Goal: Task Accomplishment & Management: Manage account settings

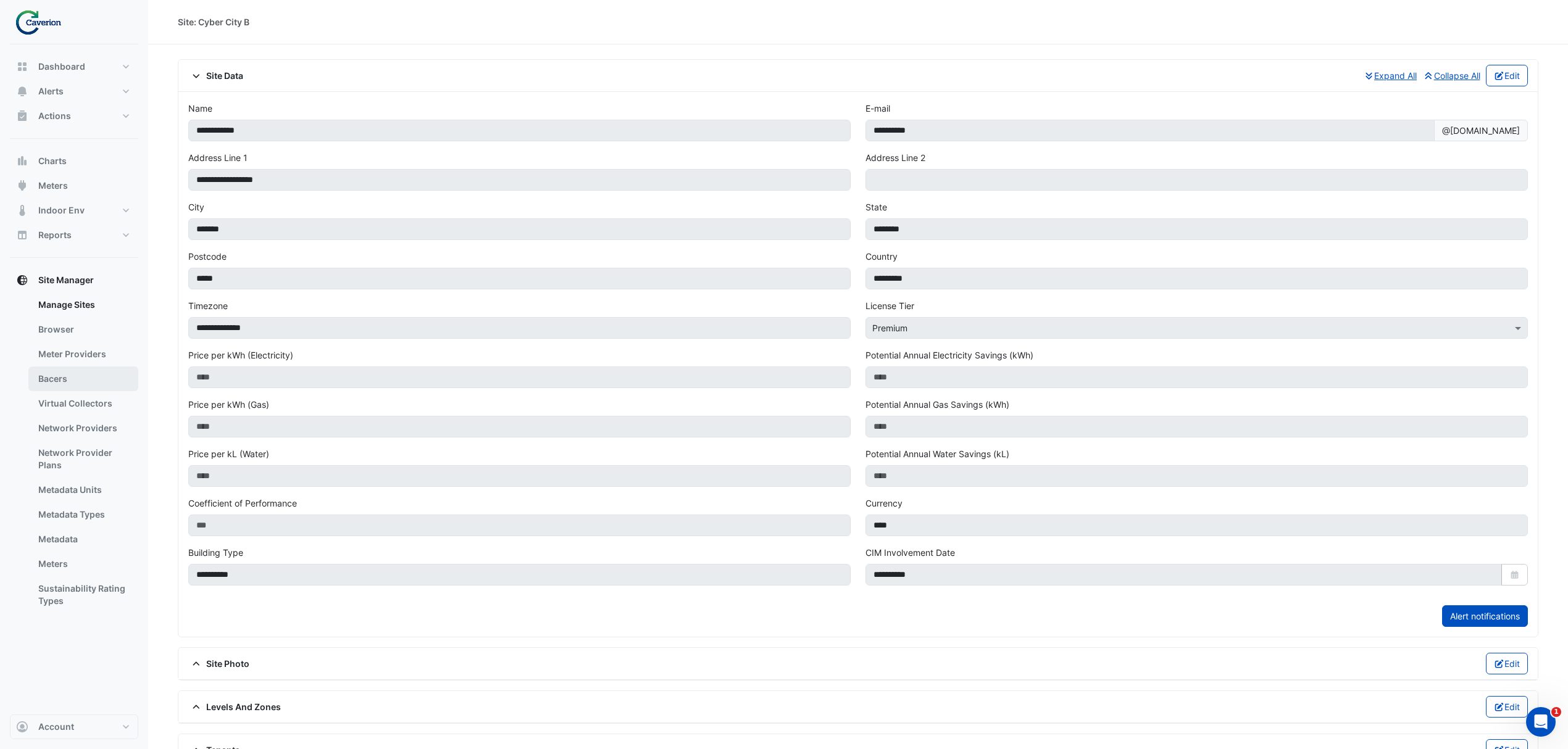
click at [60, 389] on link "Bacers" at bounding box center [83, 379] width 110 height 25
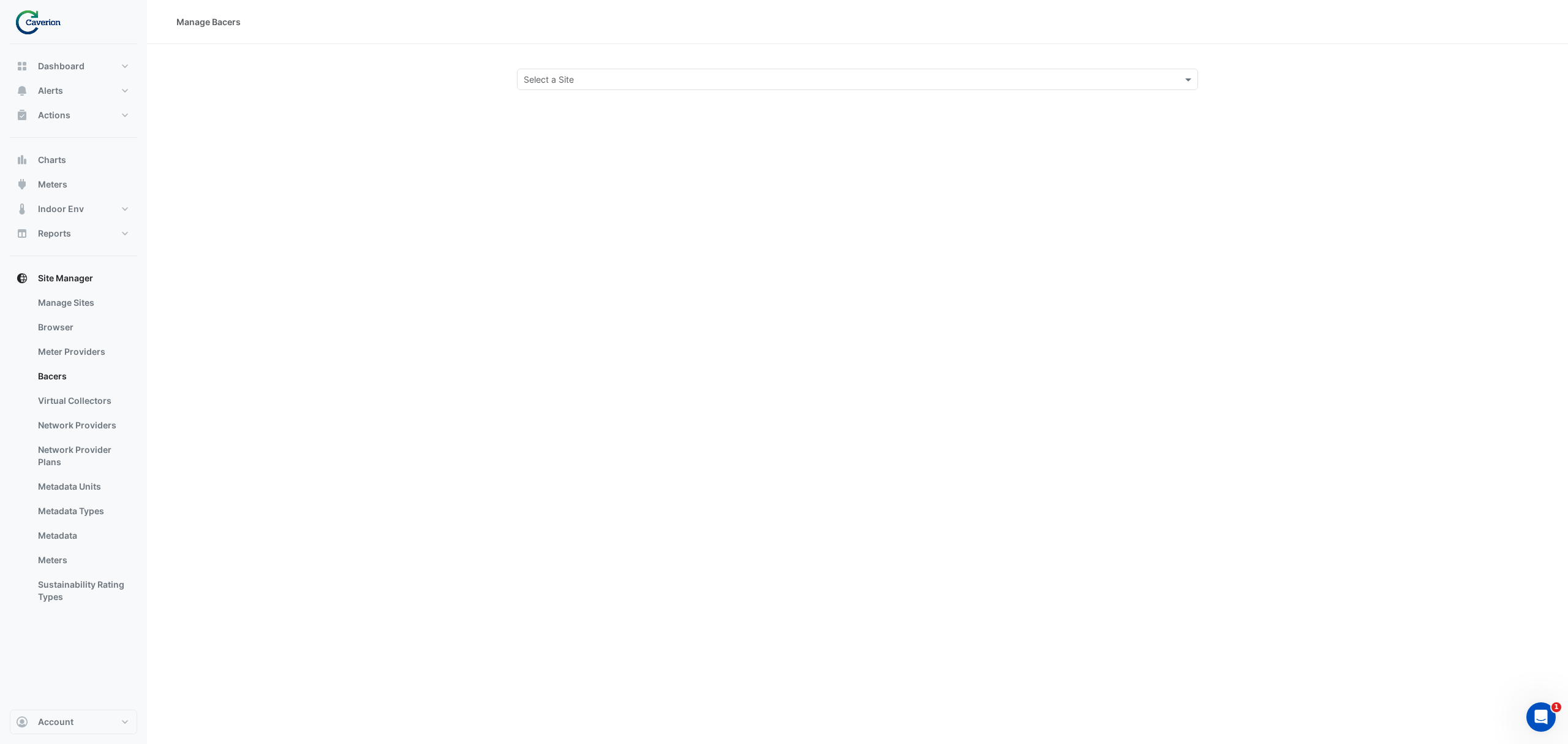
click at [645, 81] on input "text" at bounding box center [845, 80] width 643 height 13
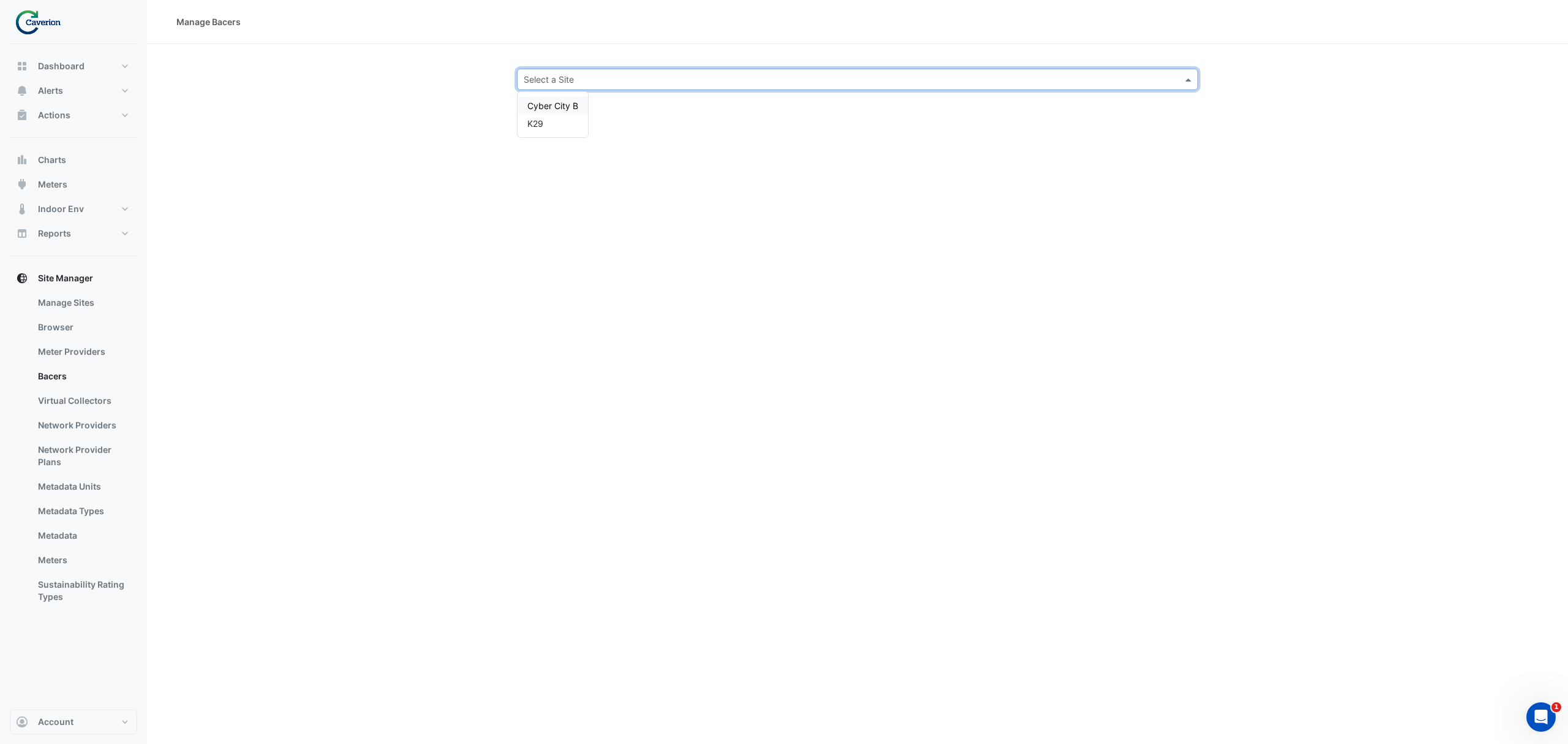
click at [580, 109] on div "Cyber City B" at bounding box center [553, 106] width 71 height 18
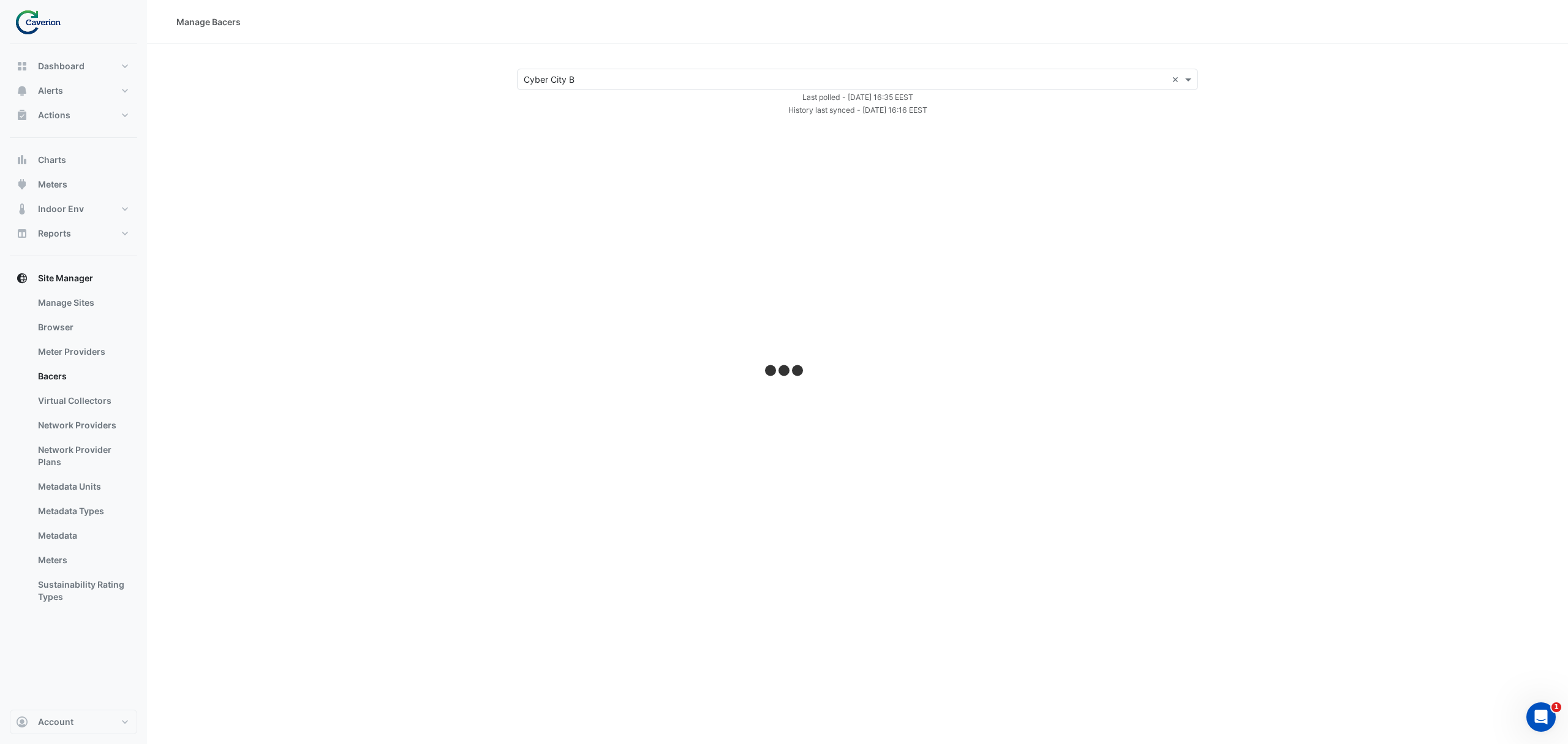
click at [566, 69] on section "× Cyber City B × Last polled - Thu 02-Oct-2025 16:35 EEST History last synced -…" at bounding box center [857, 80] width 1421 height 72
click at [573, 78] on input "text" at bounding box center [845, 80] width 643 height 13
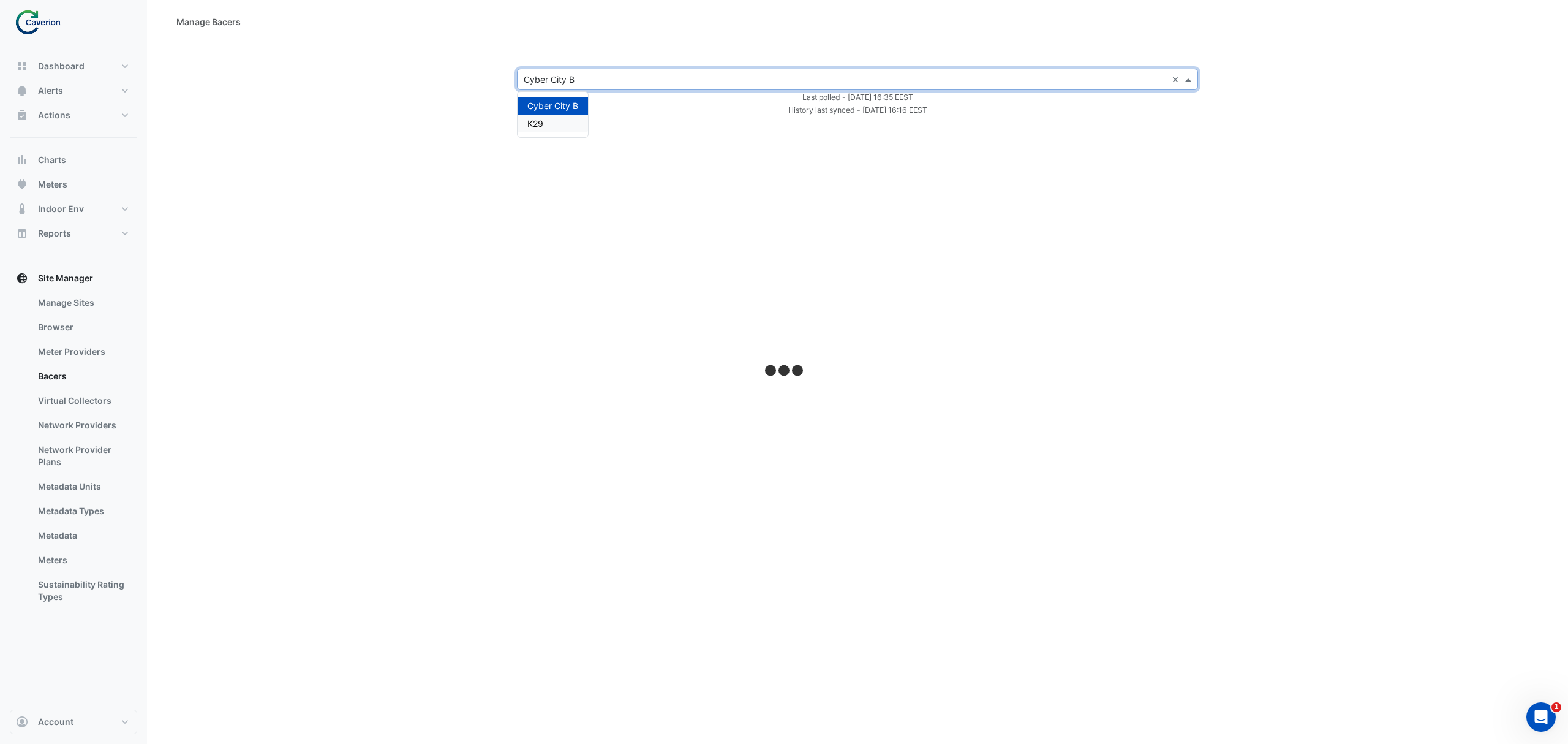
click at [556, 118] on div "K29" at bounding box center [553, 123] width 71 height 18
click at [75, 91] on button "Alerts" at bounding box center [73, 91] width 127 height 25
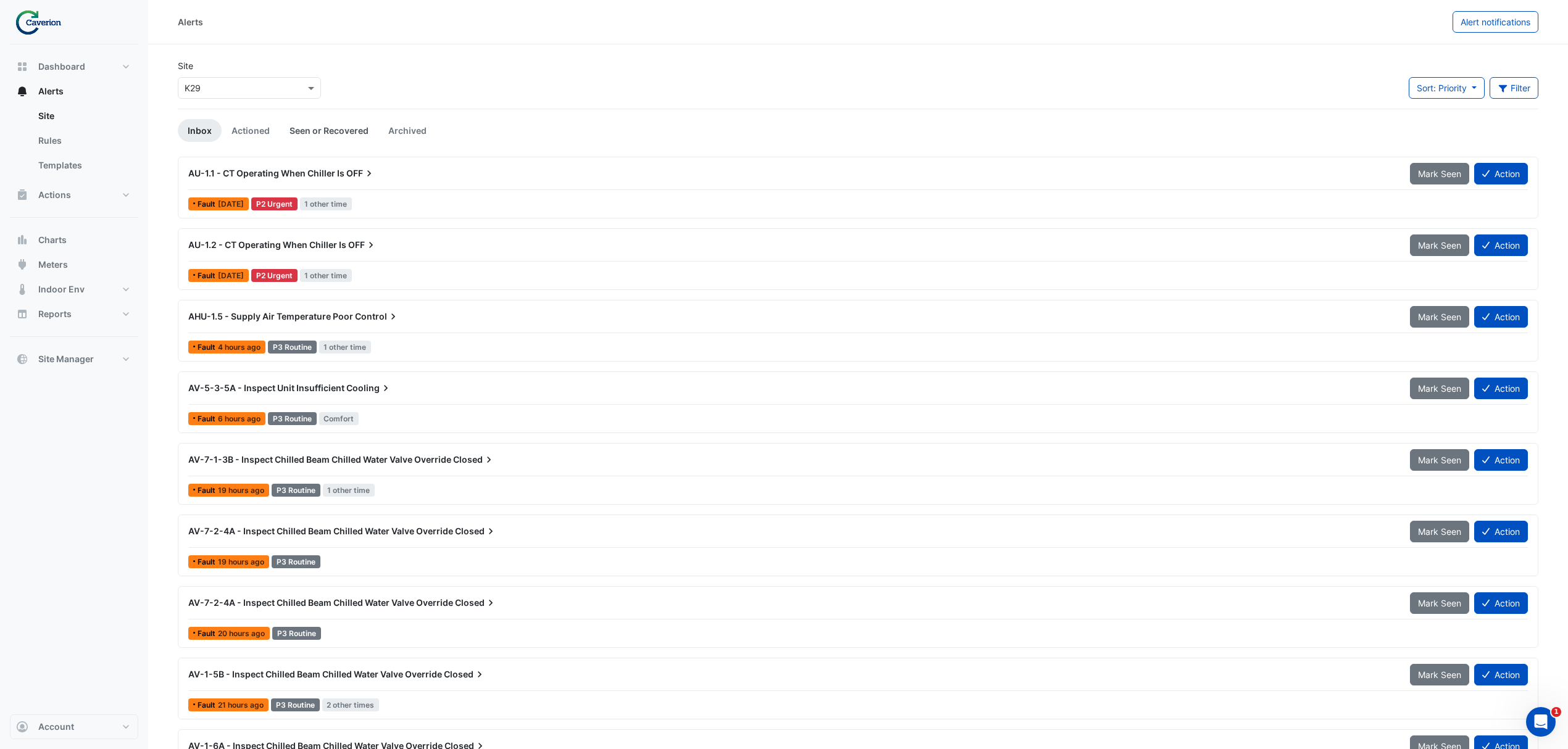
click at [330, 128] on link "Seen or Recovered" at bounding box center [329, 130] width 99 height 23
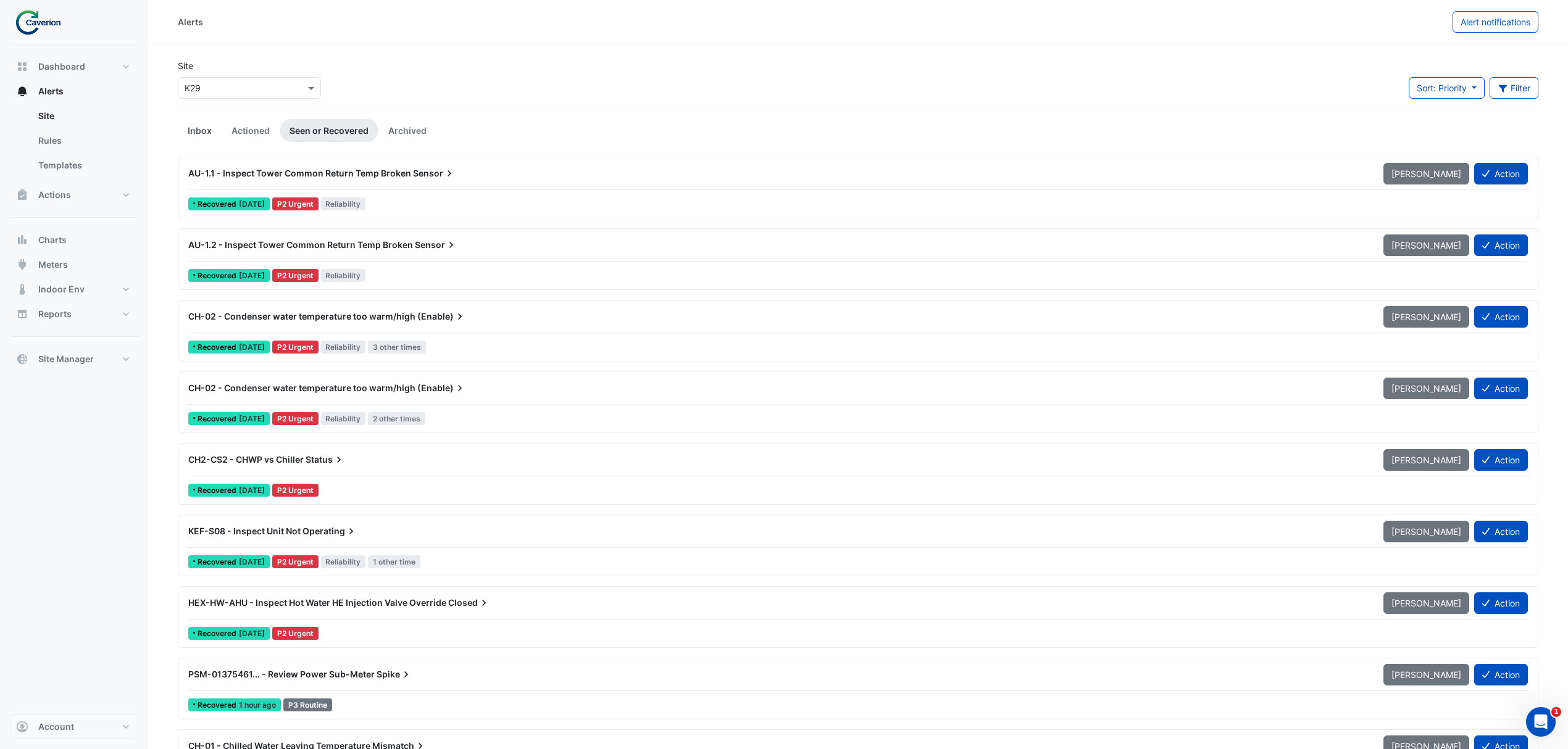
click at [216, 134] on link "Inbox" at bounding box center [200, 130] width 44 height 23
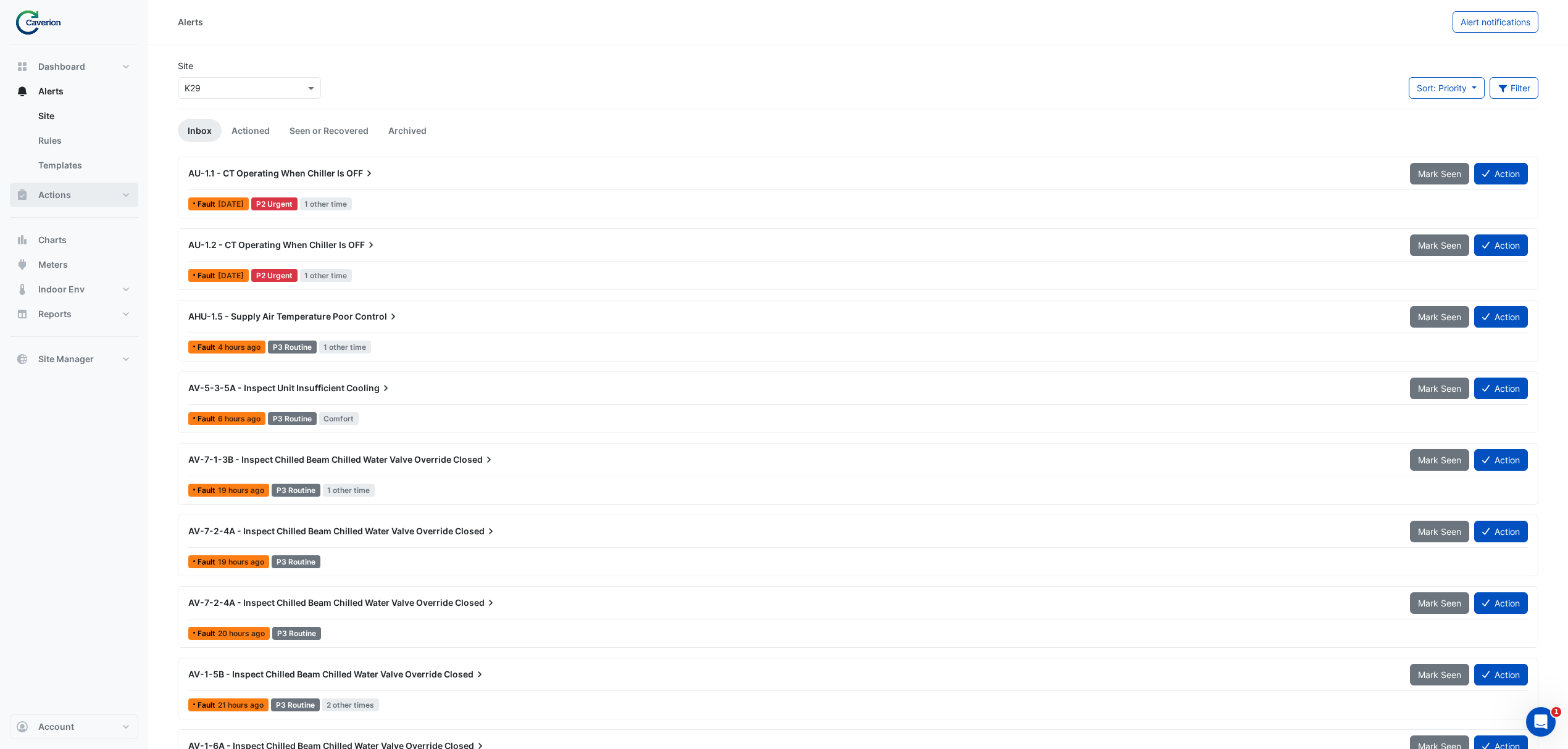
click at [97, 191] on button "Actions" at bounding box center [73, 195] width 128 height 25
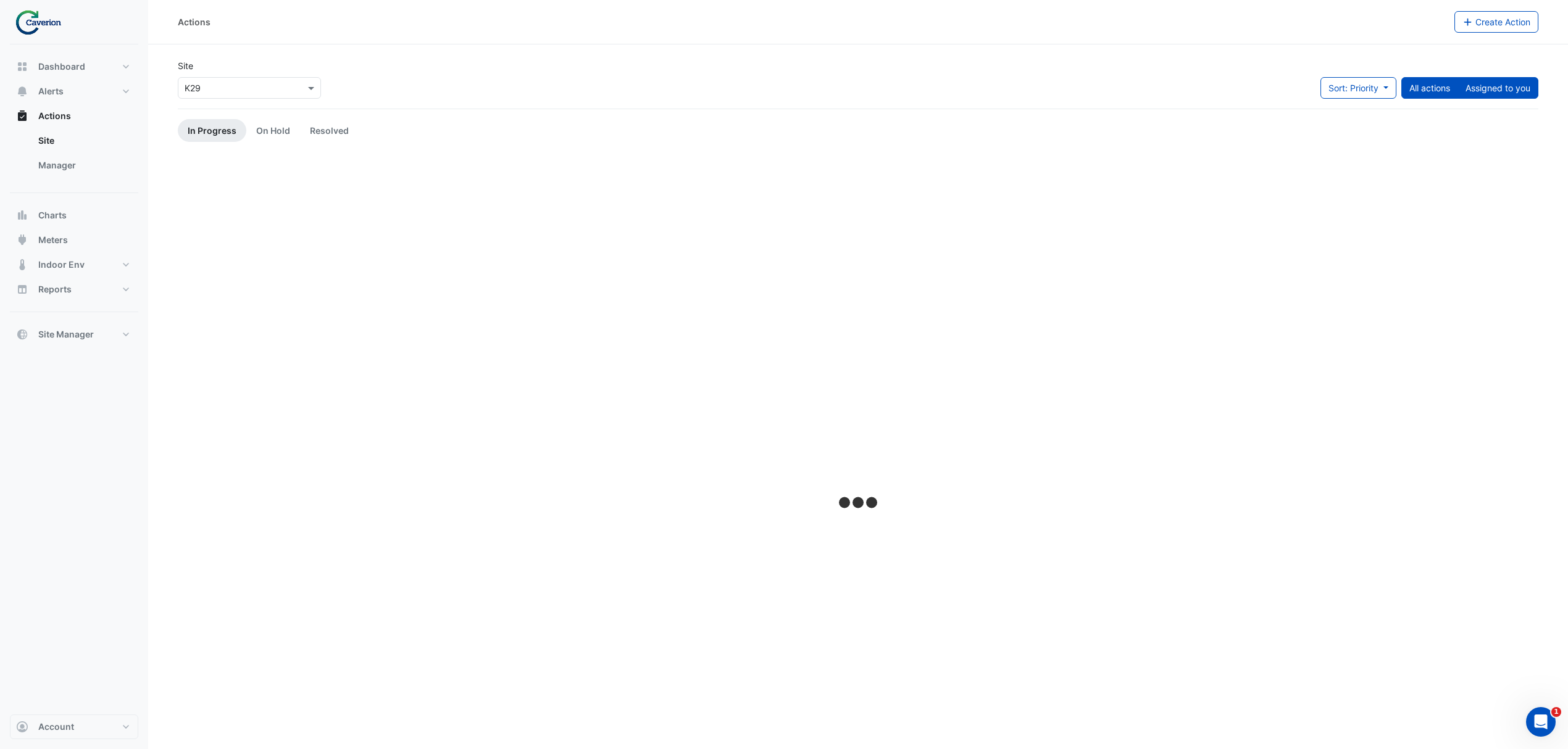
click at [1497, 92] on button "Assigned to you" at bounding box center [1498, 88] width 81 height 22
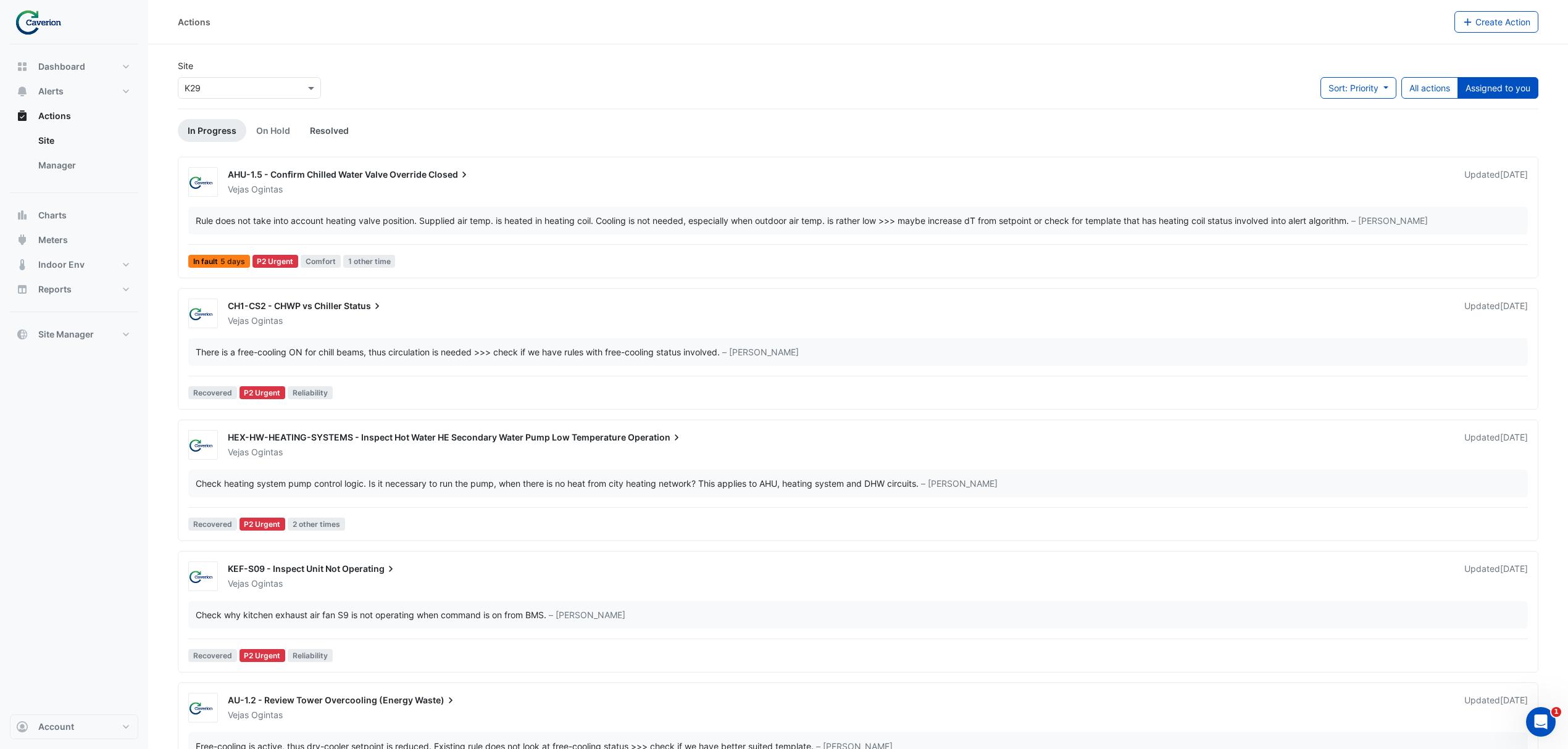
click at [326, 123] on link "Resolved" at bounding box center [330, 130] width 59 height 23
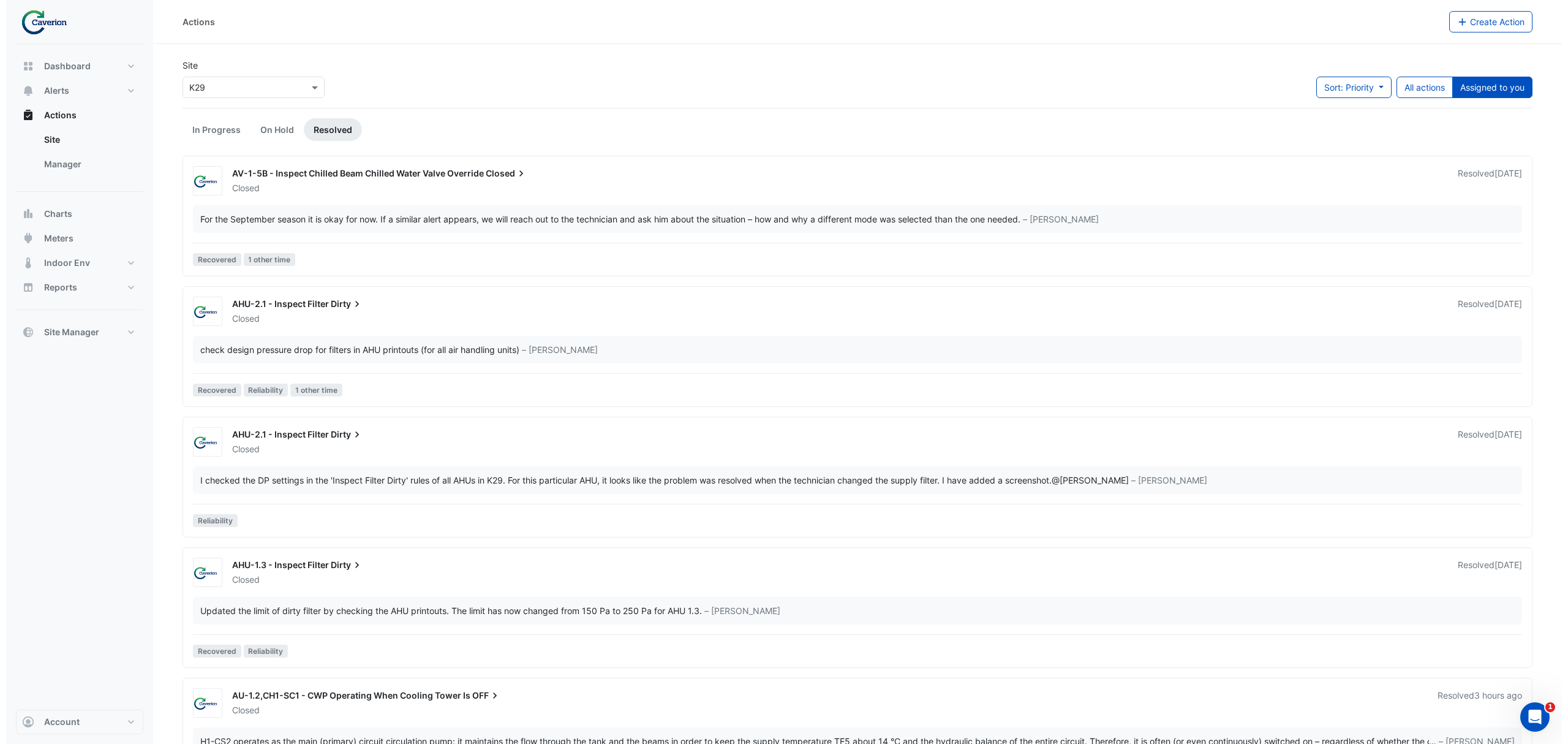
scroll to position [67, 0]
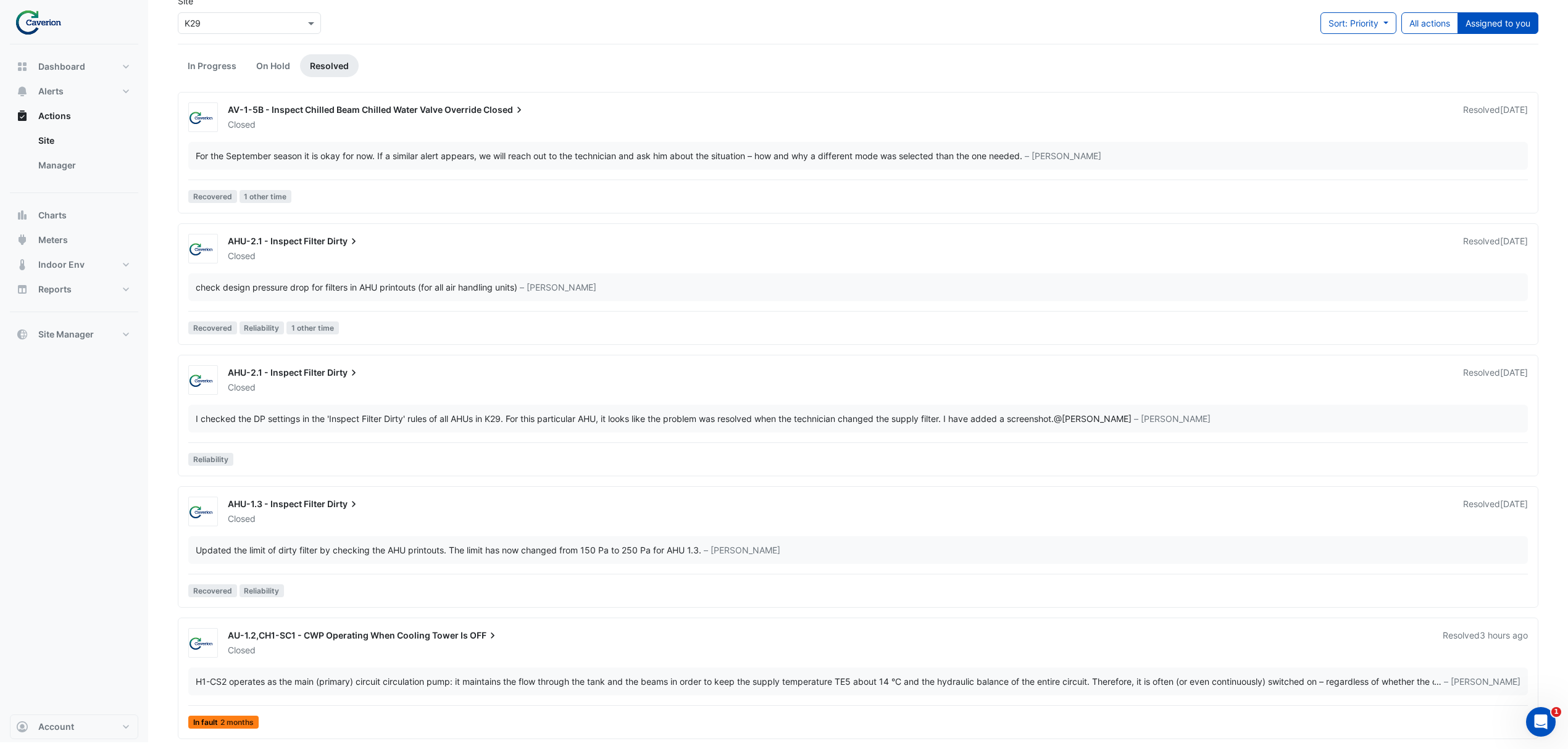
click at [442, 630] on span "AU-1.2,CH1-SC1 - CWP Operating When Cooling Tower Is" at bounding box center [348, 635] width 240 height 10
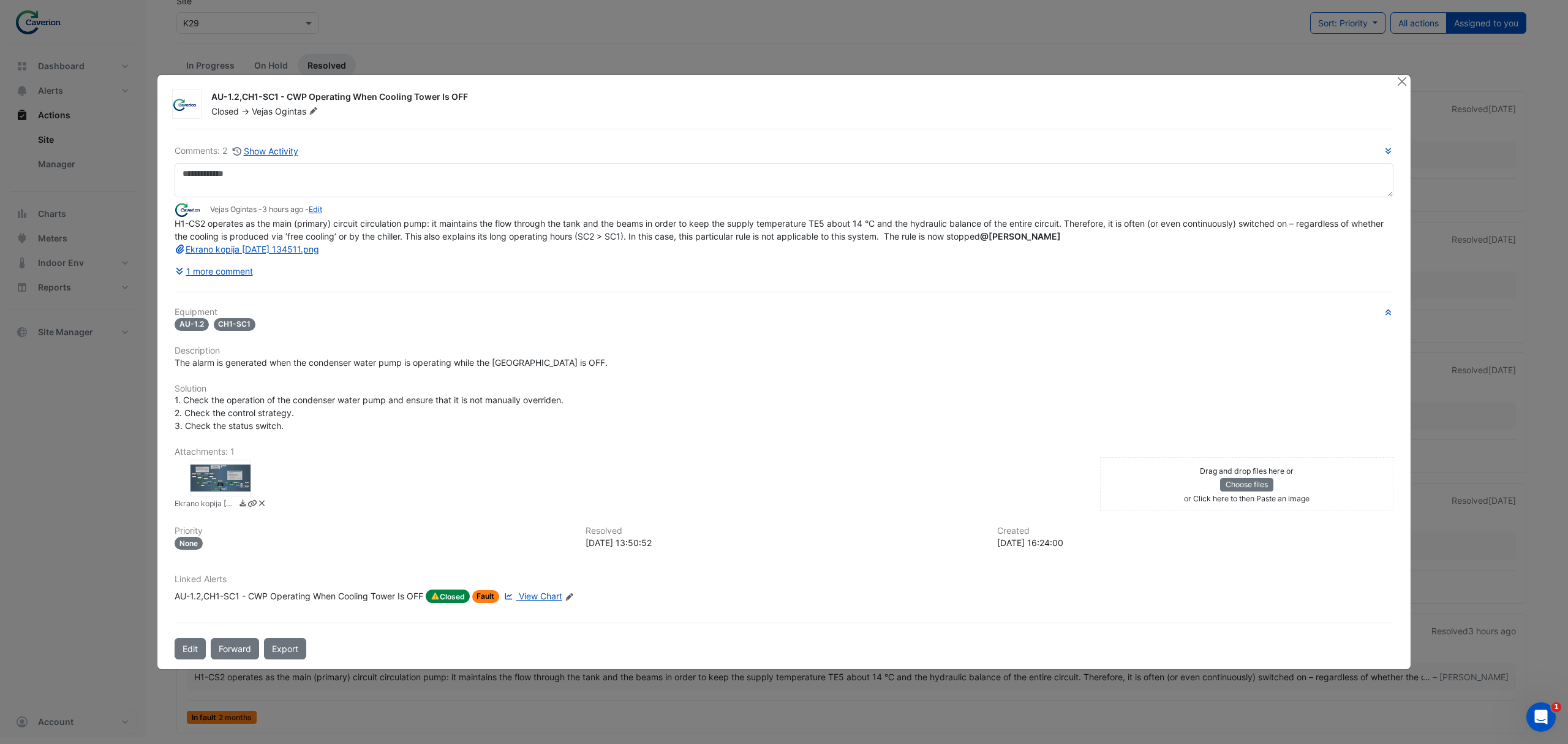
click at [228, 476] on div at bounding box center [220, 478] width 61 height 37
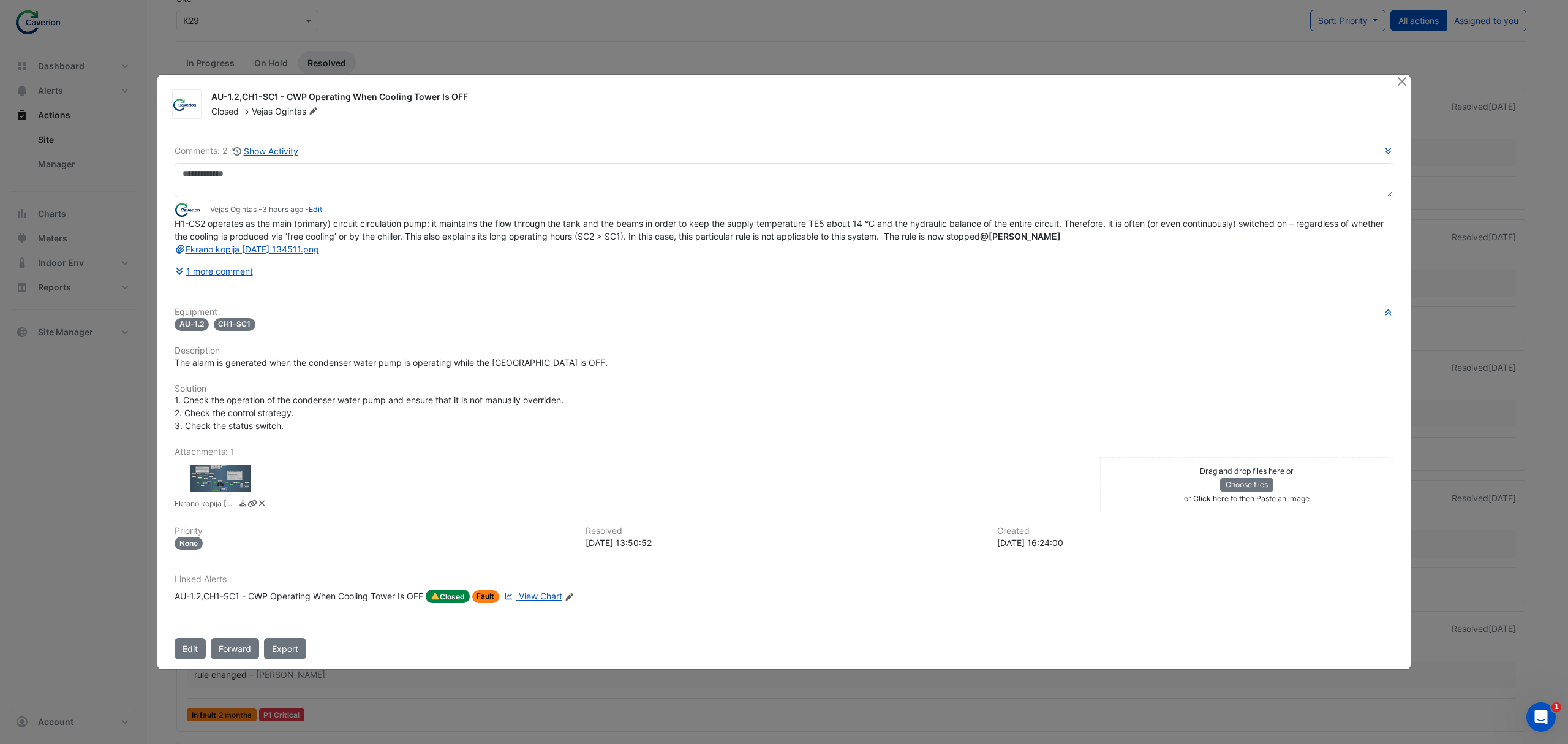
click at [534, 593] on span "View Chart" at bounding box center [541, 596] width 44 height 10
click at [541, 594] on span "View Chart" at bounding box center [541, 596] width 44 height 10
click at [733, 236] on span "H1-CS2 operates as the main (primary) circuit circulation pump: it maintains th…" at bounding box center [780, 236] width 1212 height 36
click at [235, 273] on button "1 more comment" at bounding box center [214, 272] width 79 height 22
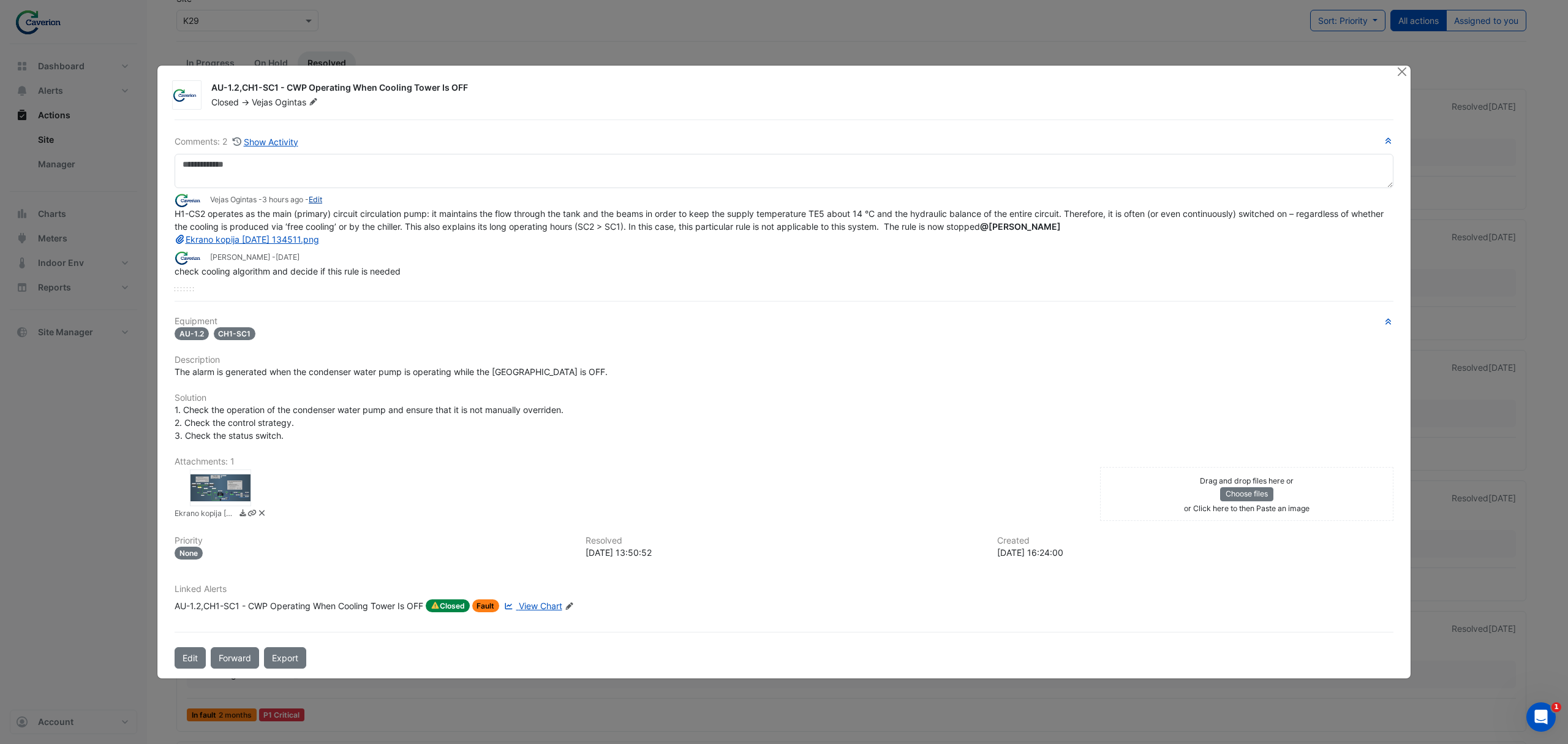
click at [319, 204] on link "Edit" at bounding box center [316, 199] width 14 height 10
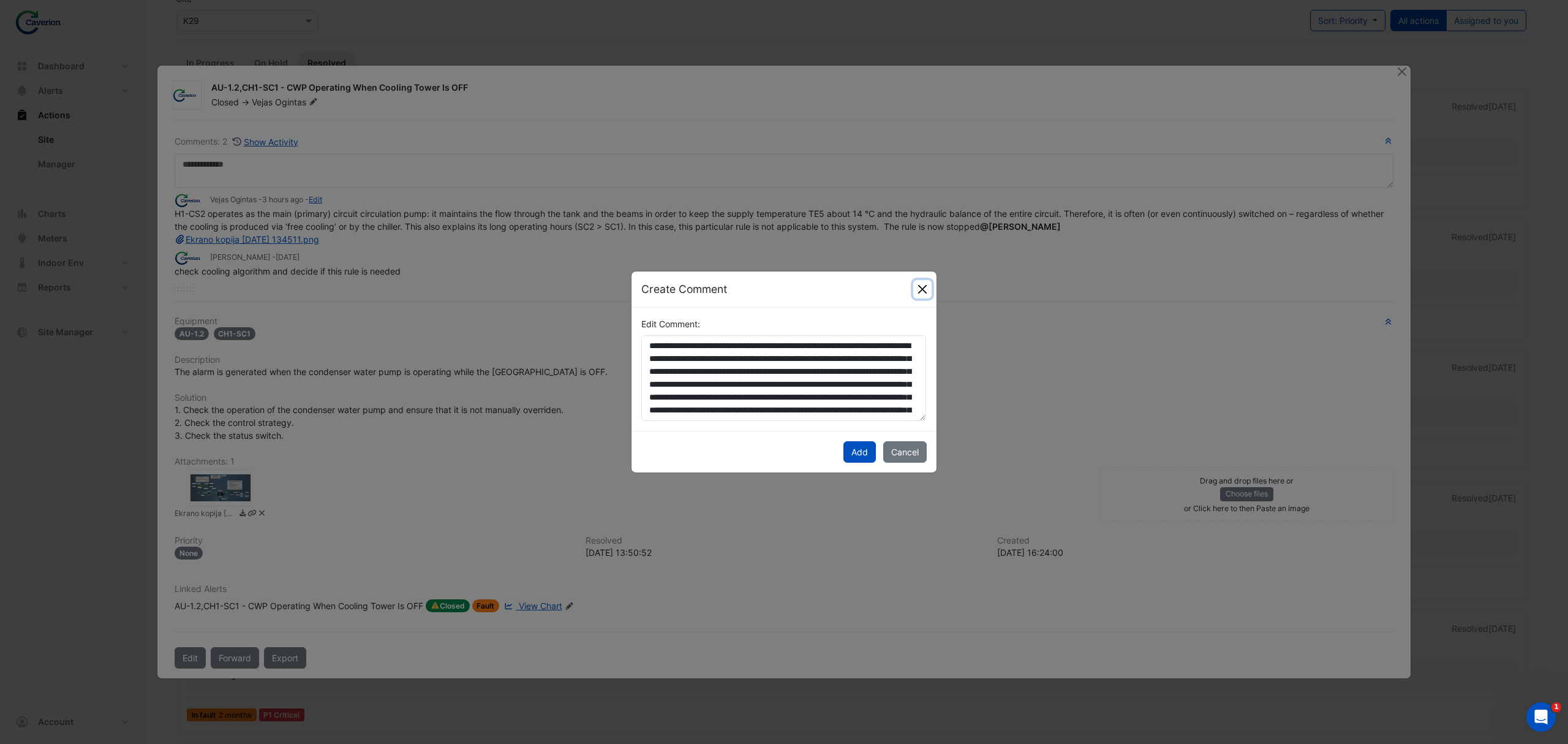
click at [913, 295] on button "Close" at bounding box center [922, 289] width 18 height 18
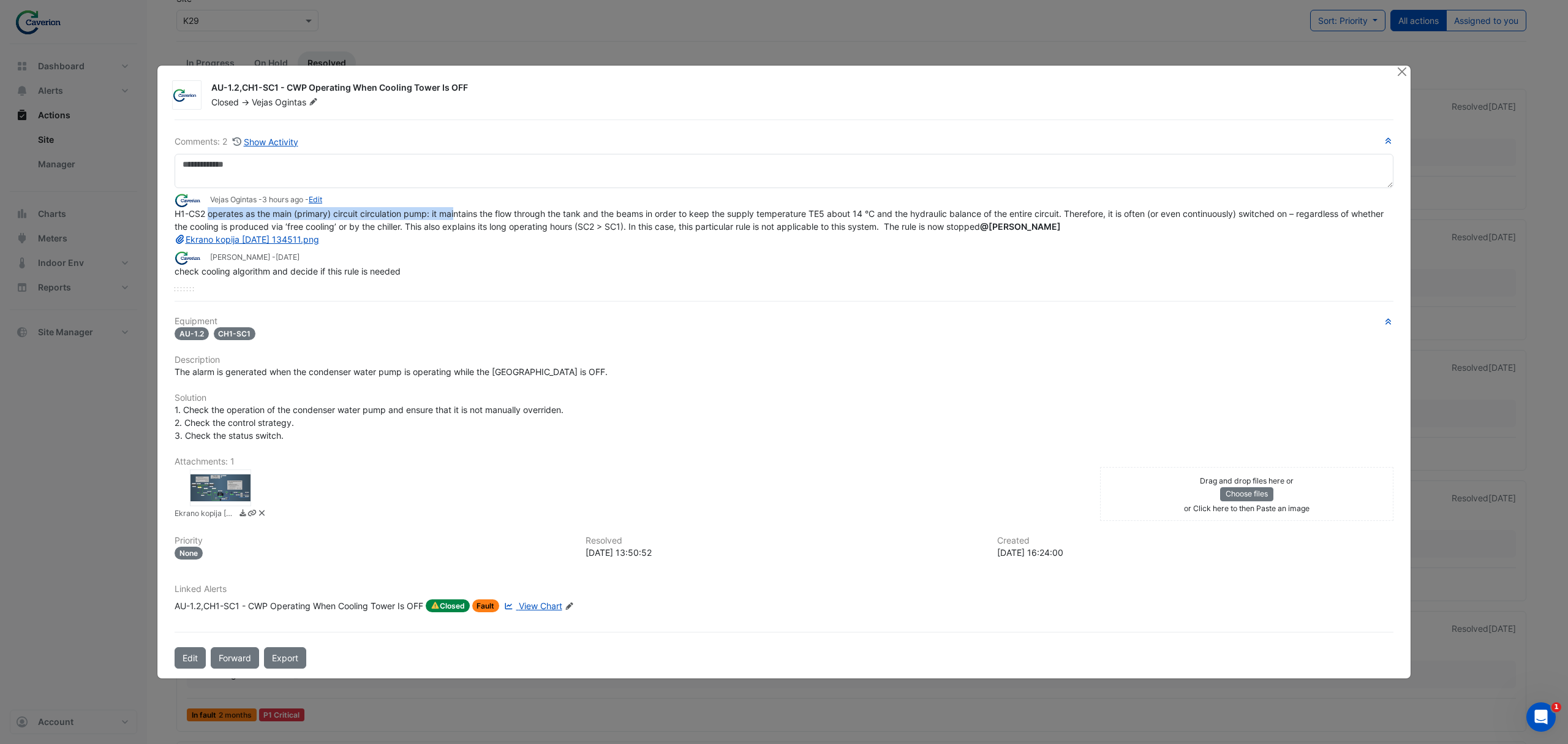
drag, startPoint x: 211, startPoint y: 221, endPoint x: 458, endPoint y: 219, distance: 247.0
click at [458, 219] on div "H1-CS2 operates as the main (primary) circuit circulation pump: it maintains th…" at bounding box center [784, 226] width 1219 height 39
click at [458, 219] on span "H1-CS2 operates as the main (primary) circuit circulation pump: it maintains th…" at bounding box center [780, 226] width 1212 height 36
drag, startPoint x: 335, startPoint y: 216, endPoint x: 571, endPoint y: 219, distance: 236.0
click at [571, 219] on span "H1-CS2 operates as the main (primary) circuit circulation pump: it maintains th…" at bounding box center [780, 226] width 1212 height 36
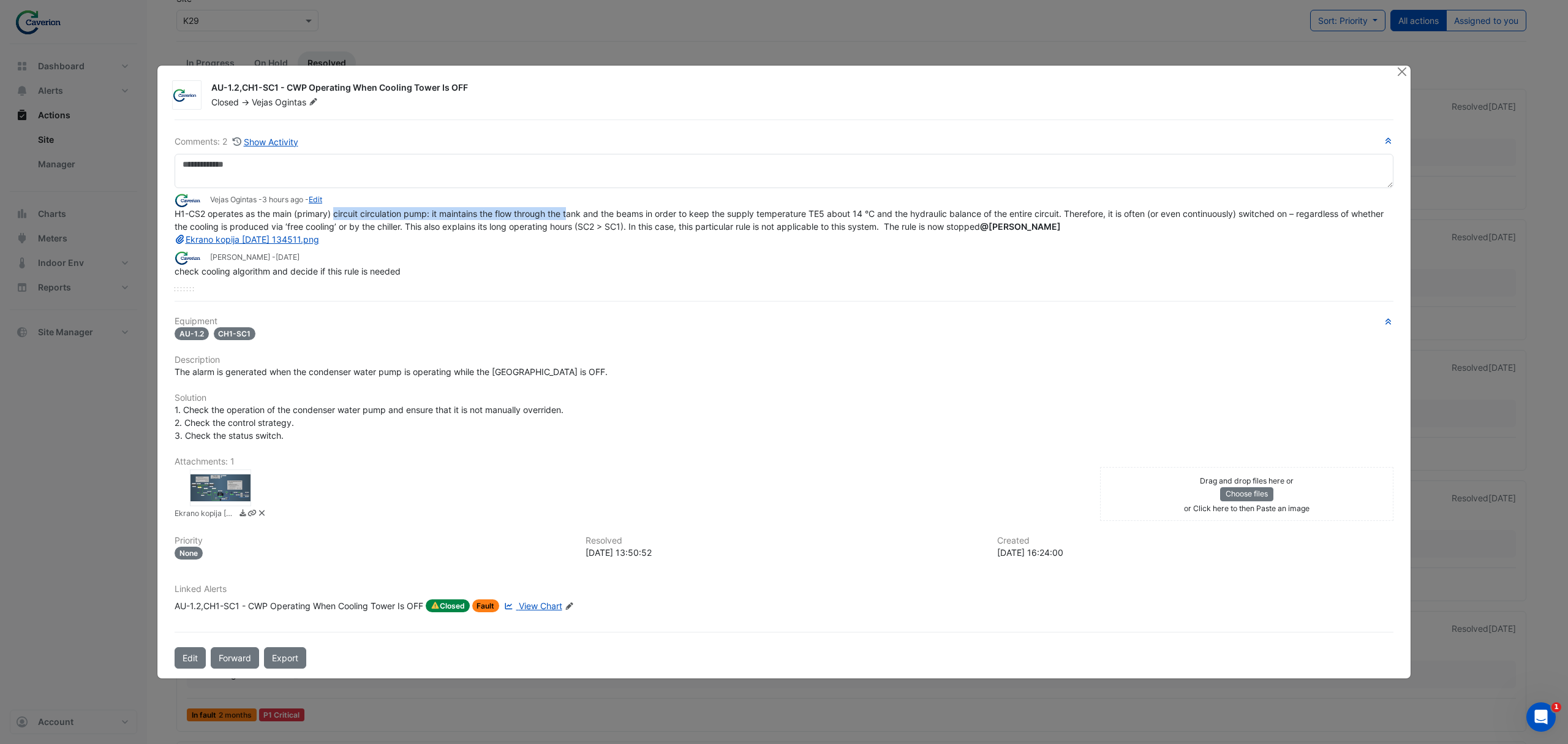
click at [571, 219] on span "H1-CS2 operates as the main (primary) circuit circulation pump: it maintains th…" at bounding box center [780, 226] width 1212 height 36
drag, startPoint x: 556, startPoint y: 219, endPoint x: 746, endPoint y: 242, distance: 191.4
click at [746, 242] on div "H1-CS2 operates as the main (primary) circuit circulation pump: it maintains th…" at bounding box center [784, 226] width 1219 height 39
drag, startPoint x: 218, startPoint y: 334, endPoint x: 258, endPoint y: 334, distance: 40.0
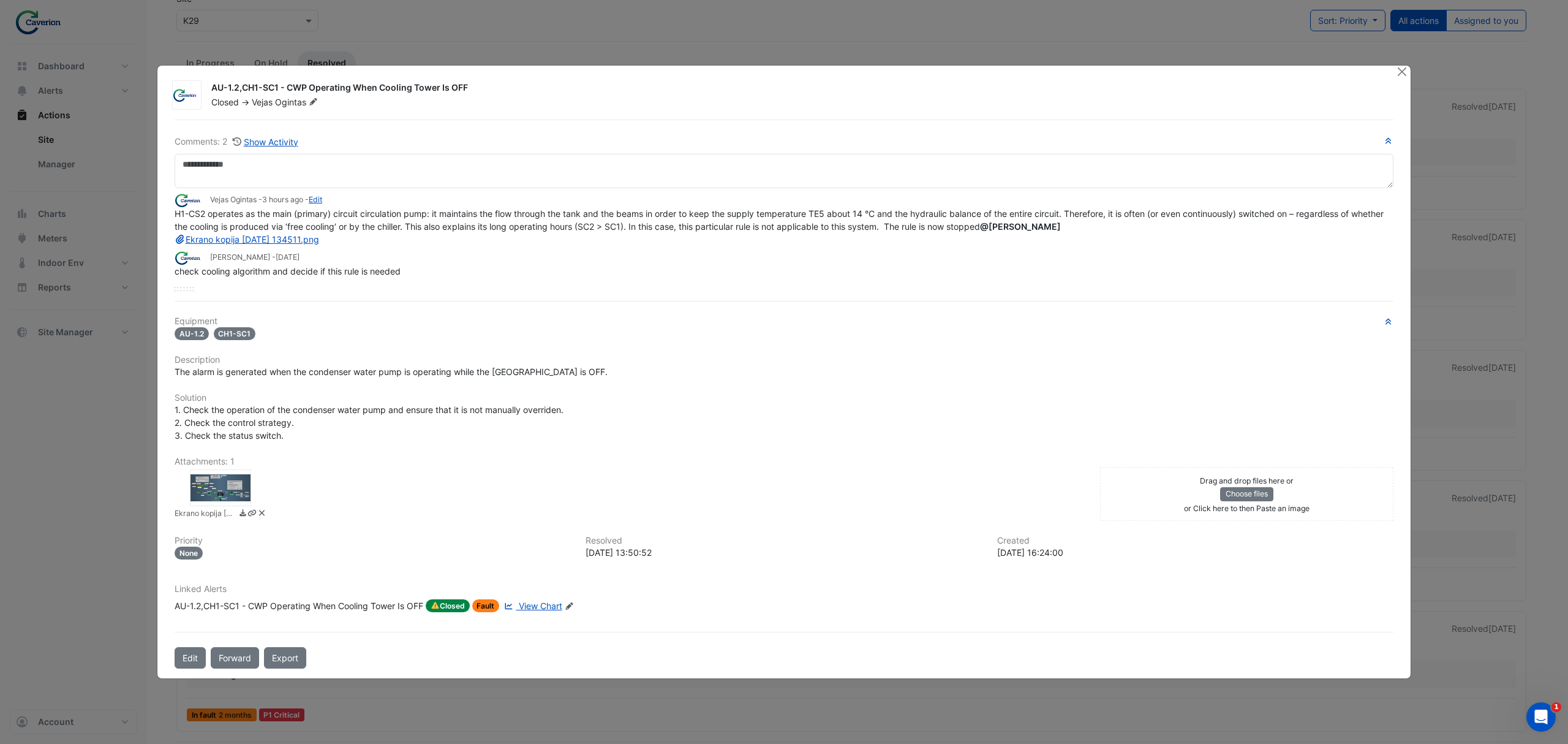
click at [258, 334] on div "AU-1.2 CH1-SC1" at bounding box center [784, 334] width 1219 height 14
click at [261, 334] on div "AU-1.2 CH1-SC1" at bounding box center [784, 334] width 1219 height 14
click at [522, 599] on link "View Chart" at bounding box center [531, 606] width 60 height 14
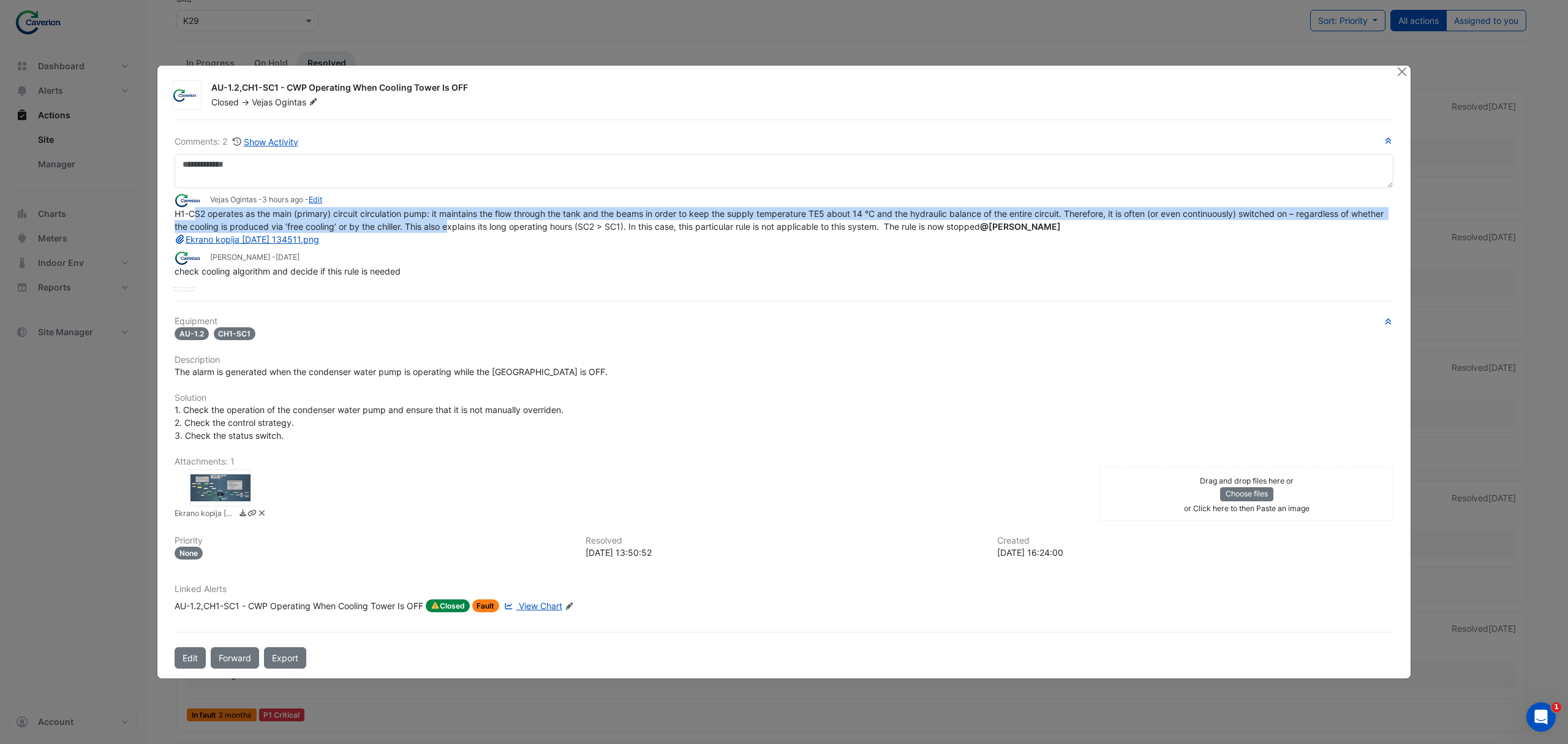
drag, startPoint x: 197, startPoint y: 221, endPoint x: 490, endPoint y: 224, distance: 293.0
click at [490, 224] on div "H1-CS2 operates as the main (primary) circuit circulation pump: it maintains th…" at bounding box center [784, 226] width 1219 height 39
click at [490, 224] on span "H1-CS2 operates as the main (primary) circuit circulation pump: it maintains th…" at bounding box center [780, 226] width 1212 height 36
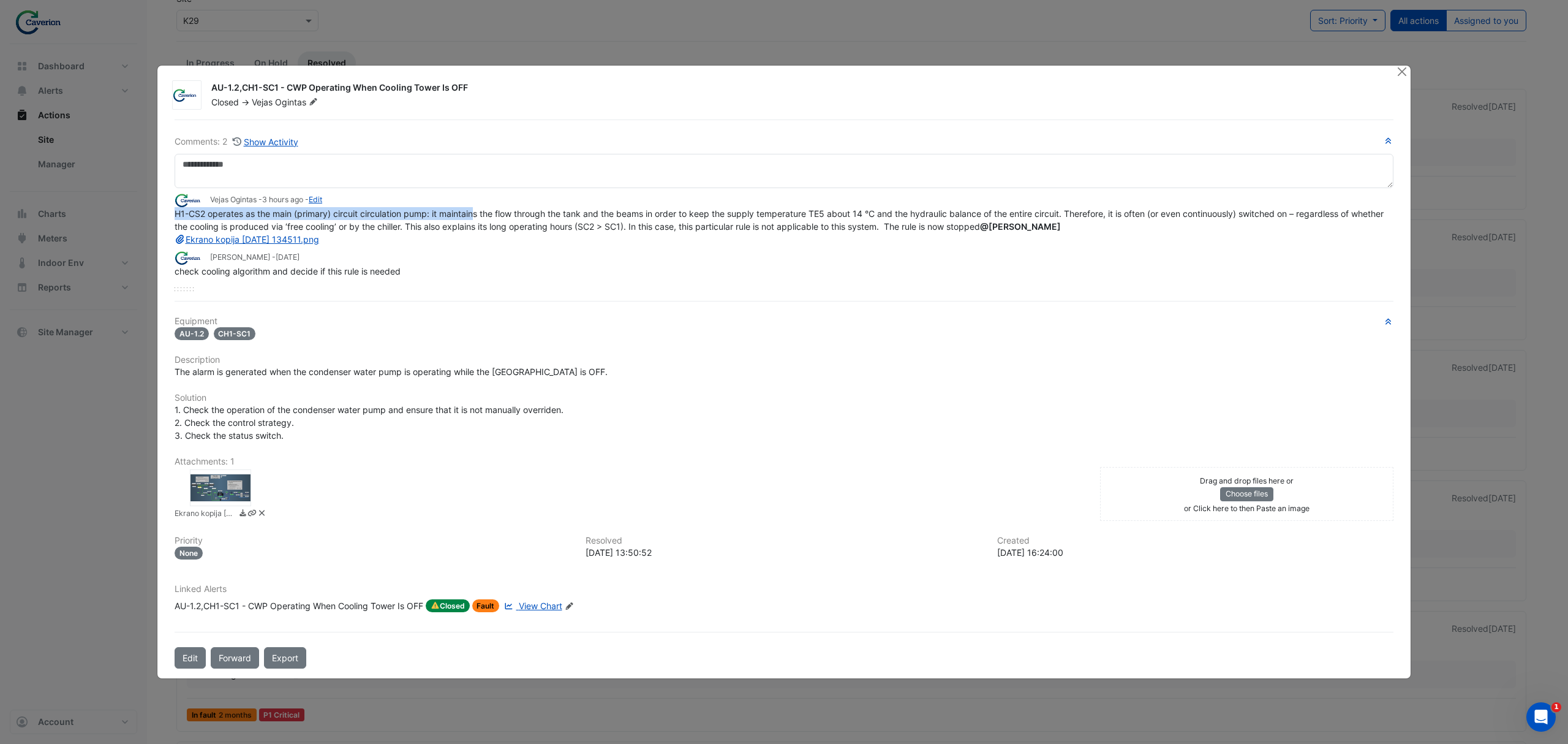
drag, startPoint x: 476, startPoint y: 210, endPoint x: 814, endPoint y: 204, distance: 338.1
click at [814, 204] on app-ticket-comment "Vejas Ogintas - 3 hours ago - Edit H1-CS2 operates as the main (primary) circui…" at bounding box center [784, 219] width 1219 height 52
click at [996, 211] on span "H1-CS2 operates as the main (primary) circuit circulation pump: it maintains th…" at bounding box center [780, 226] width 1212 height 36
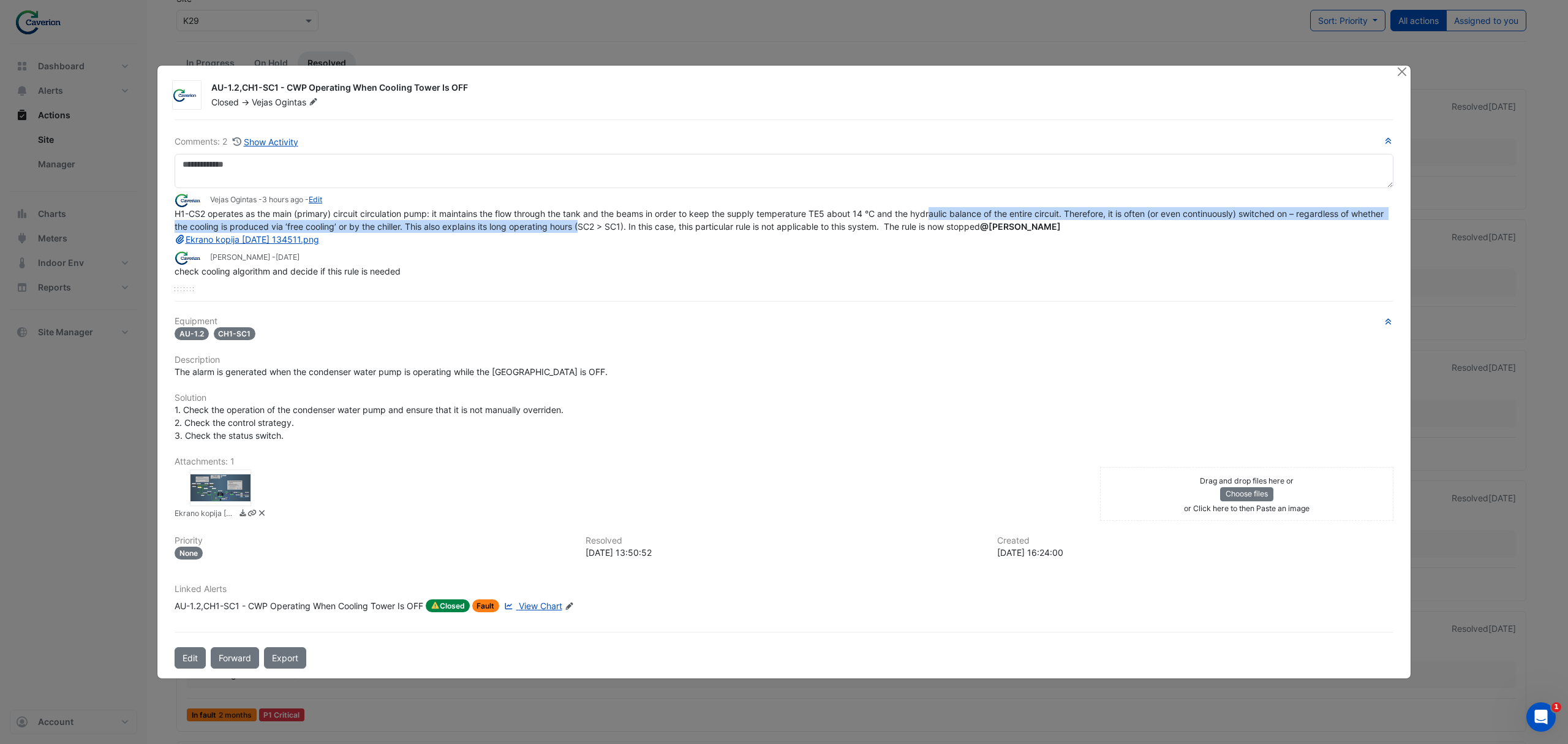
drag, startPoint x: 936, startPoint y: 212, endPoint x: 620, endPoint y: 229, distance: 316.5
click at [620, 229] on span "H1-CS2 operates as the main (primary) circuit circulation pump: it maintains th…" at bounding box center [780, 226] width 1212 height 36
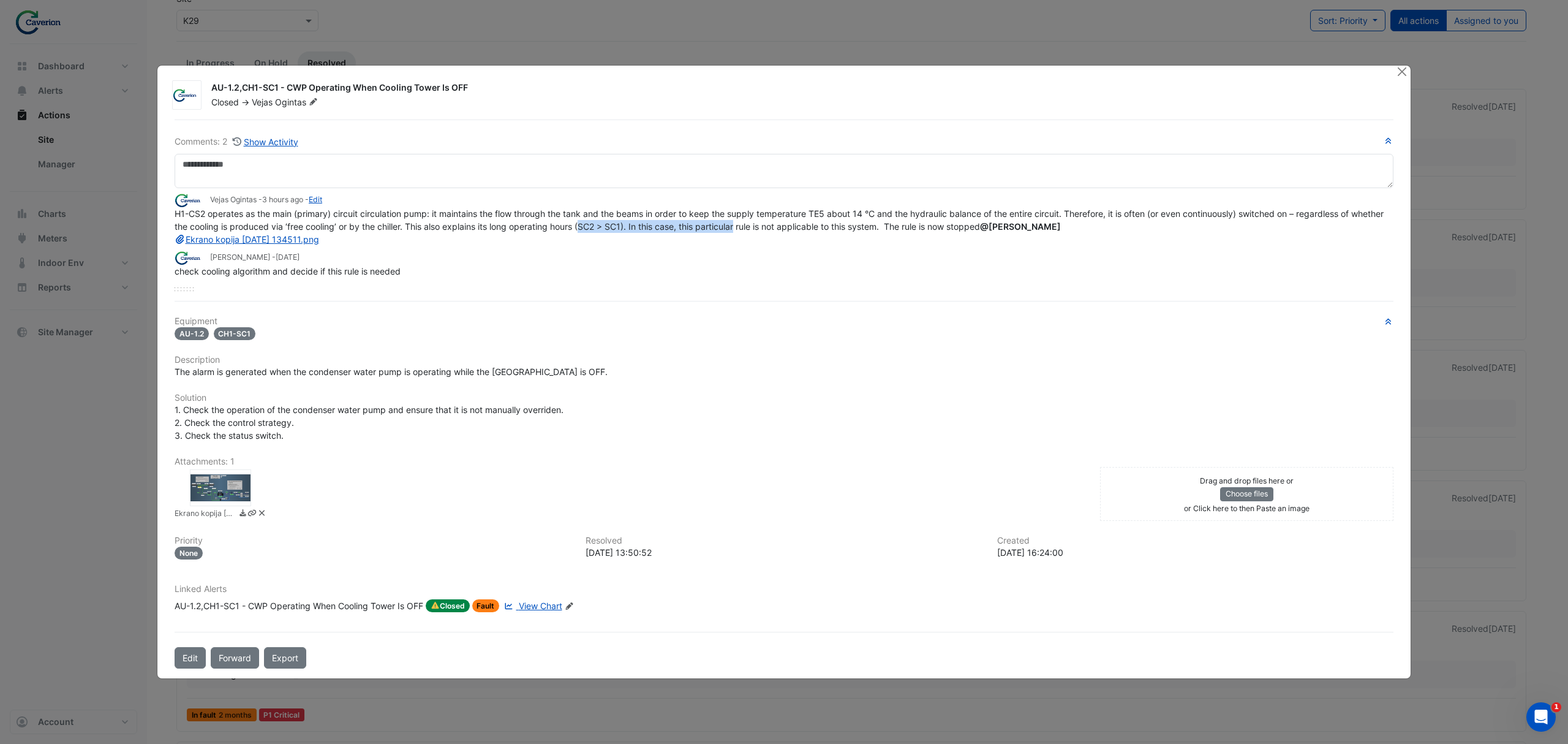
drag, startPoint x: 620, startPoint y: 229, endPoint x: 774, endPoint y: 229, distance: 154.0
click at [774, 229] on span "H1-CS2 operates as the main (primary) circuit circulation pump: it maintains th…" at bounding box center [780, 226] width 1212 height 36
drag, startPoint x: 446, startPoint y: 227, endPoint x: 662, endPoint y: 233, distance: 216.1
click at [662, 233] on span "H1-CS2 operates as the main (primary) circuit circulation pump: it maintains th…" at bounding box center [780, 226] width 1212 height 36
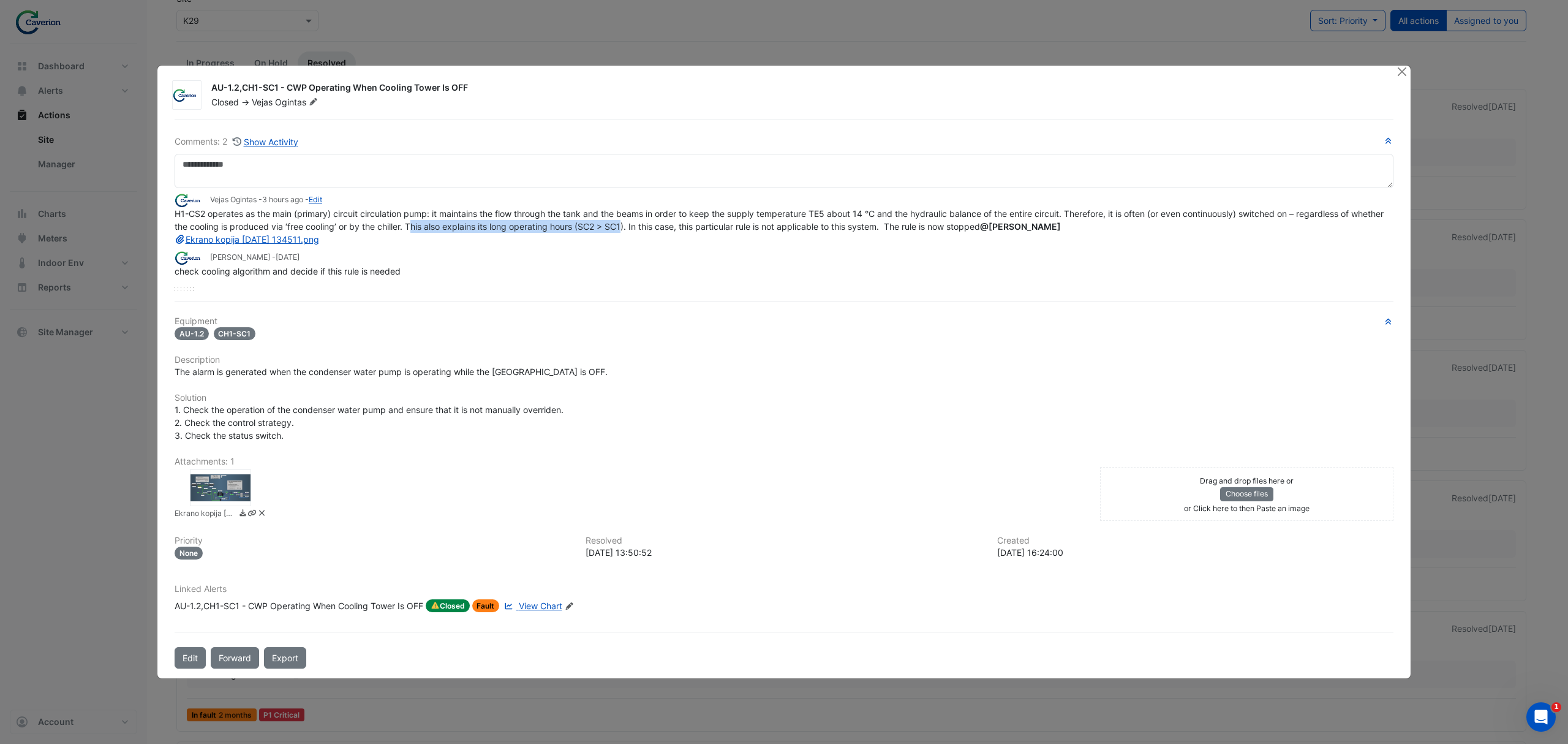
click at [662, 233] on span "H1-CS2 operates as the main (primary) circuit circulation pump: it maintains th…" at bounding box center [780, 226] width 1212 height 36
drag, startPoint x: 642, startPoint y: 228, endPoint x: 691, endPoint y: 229, distance: 49.0
click at [691, 229] on span "H1-CS2 operates as the main (primary) circuit circulation pump: it maintains th…" at bounding box center [780, 226] width 1212 height 36
click at [665, 229] on span "H1-CS2 operates as the main (primary) circuit circulation pump: it maintains th…" at bounding box center [780, 226] width 1212 height 36
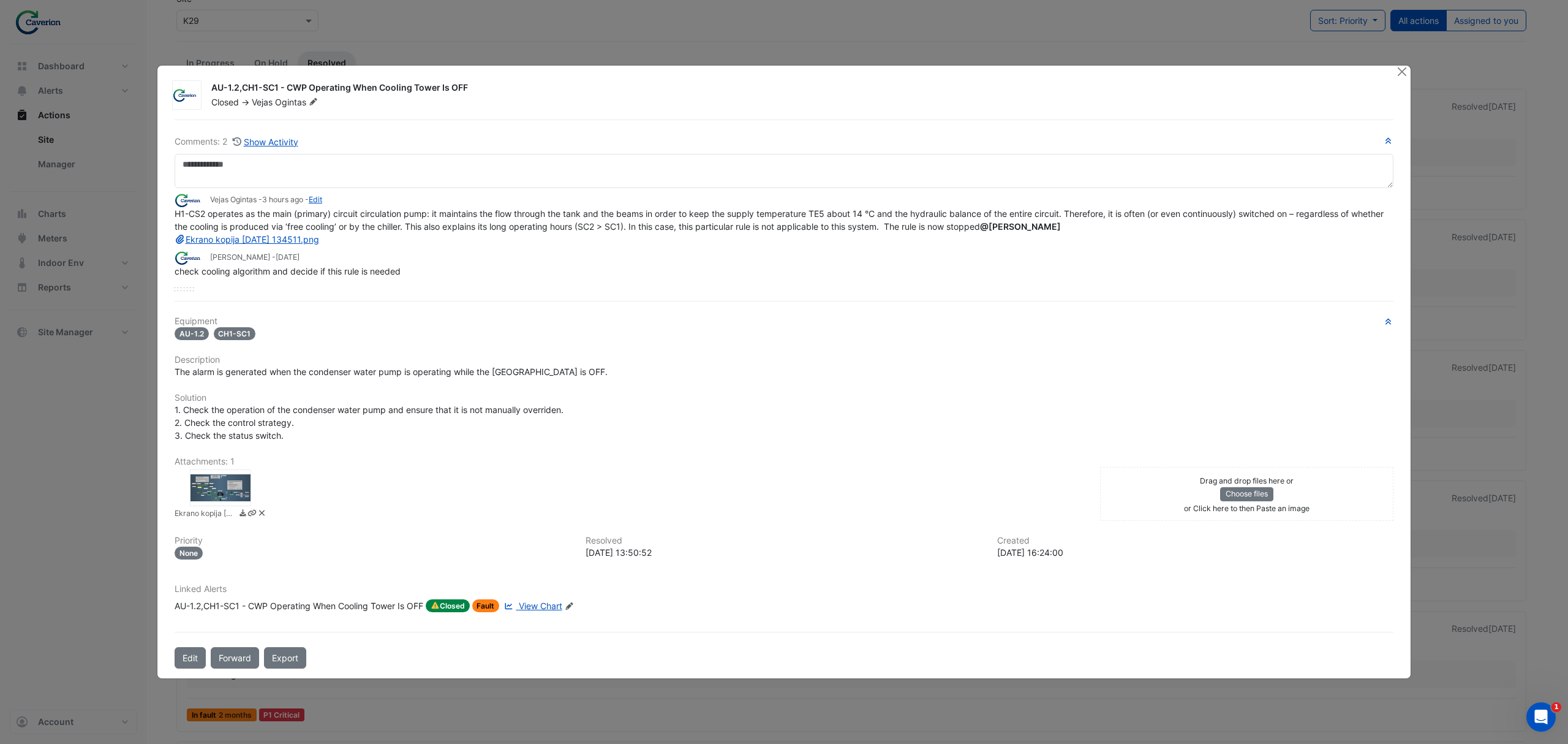
click at [669, 229] on span "H1-CS2 operates as the main (primary) circuit circulation pump: it maintains th…" at bounding box center [780, 226] width 1212 height 36
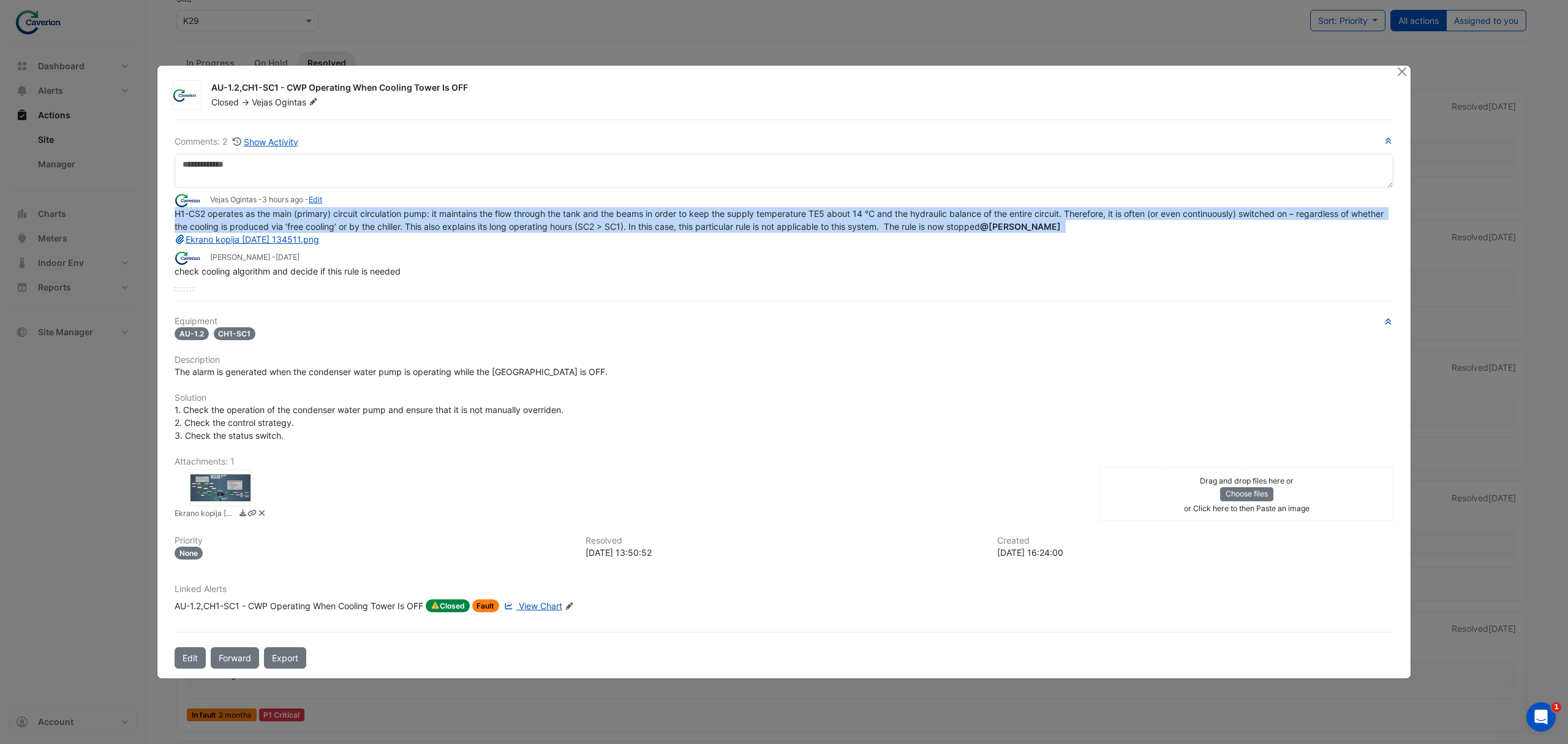
click at [669, 229] on span "H1-CS2 operates as the main (primary) circuit circulation pump: it maintains th…" at bounding box center [780, 226] width 1212 height 36
click at [671, 228] on span "H1-CS2 operates as the main (primary) circuit circulation pump: it maintains th…" at bounding box center [780, 226] width 1212 height 36
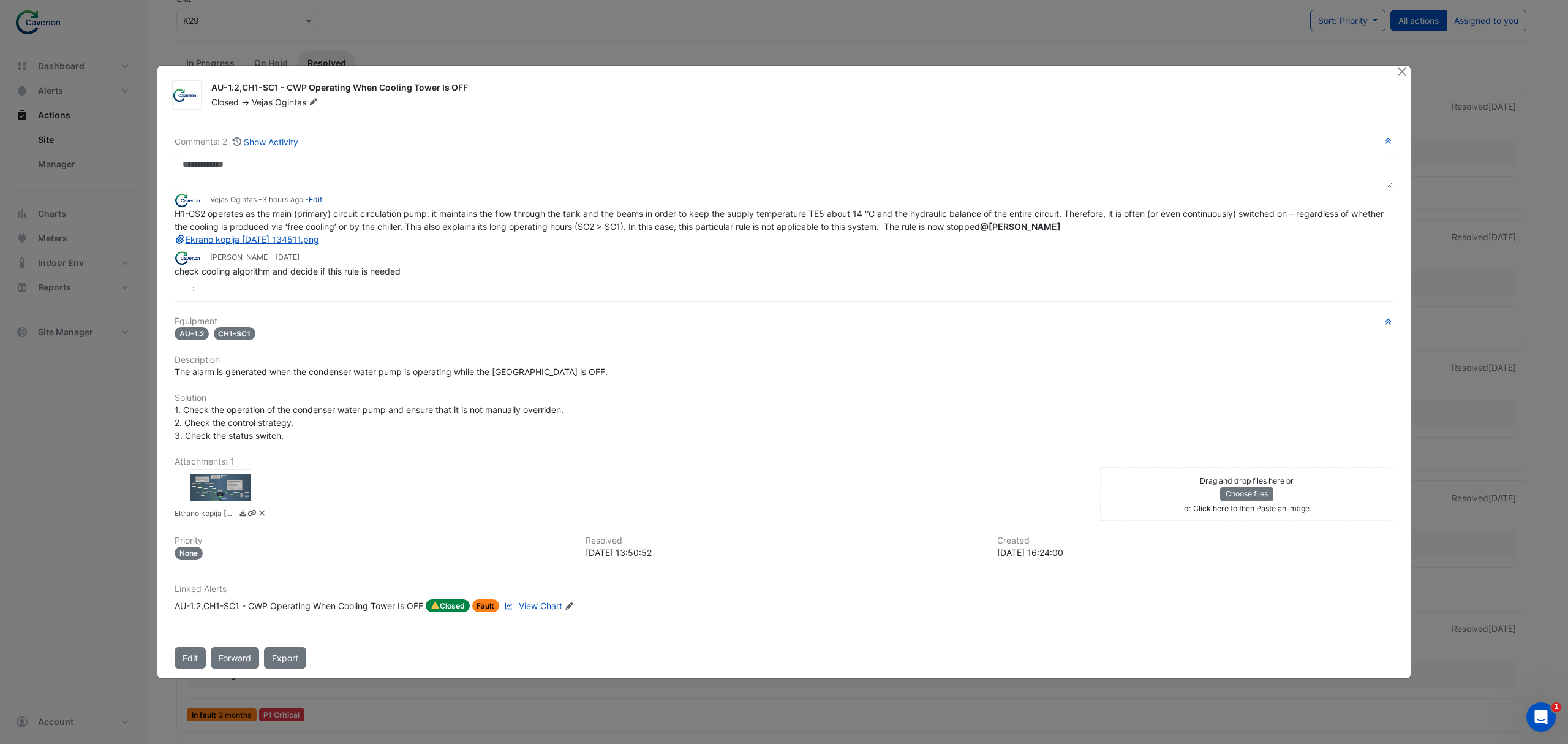
click at [322, 199] on link "Edit" at bounding box center [316, 199] width 14 height 10
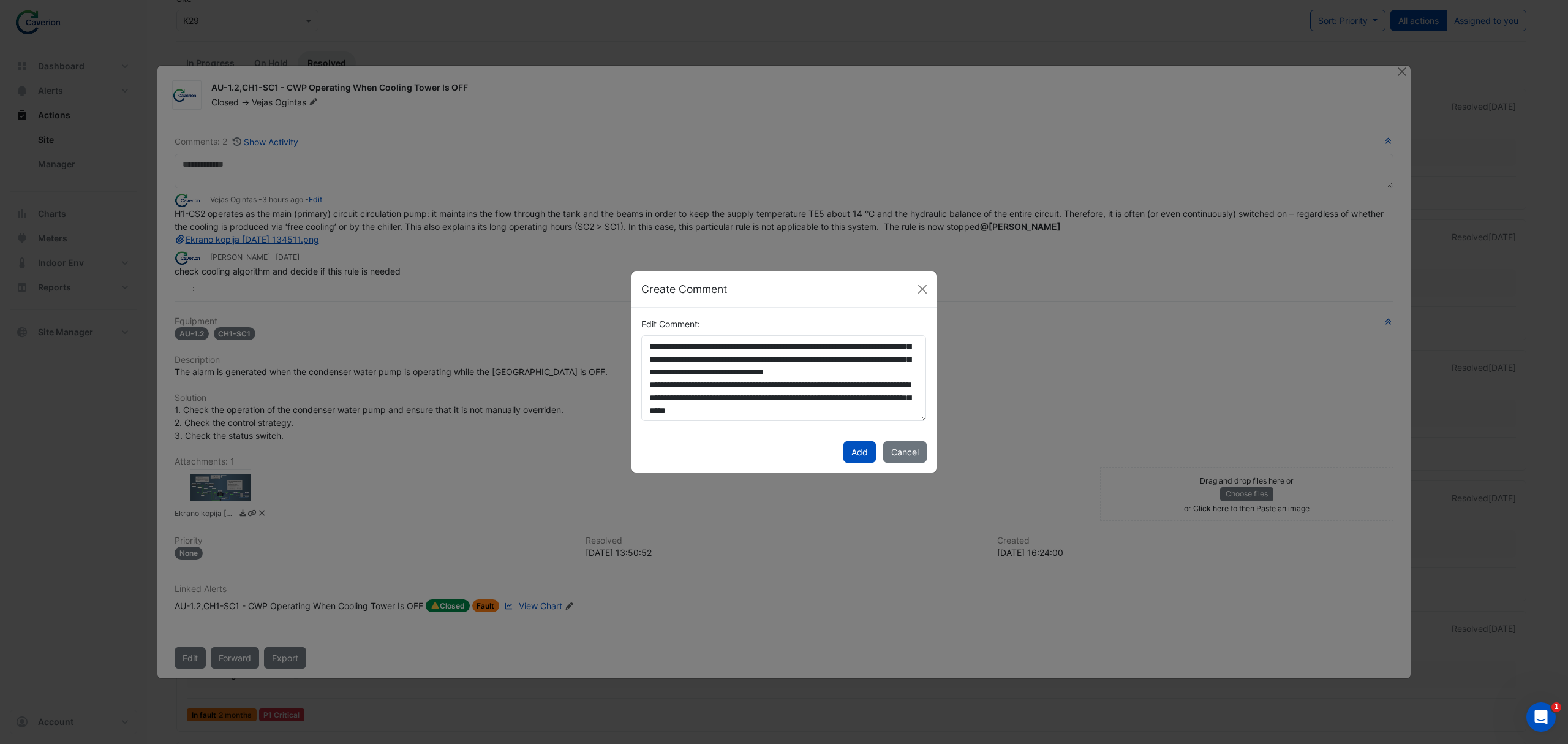
scroll to position [89, 0]
drag, startPoint x: 758, startPoint y: 415, endPoint x: 682, endPoint y: 359, distance: 94.4
click at [682, 359] on textarea "**********" at bounding box center [784, 378] width 285 height 86
click at [711, 408] on textarea "**********" at bounding box center [784, 378] width 285 height 86
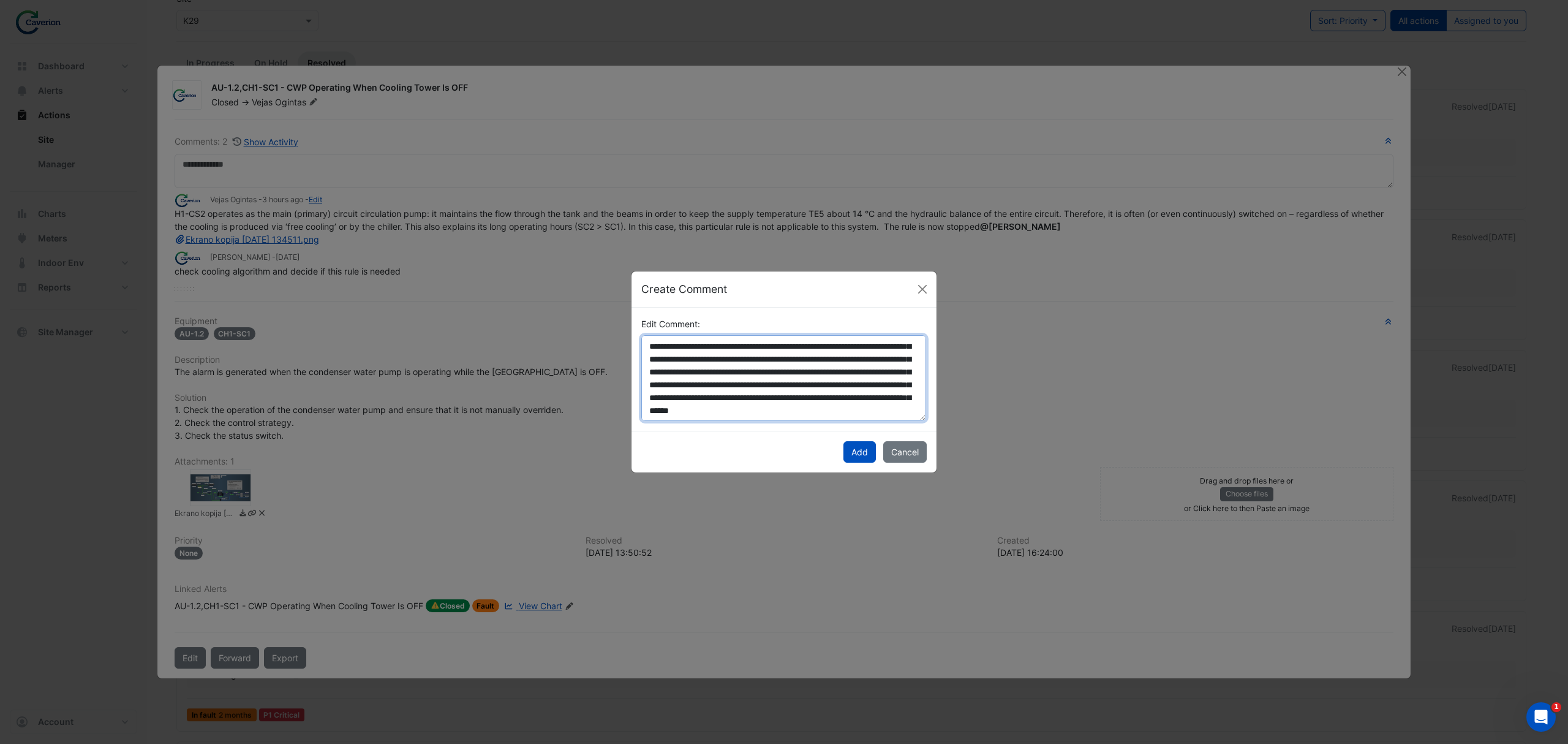
click at [692, 407] on textarea "**********" at bounding box center [784, 378] width 285 height 86
click at [691, 406] on textarea "**********" at bounding box center [784, 378] width 285 height 86
click at [716, 423] on div "**********" at bounding box center [784, 370] width 305 height 124
drag, startPoint x: 710, startPoint y: 415, endPoint x: 841, endPoint y: 398, distance: 132.1
click at [841, 398] on textarea "**********" at bounding box center [784, 378] width 285 height 86
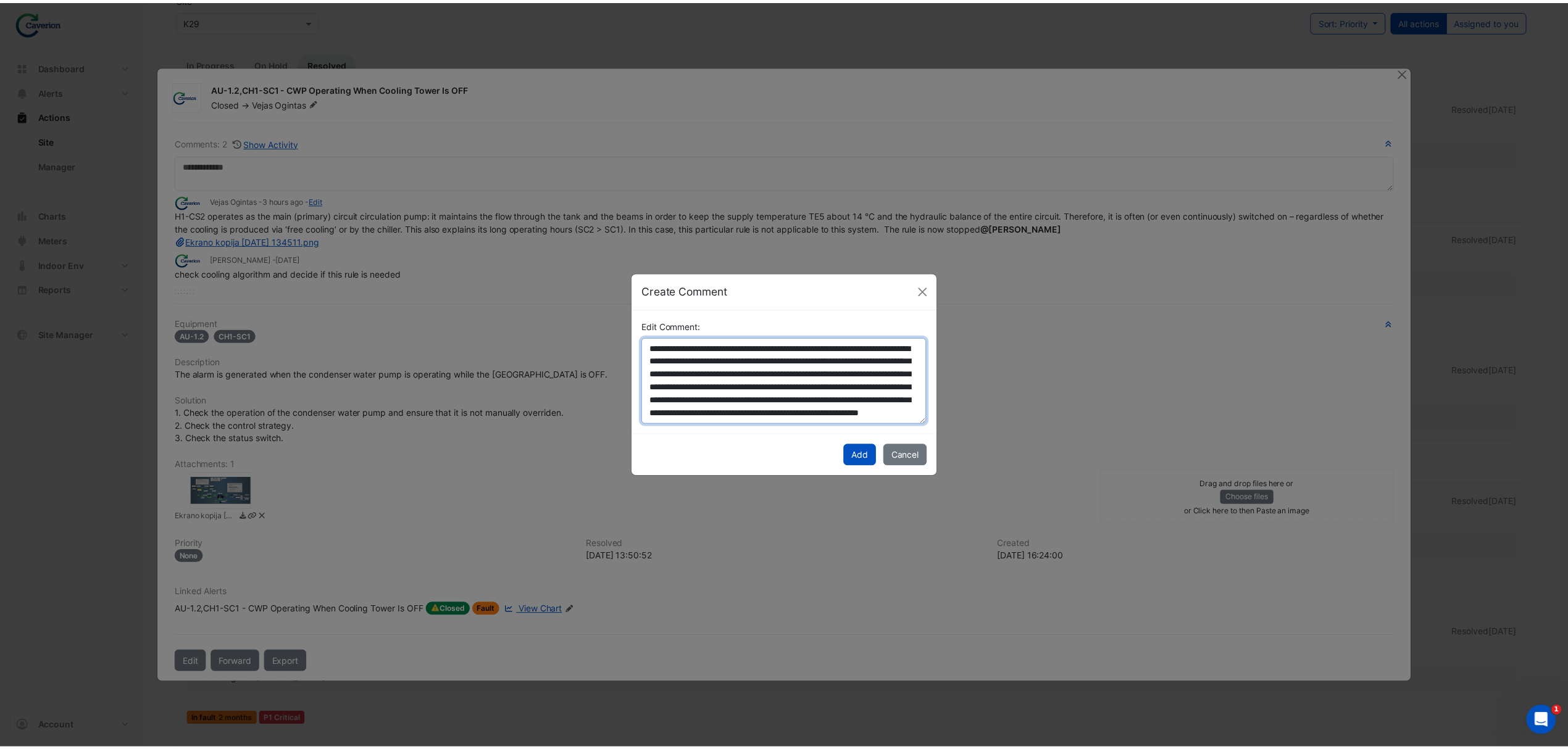
scroll to position [25, 0]
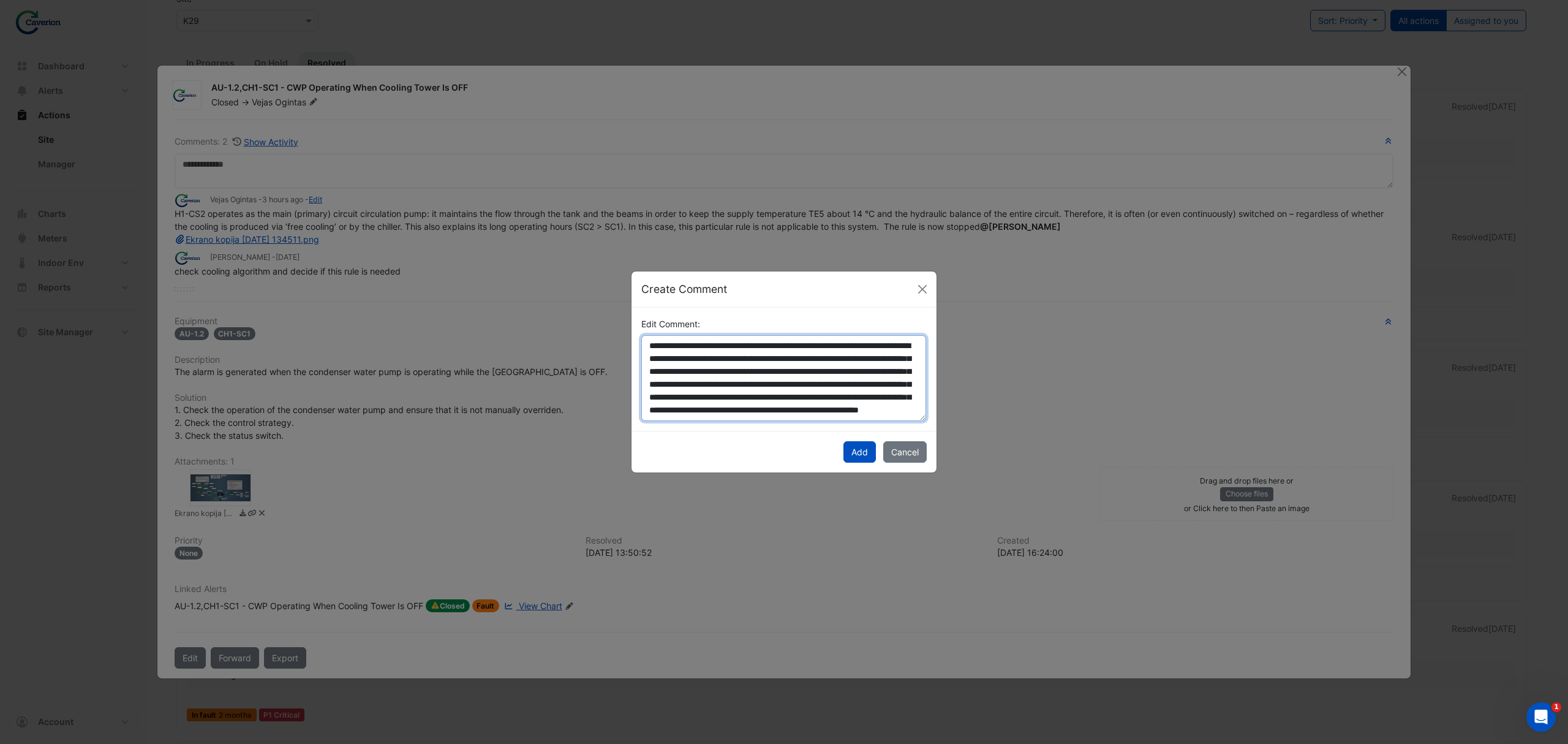
type textarea "**********"
click at [910, 287] on div "Create Comment" at bounding box center [784, 289] width 305 height 36
click at [914, 287] on button "Close" at bounding box center [922, 289] width 18 height 18
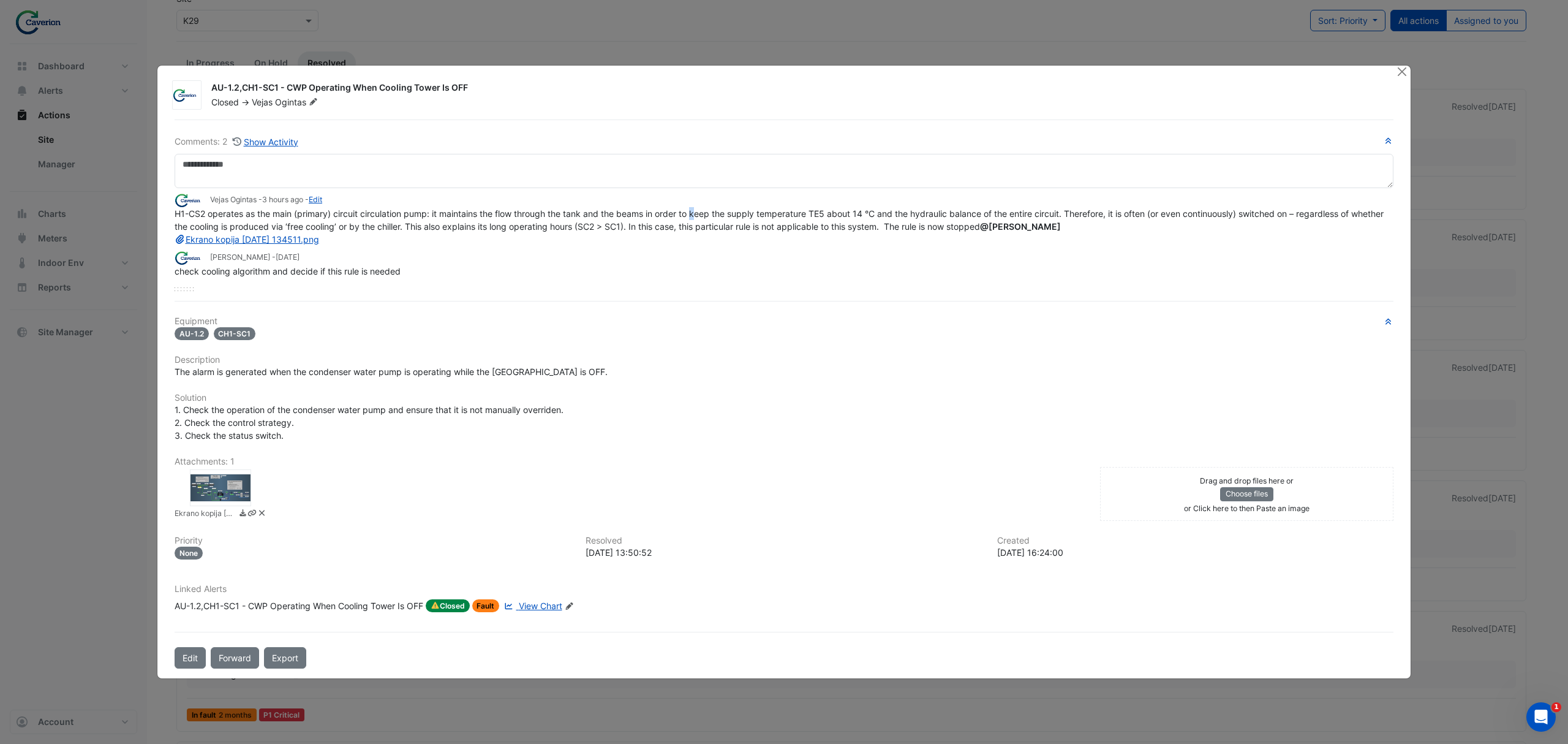
click at [698, 209] on span "H1-CS2 operates as the main (primary) circuit circulation pump: it maintains th…" at bounding box center [780, 226] width 1212 height 36
click at [1399, 74] on button "Close" at bounding box center [1401, 71] width 13 height 13
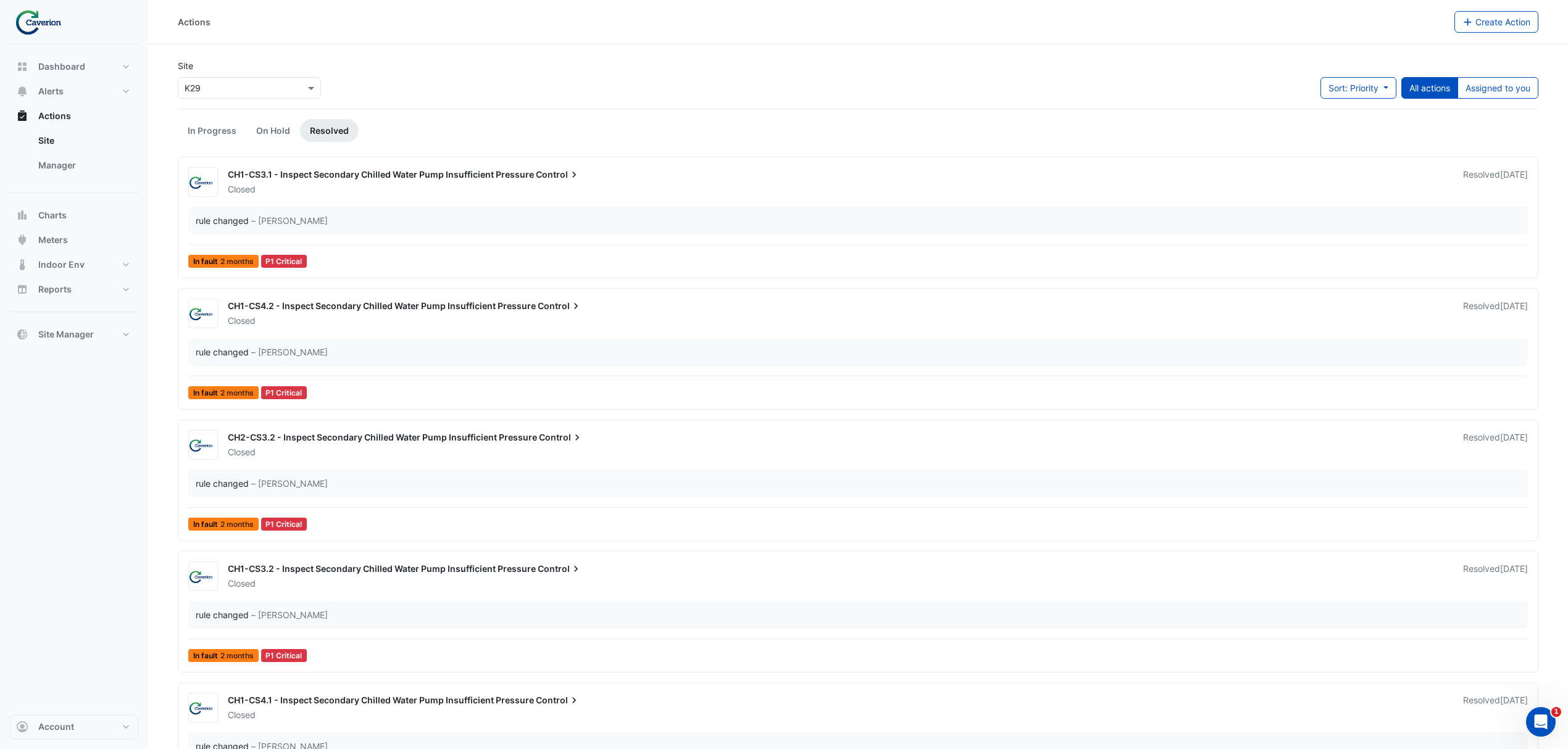
click at [475, 178] on span "CH1-CS3.1 - Inspect Secondary Chilled Water Pump Insufficient Pressure" at bounding box center [381, 174] width 306 height 10
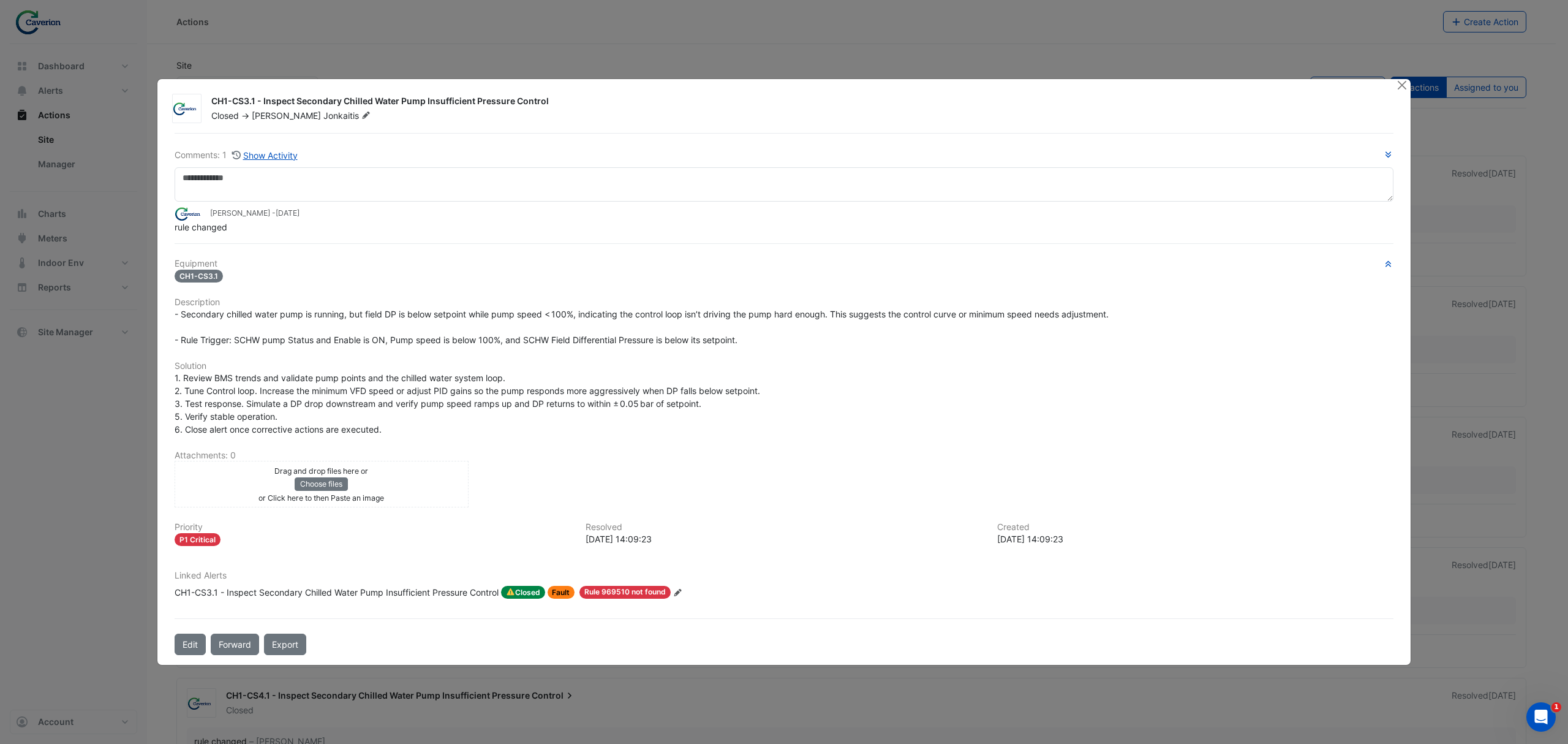
click at [1409, 86] on div at bounding box center [1403, 86] width 16 height 14
click at [1475, 81] on ngb-modal-window "CH1-CS3.1 - Inspect Secondary Chilled Water Pump Insufficient Pressure Control …" at bounding box center [784, 372] width 1568 height 744
click at [1475, 83] on ngb-modal-window "CH1-CS3.1 - Inspect Secondary Chilled Water Pump Insufficient Pressure Control …" at bounding box center [784, 372] width 1568 height 744
click at [1404, 81] on button "Close" at bounding box center [1401, 85] width 13 height 13
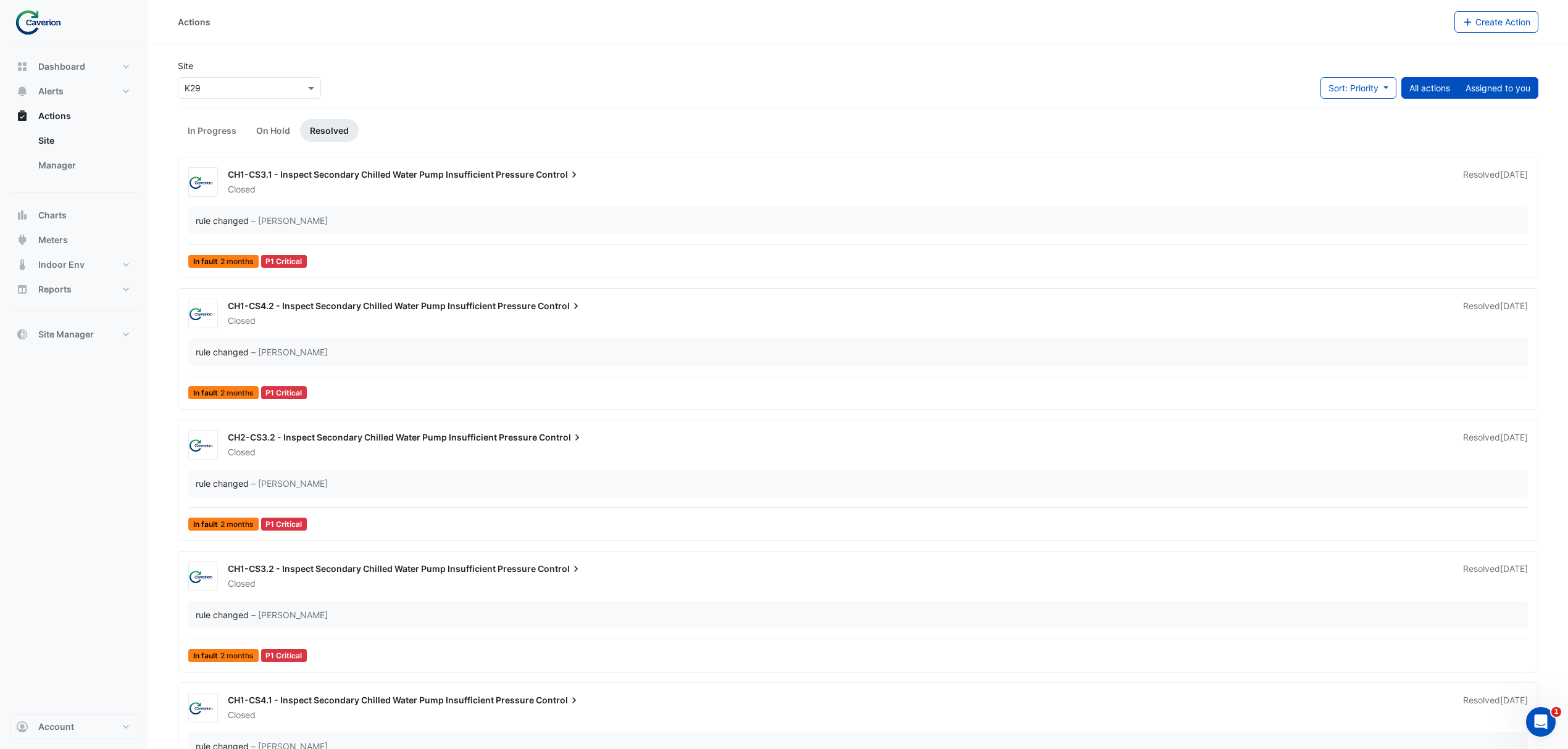
click at [1482, 96] on button "Assigned to you" at bounding box center [1498, 88] width 81 height 22
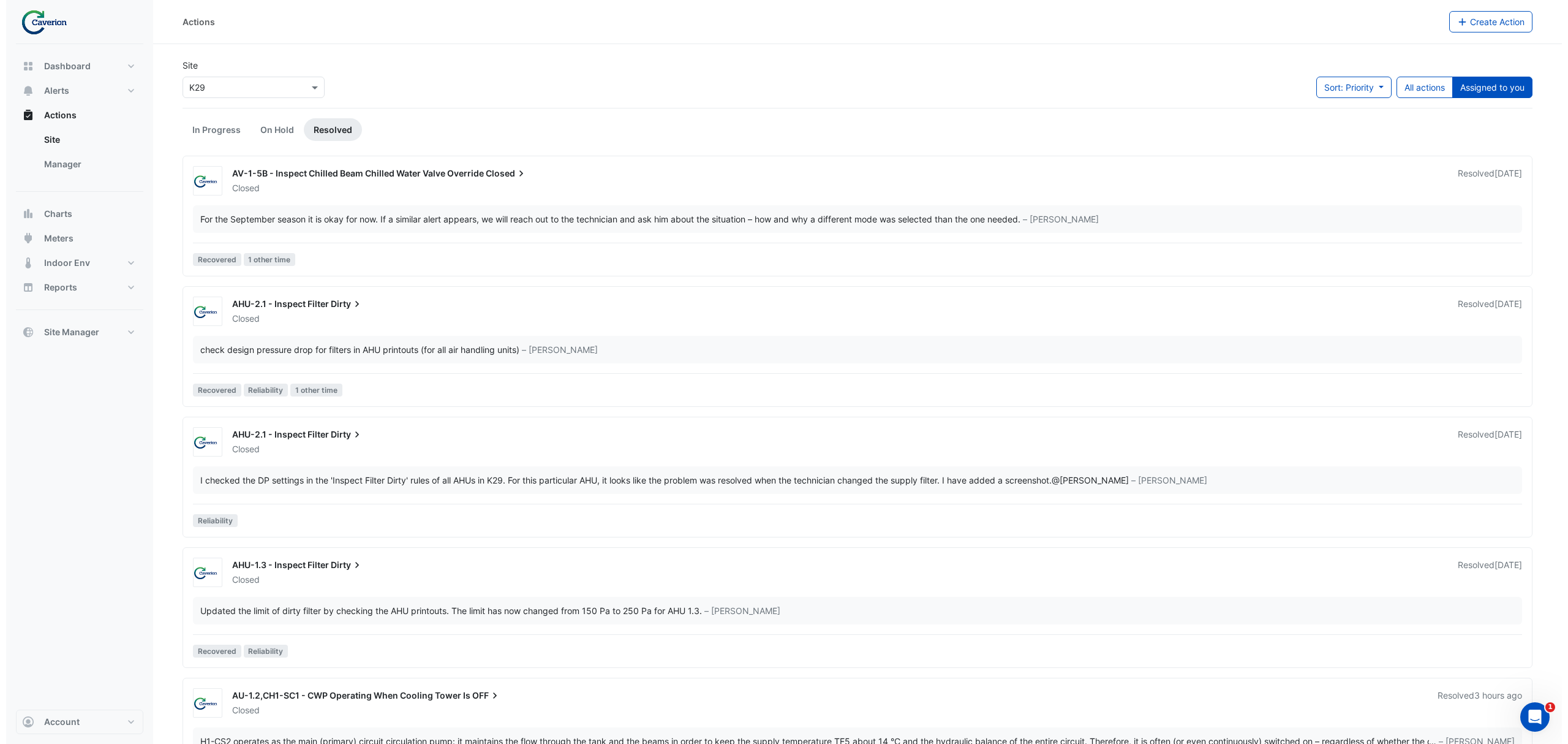
scroll to position [67, 0]
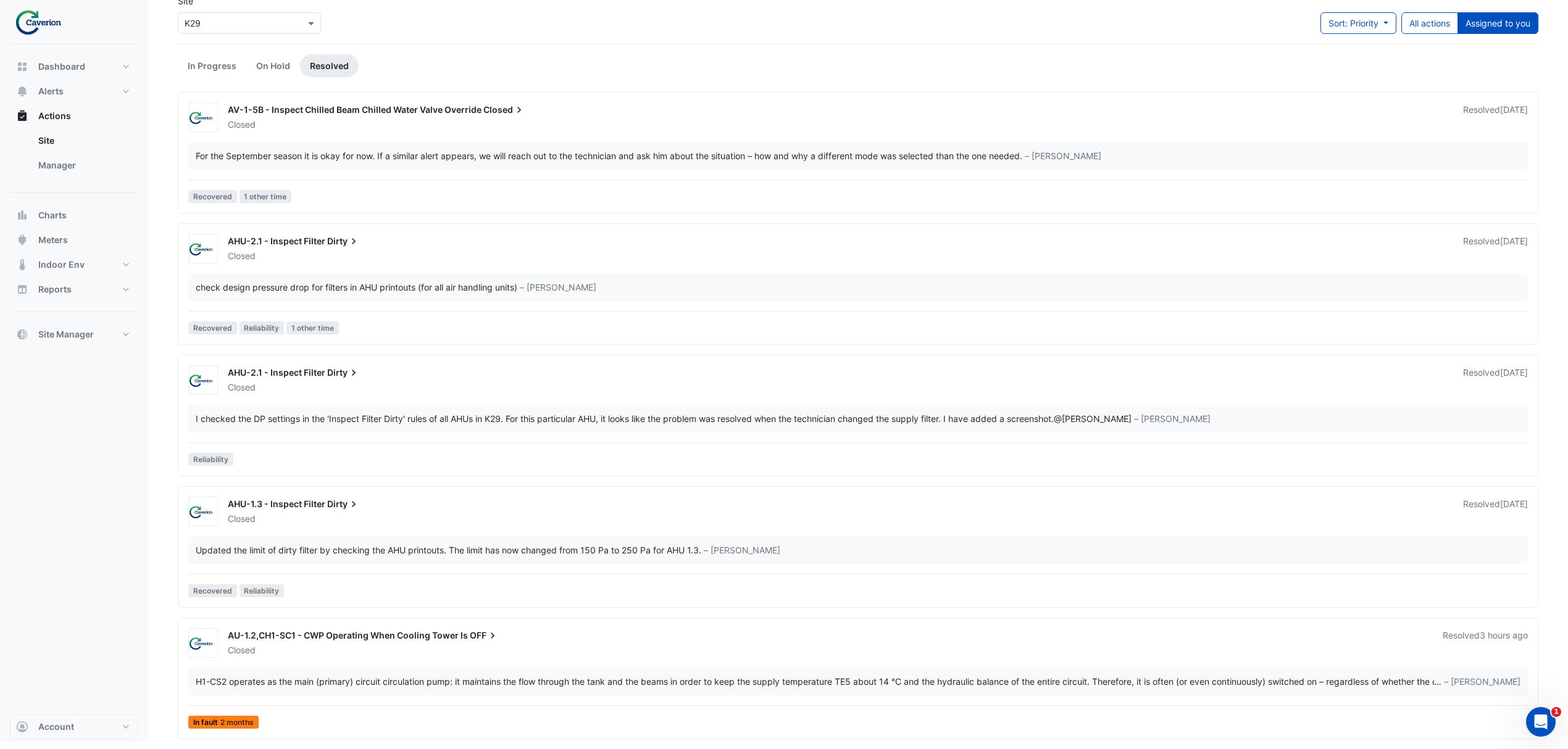
click at [495, 638] on icon at bounding box center [492, 635] width 12 height 12
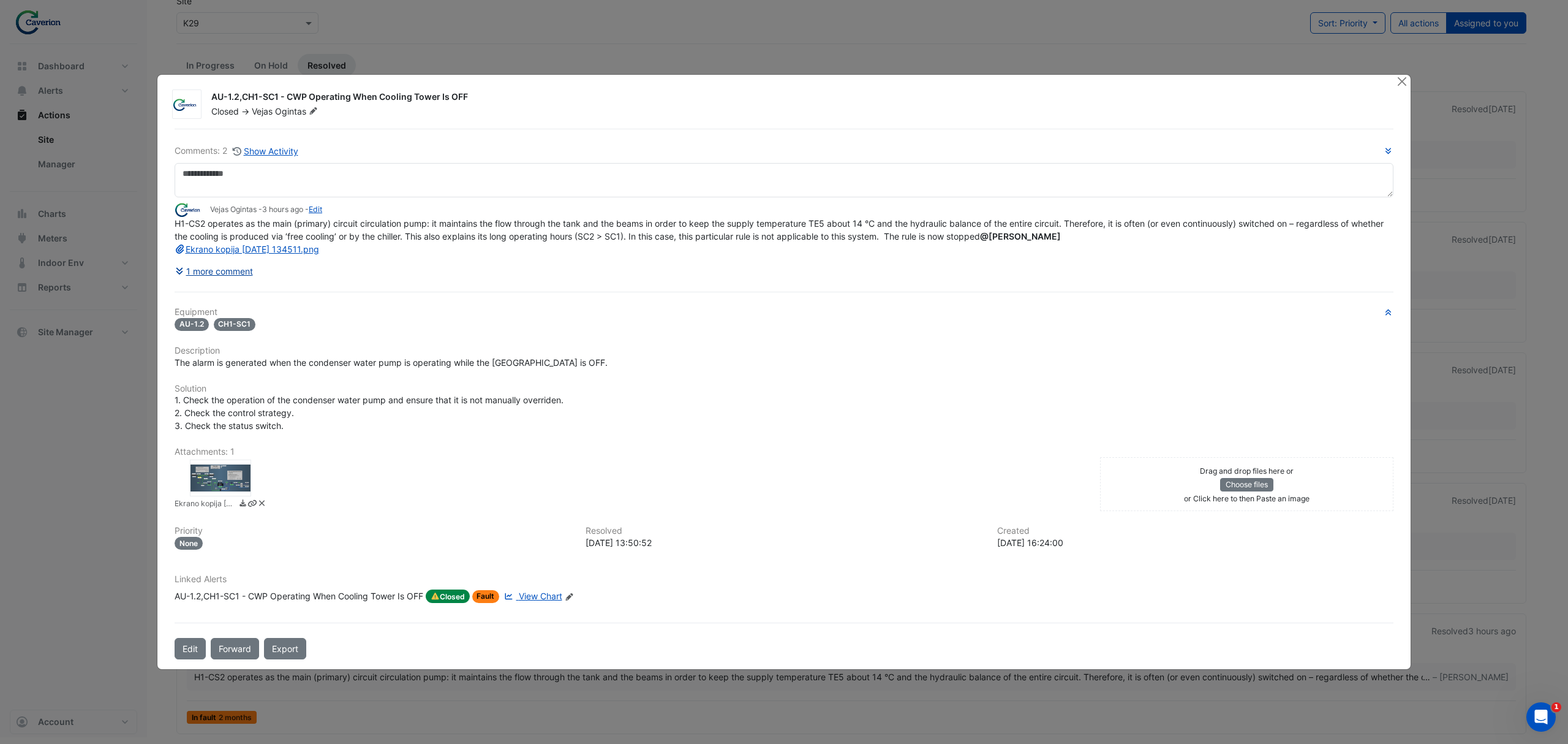
click at [216, 274] on button "1 more comment" at bounding box center [214, 272] width 79 height 22
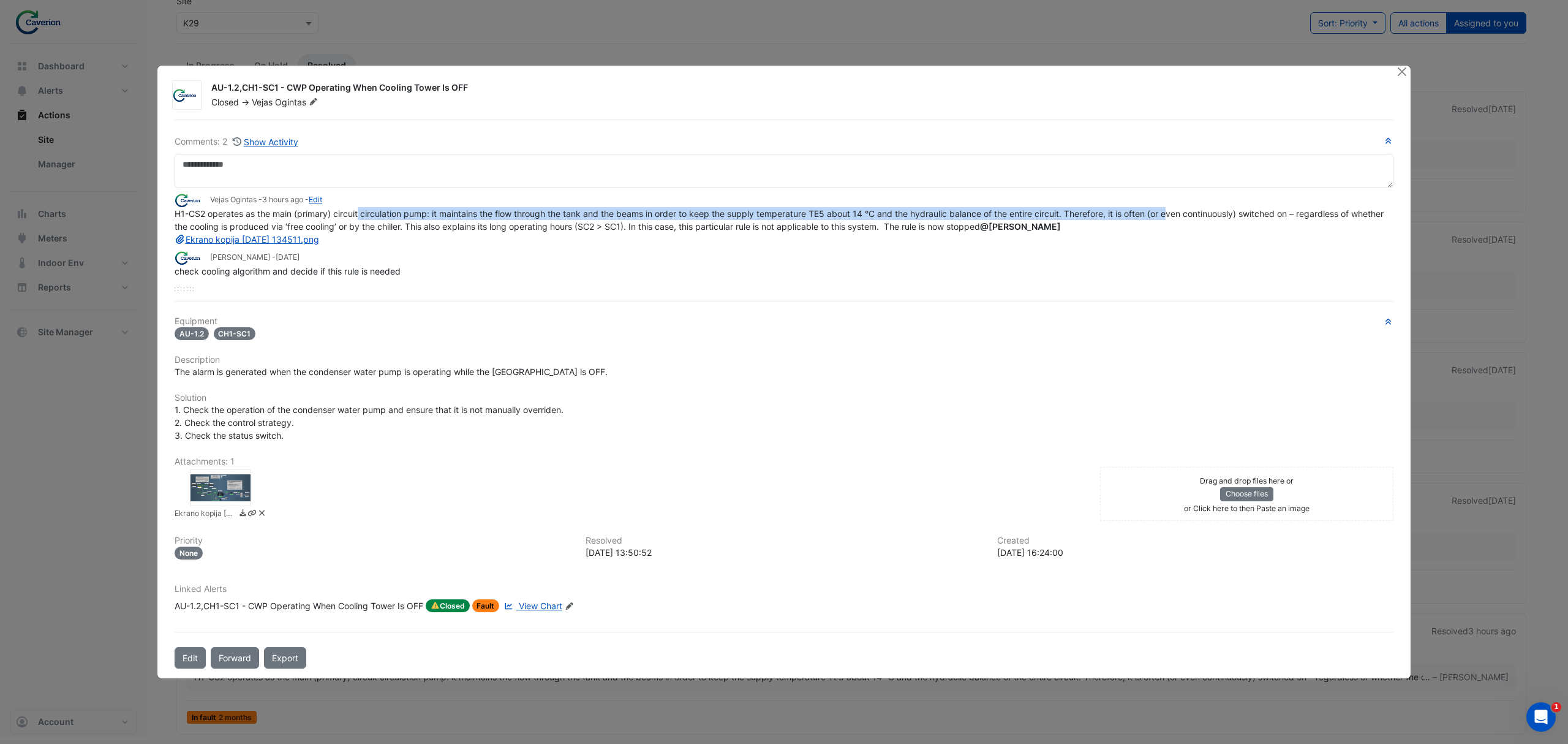
drag, startPoint x: 360, startPoint y: 214, endPoint x: 1175, endPoint y: 214, distance: 815.0
click at [1175, 214] on span "H1-CS2 operates as the main (primary) circuit circulation pump: it maintains th…" at bounding box center [780, 226] width 1212 height 36
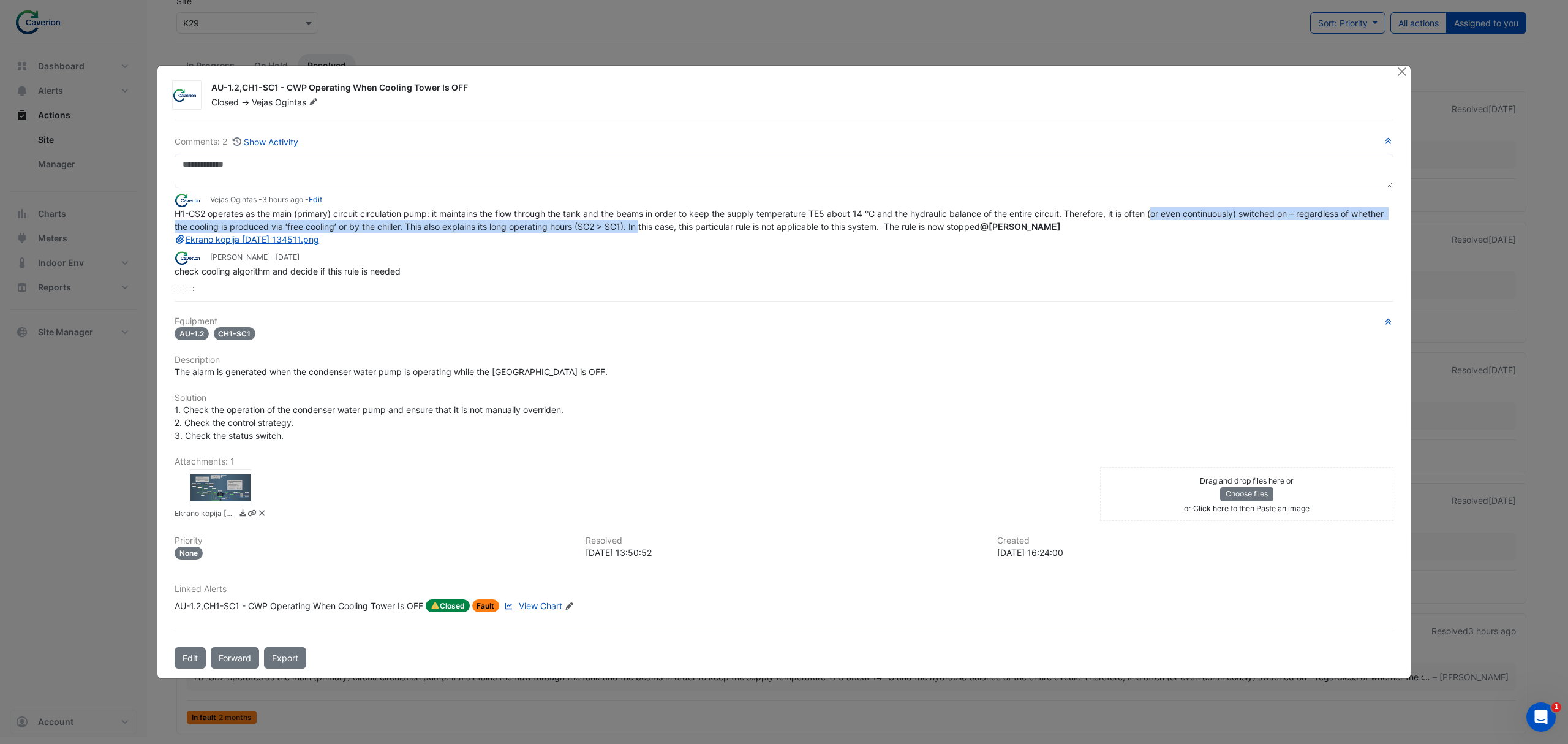
drag, startPoint x: 1159, startPoint y: 214, endPoint x: 680, endPoint y: 222, distance: 479.1
click at [680, 222] on span "H1-CS2 operates as the main (primary) circuit circulation pump: it maintains th…" at bounding box center [780, 226] width 1212 height 36
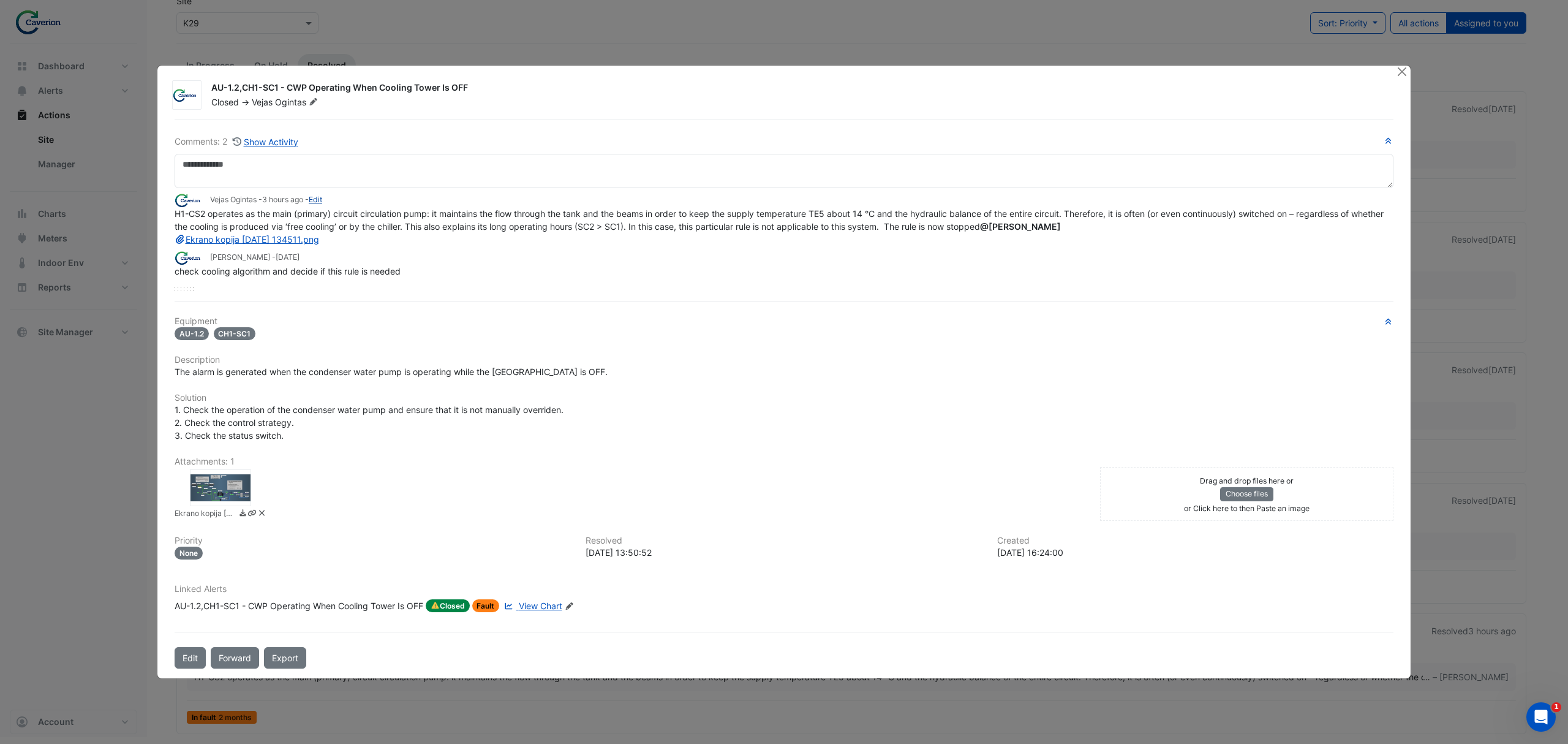
click at [321, 199] on link "Edit" at bounding box center [316, 199] width 14 height 10
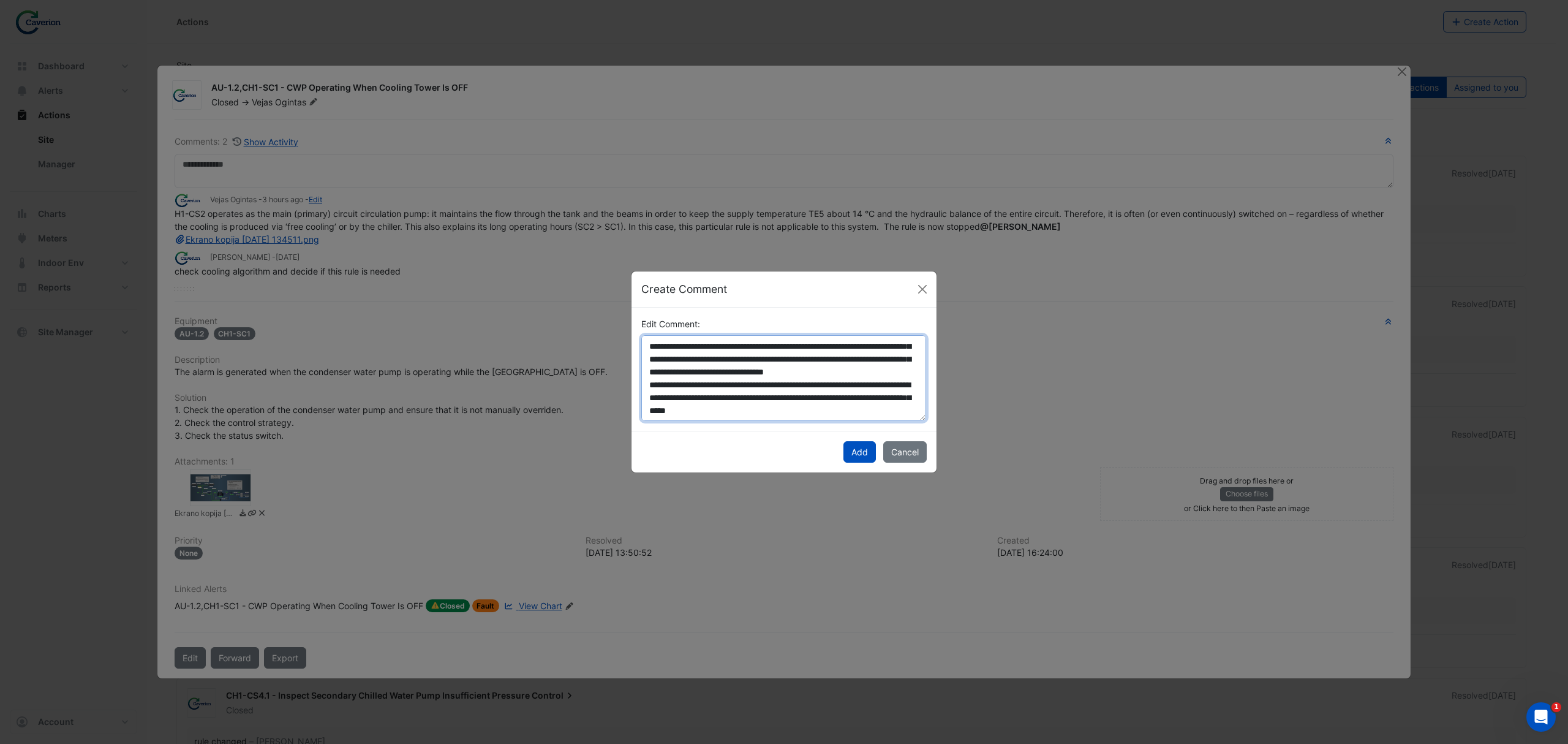
drag, startPoint x: 795, startPoint y: 408, endPoint x: 647, endPoint y: 373, distance: 152.1
click at [647, 373] on textarea "**********" at bounding box center [784, 378] width 285 height 86
drag, startPoint x: 851, startPoint y: 398, endPoint x: 838, endPoint y: 368, distance: 32.7
click at [838, 368] on textarea "**********" at bounding box center [784, 378] width 285 height 86
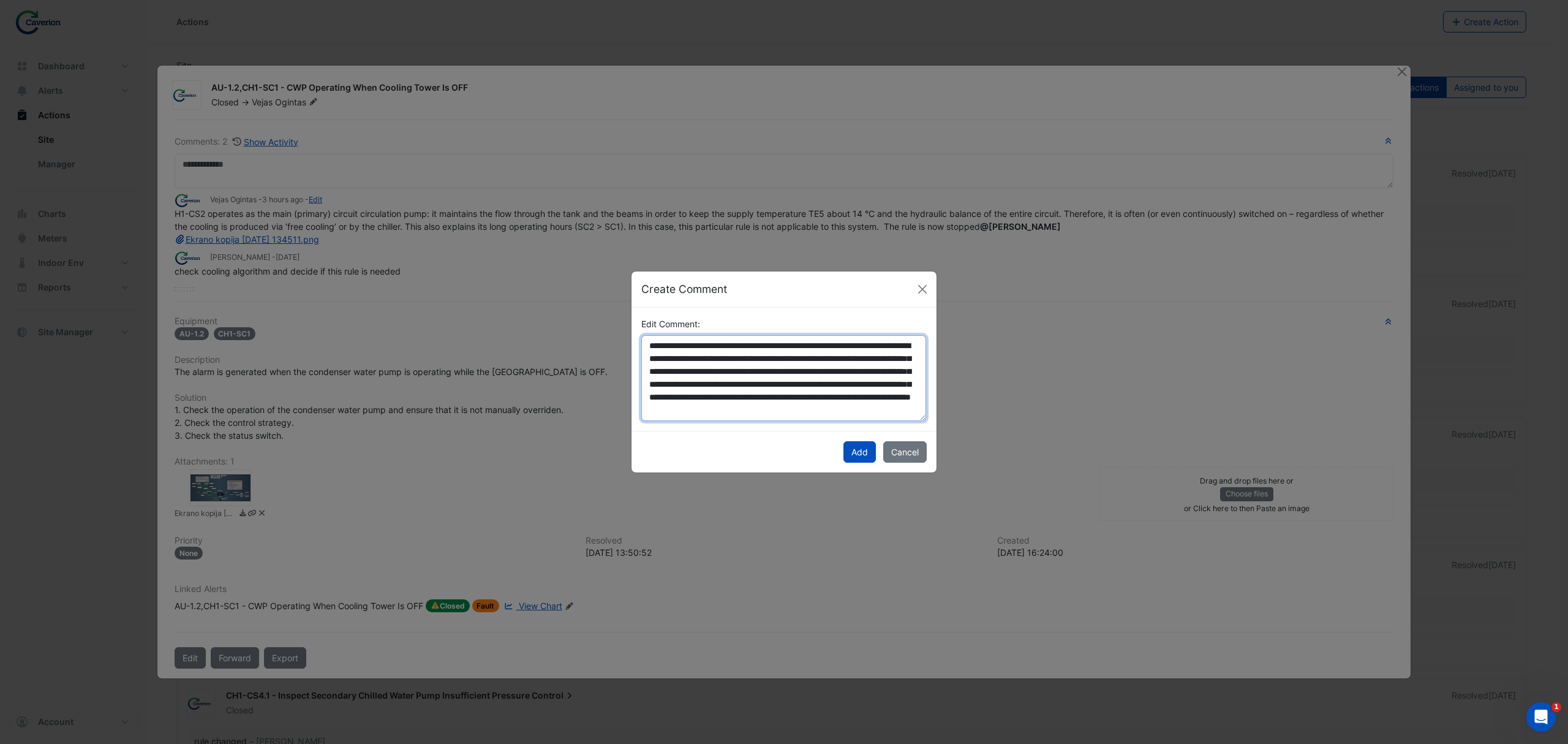
scroll to position [33, 0]
click at [754, 413] on textarea "**********" at bounding box center [784, 378] width 285 height 86
drag, startPoint x: 754, startPoint y: 413, endPoint x: 718, endPoint y: 401, distance: 37.9
click at [718, 401] on textarea "**********" at bounding box center [784, 378] width 285 height 86
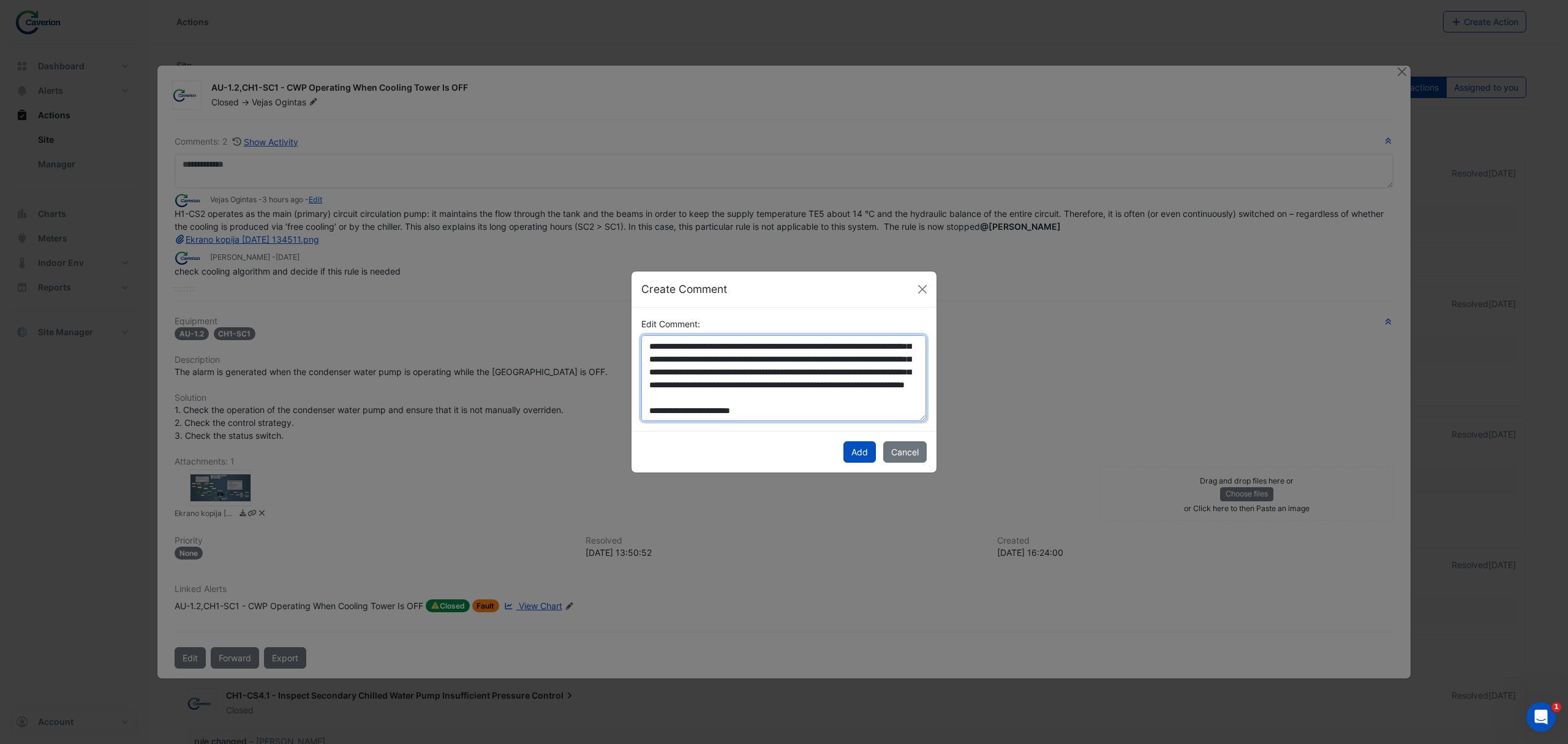
click at [763, 401] on textarea "**********" at bounding box center [784, 378] width 285 height 86
click at [722, 396] on textarea "**********" at bounding box center [784, 378] width 285 height 86
click at [718, 395] on textarea "**********" at bounding box center [784, 378] width 285 height 86
click at [818, 378] on textarea "**********" at bounding box center [784, 378] width 285 height 86
click at [800, 381] on textarea "**********" at bounding box center [784, 378] width 285 height 86
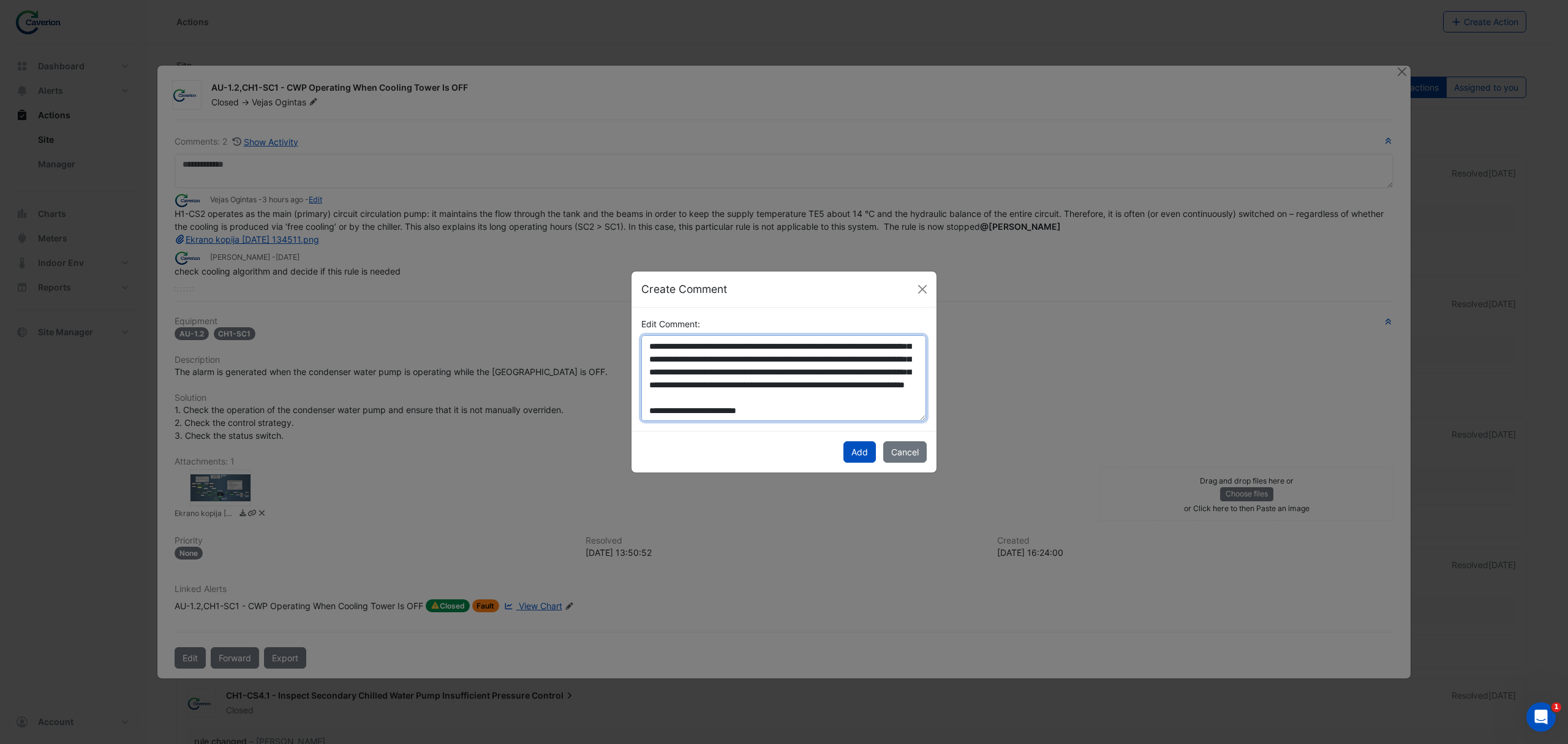
click at [788, 389] on textarea "**********" at bounding box center [784, 378] width 285 height 86
click at [783, 395] on textarea "**********" at bounding box center [784, 378] width 285 height 86
drag, startPoint x: 650, startPoint y: 392, endPoint x: 949, endPoint y: 395, distance: 299.0
click at [949, 395] on ngb-modal-window "**********" at bounding box center [784, 372] width 1568 height 744
click at [656, 398] on textarea "**********" at bounding box center [784, 378] width 285 height 86
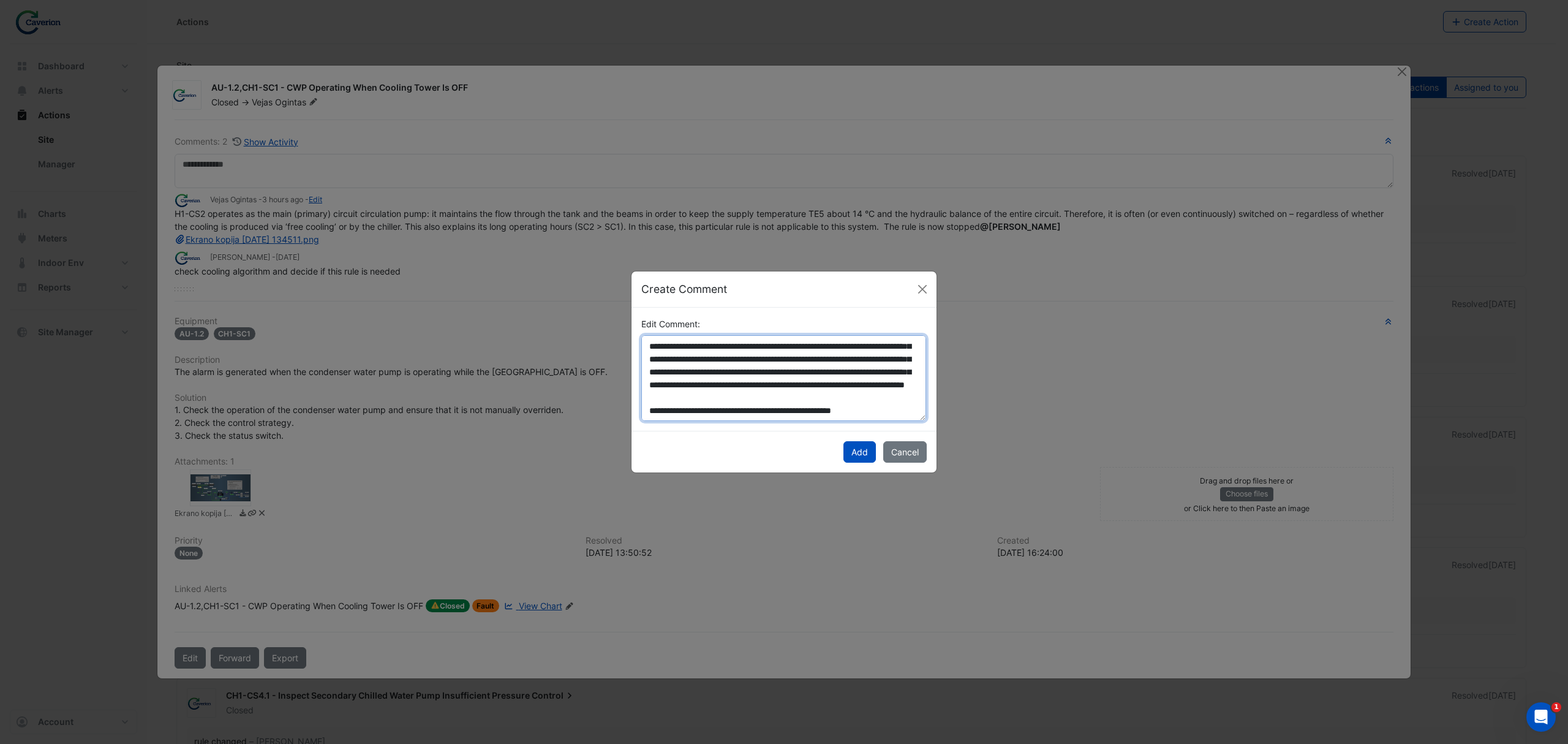
drag, startPoint x: 650, startPoint y: 398, endPoint x: 910, endPoint y: 401, distance: 260.0
click at [910, 401] on textarea "**********" at bounding box center [784, 378] width 285 height 86
paste textarea "*********"
type textarea "**********"
click at [848, 452] on button "Add" at bounding box center [860, 452] width 33 height 22
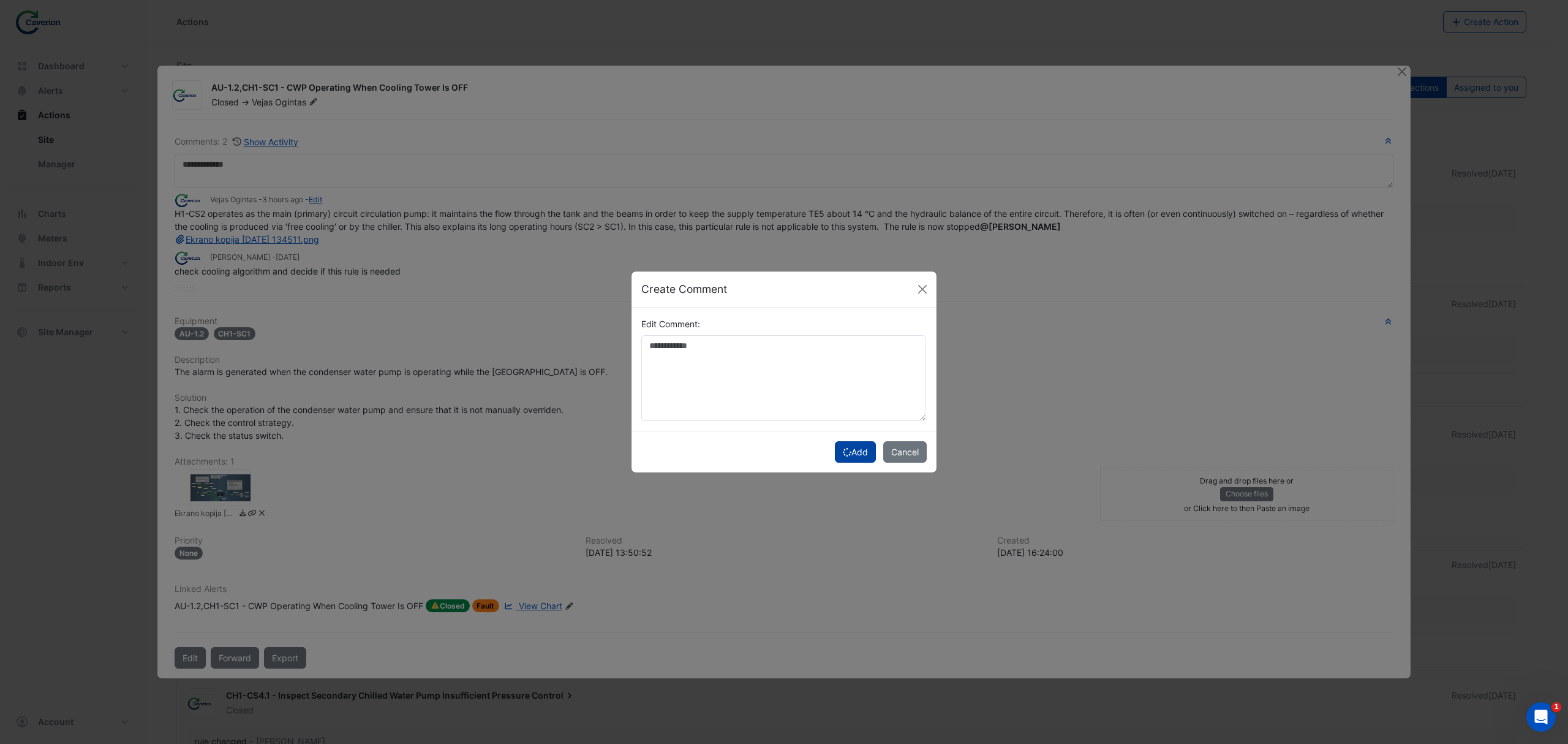
scroll to position [0, 0]
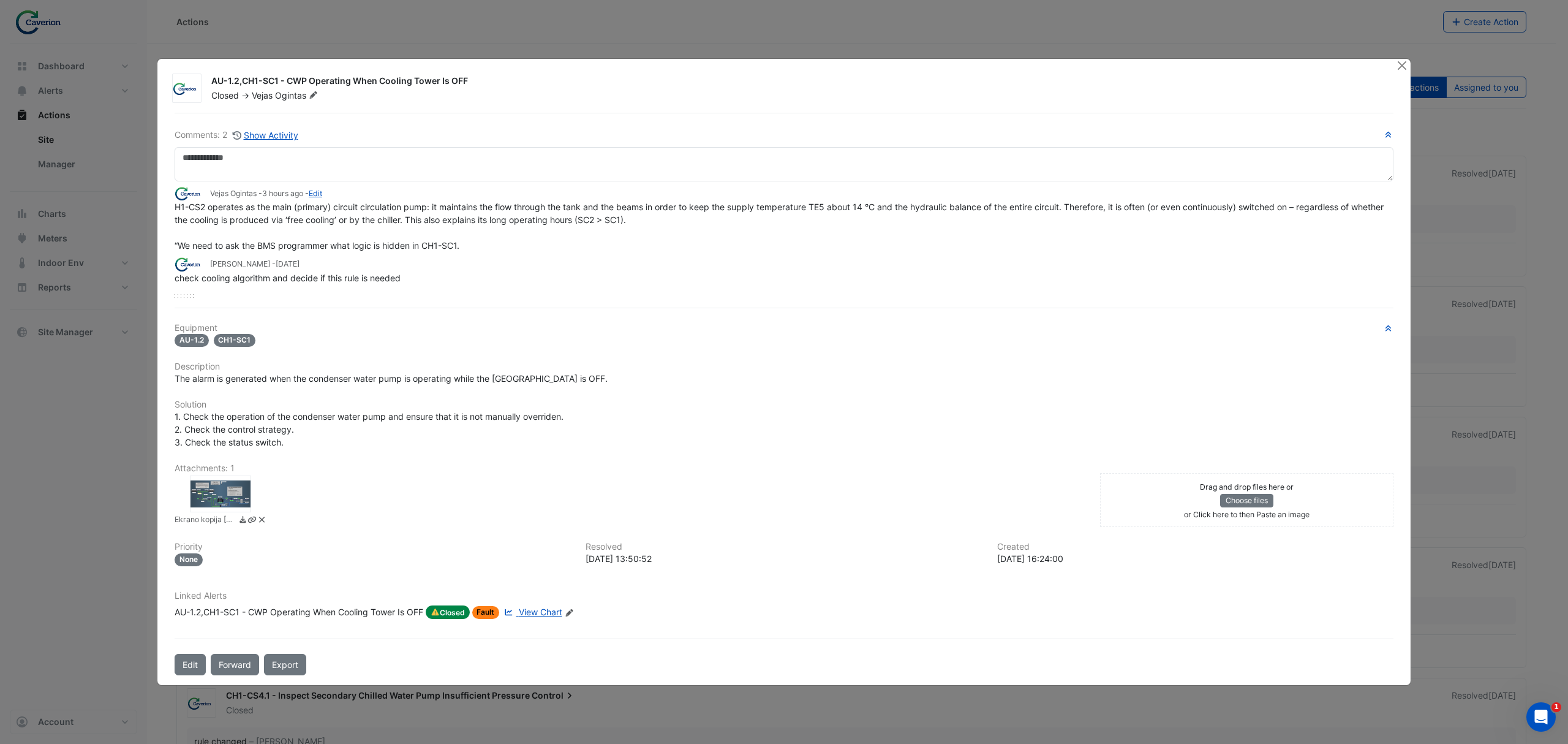
click at [329, 193] on div "Vejas Ogintas - 3 hours ago - Edit" at bounding box center [784, 193] width 1219 height 14
click at [329, 193] on div "Vejas Ogintas - 3 hours ago - Edit" at bounding box center [784, 193] width 1219 height 14
click at [322, 193] on link "Edit" at bounding box center [316, 193] width 14 height 10
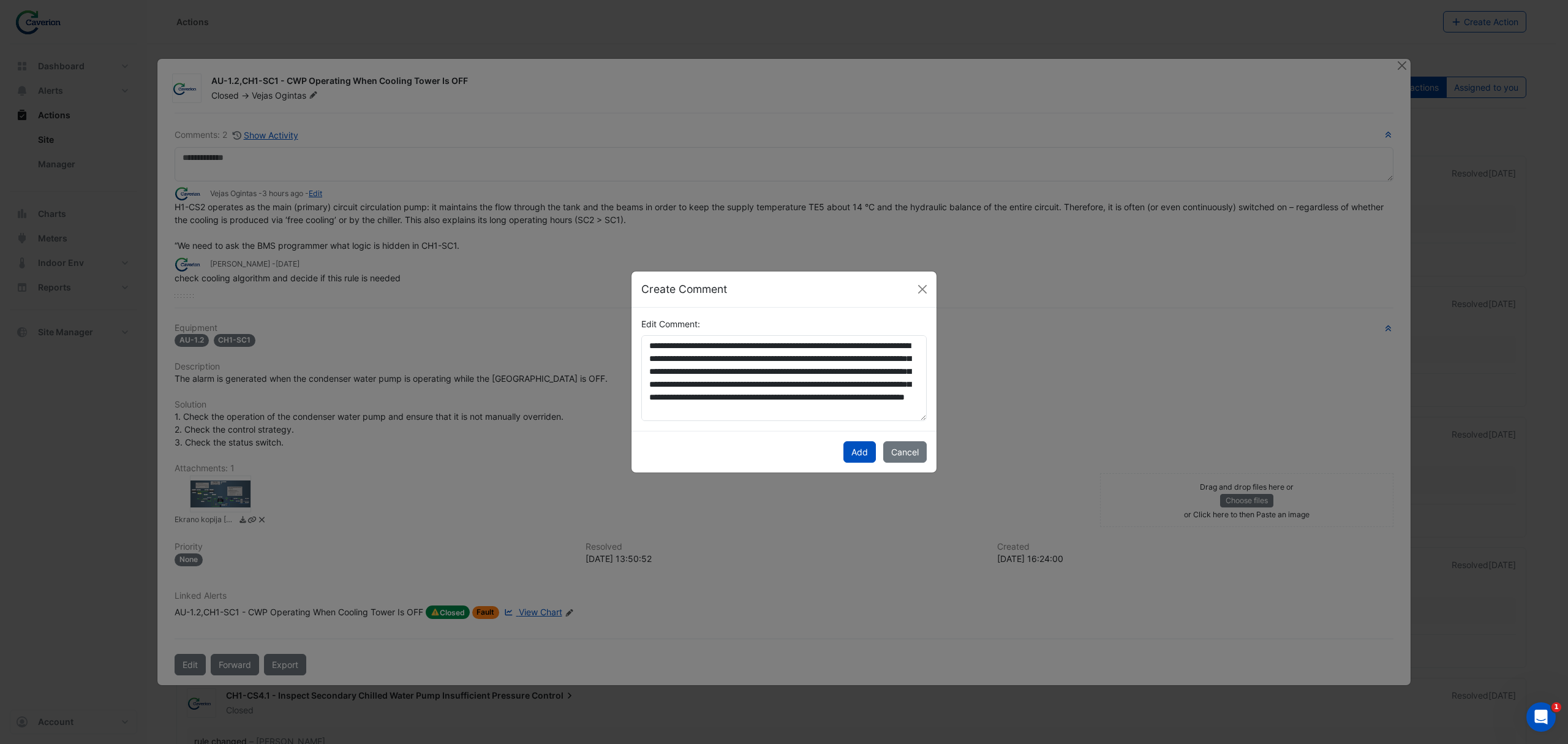
scroll to position [64, 0]
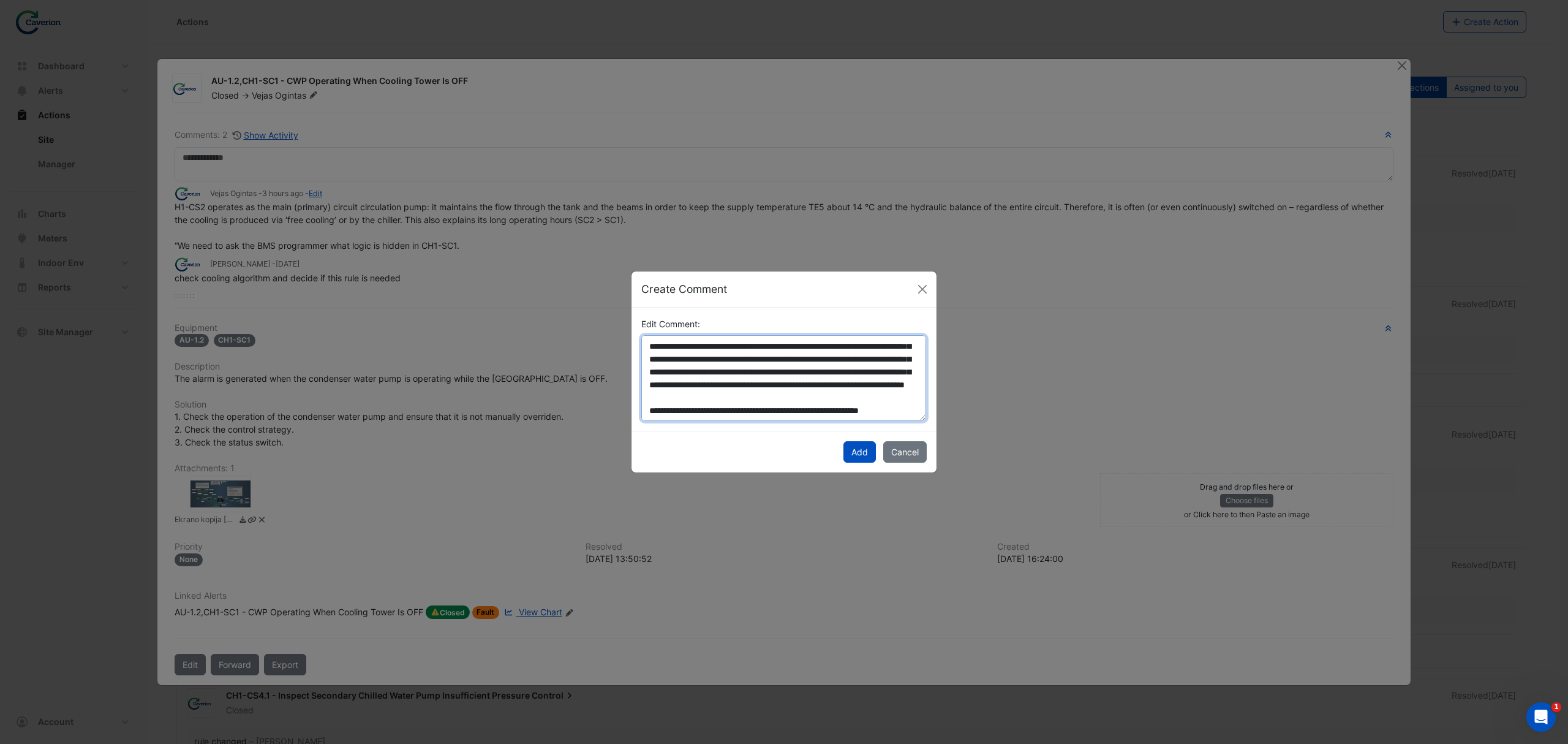
click at [644, 385] on textarea "**********" at bounding box center [784, 378] width 285 height 86
click at [650, 384] on textarea "**********" at bounding box center [784, 378] width 285 height 86
click at [652, 384] on textarea "**********" at bounding box center [784, 378] width 285 height 86
type textarea "**********"
click at [865, 447] on button "Add" at bounding box center [860, 452] width 33 height 22
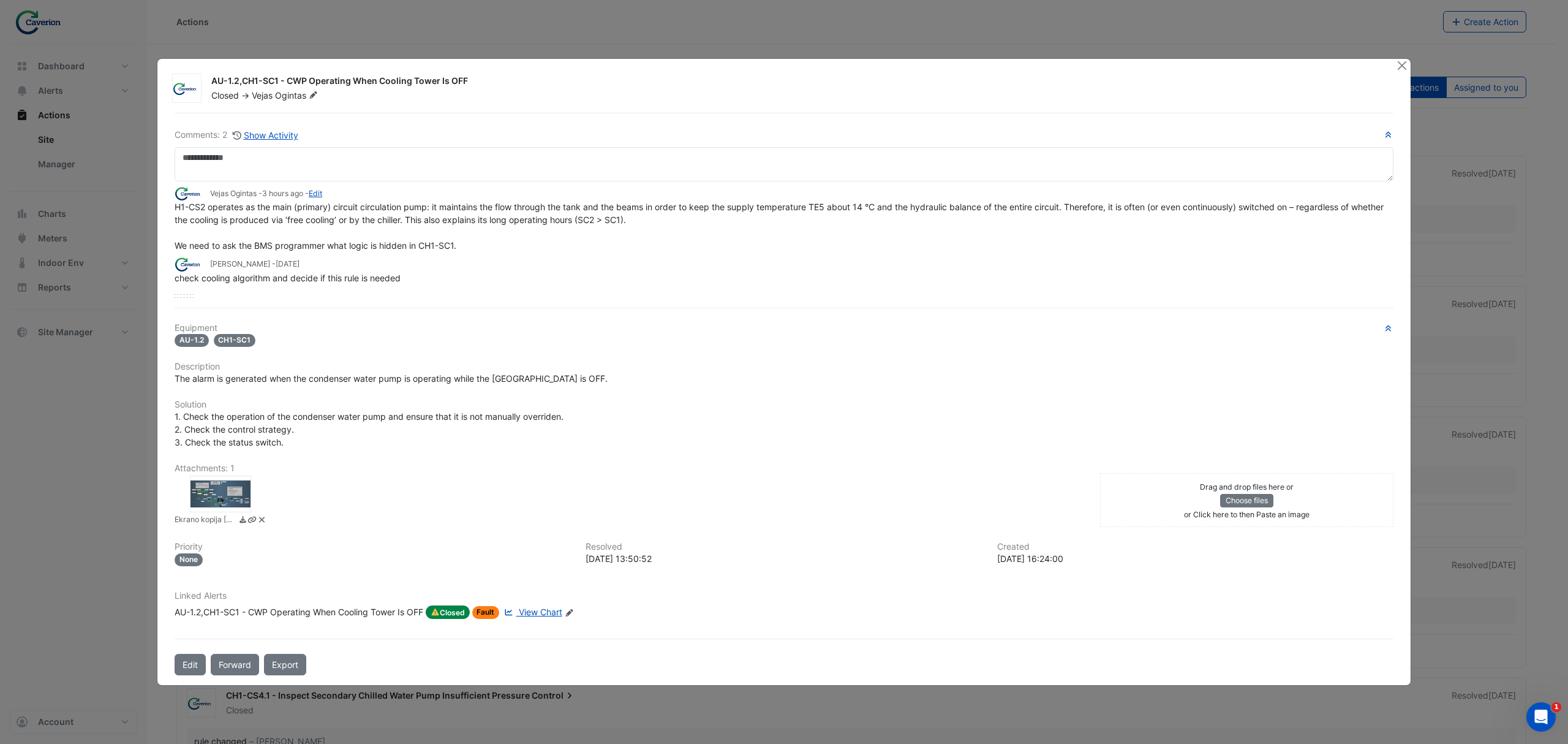
scroll to position [0, 0]
drag, startPoint x: 235, startPoint y: 234, endPoint x: 324, endPoint y: 234, distance: 89.0
click at [239, 234] on div "H1-CS2 operates as the main (primary) circuit circulation pump: it maintains th…" at bounding box center [784, 226] width 1219 height 52
click at [233, 223] on span "H1-CS2 operates as the main (primary) circuit circulation pump: it maintains th…" at bounding box center [780, 226] width 1212 height 49
click at [277, 138] on button "Show Activity" at bounding box center [265, 135] width 67 height 14
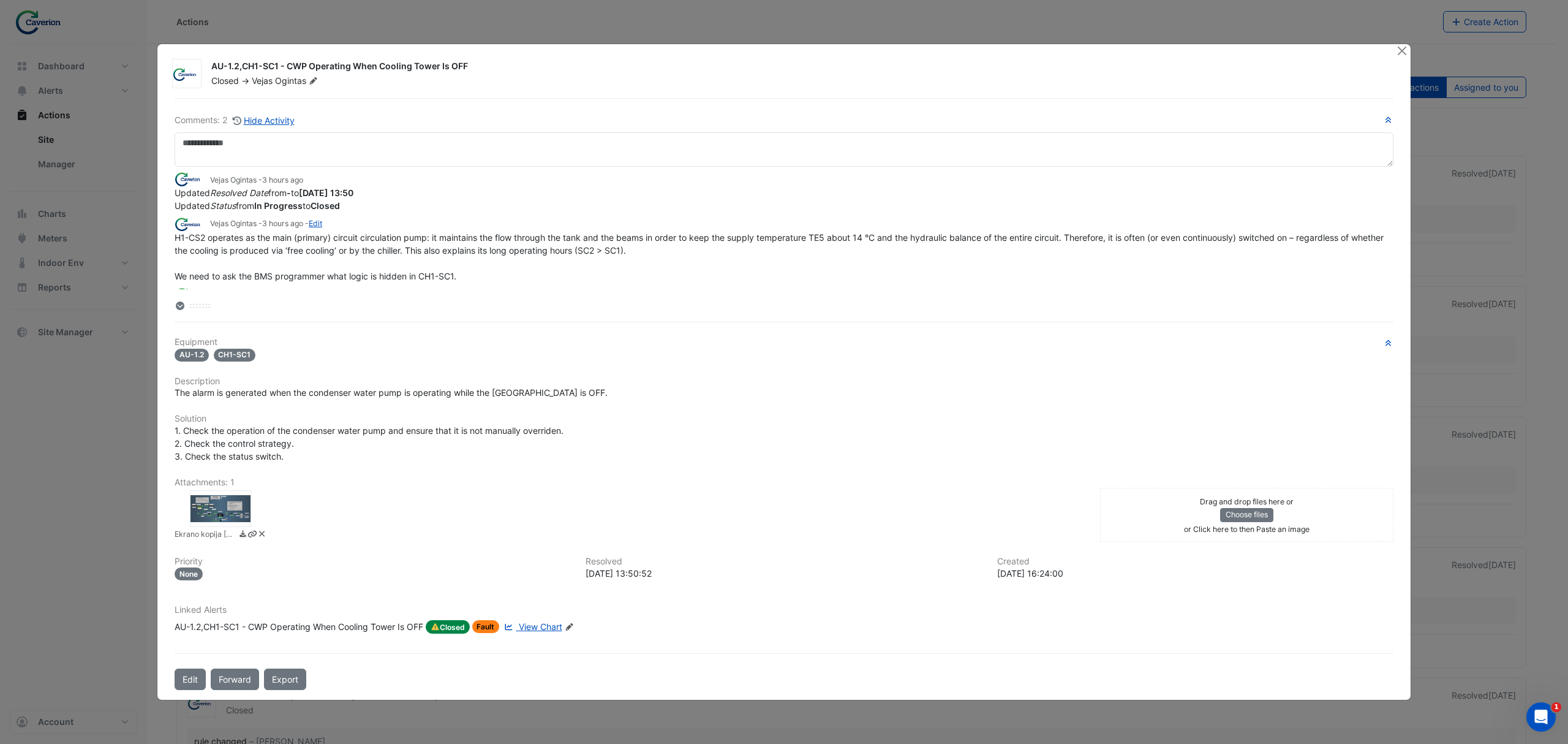
drag, startPoint x: 216, startPoint y: 197, endPoint x: 452, endPoint y: 196, distance: 236.0
click at [452, 196] on div "Updated Resolved Date from - to 2025-10-02 13:50" at bounding box center [784, 193] width 1219 height 13
drag, startPoint x: 327, startPoint y: 196, endPoint x: 444, endPoint y: 199, distance: 117.0
click at [441, 199] on app-ticket-change-history "Vejas Ogintas - 3 hours ago Updated Resolved Date from - to 2025-10-02 13:50 Up…" at bounding box center [784, 191] width 1219 height 40
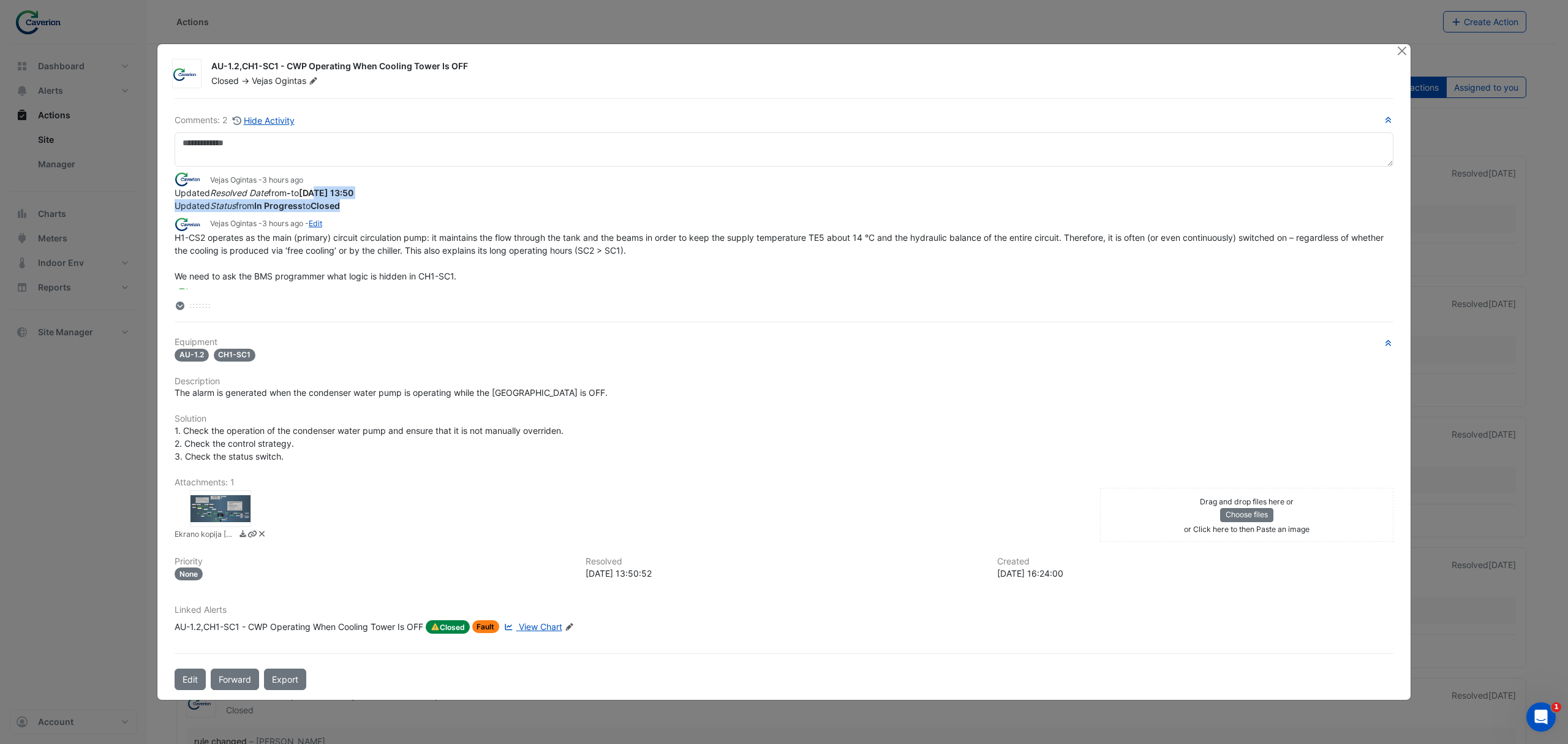
click at [445, 199] on div "Updated Status from In Progress to Closed" at bounding box center [784, 206] width 1219 height 13
click at [407, 214] on div "Vejas Ogintas - 3 hours ago Updated Resolved Date from - to 2025-10-02 13:50 Up…" at bounding box center [784, 228] width 1219 height 123
click at [435, 229] on div "Vejas Ogintas - 3 hours ago - Edit" at bounding box center [784, 224] width 1219 height 14
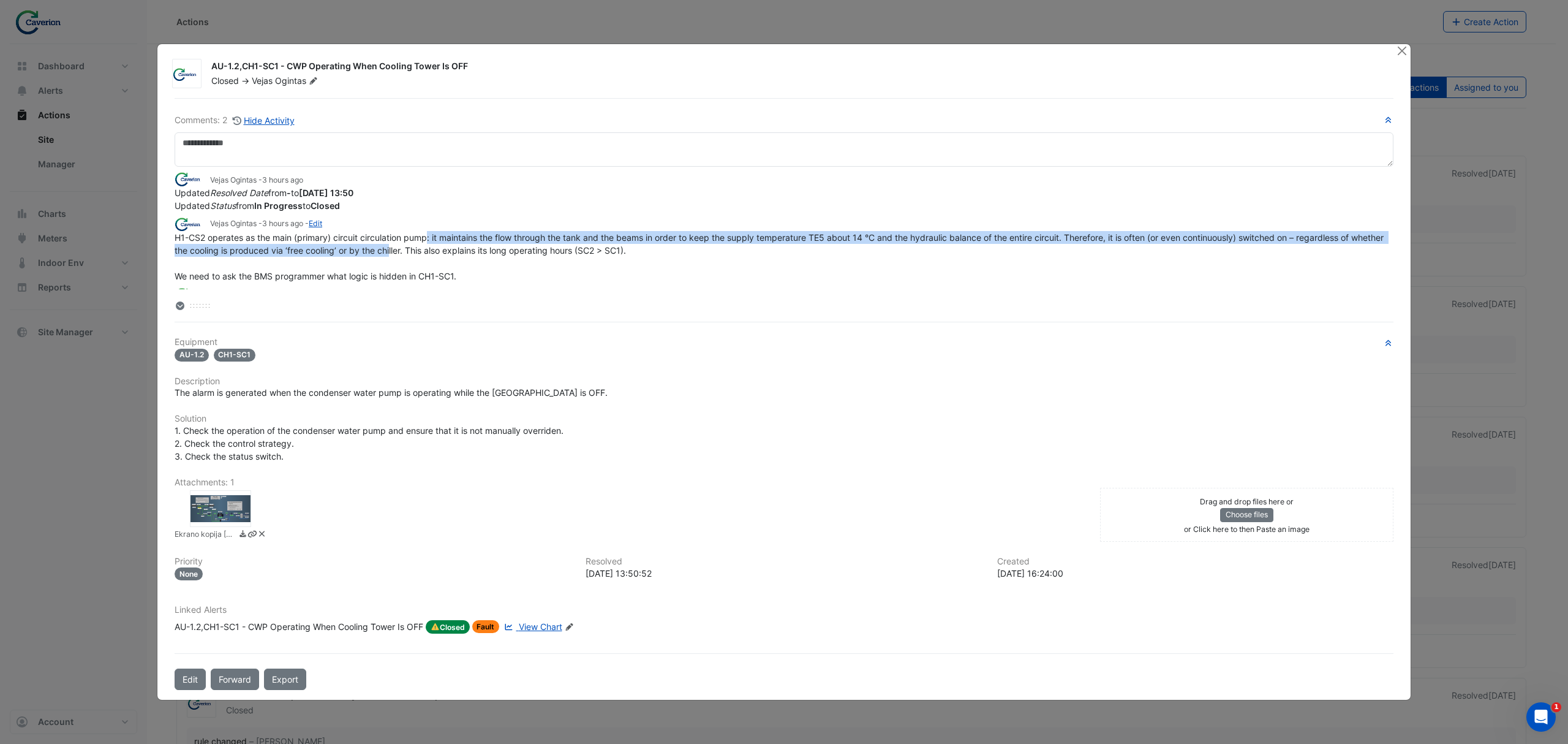
drag, startPoint x: 427, startPoint y: 243, endPoint x: 421, endPoint y: 258, distance: 16.2
click at [425, 248] on div "H1-CS2 operates as the main (primary) circuit circulation pump: it maintains th…" at bounding box center [784, 257] width 1219 height 52
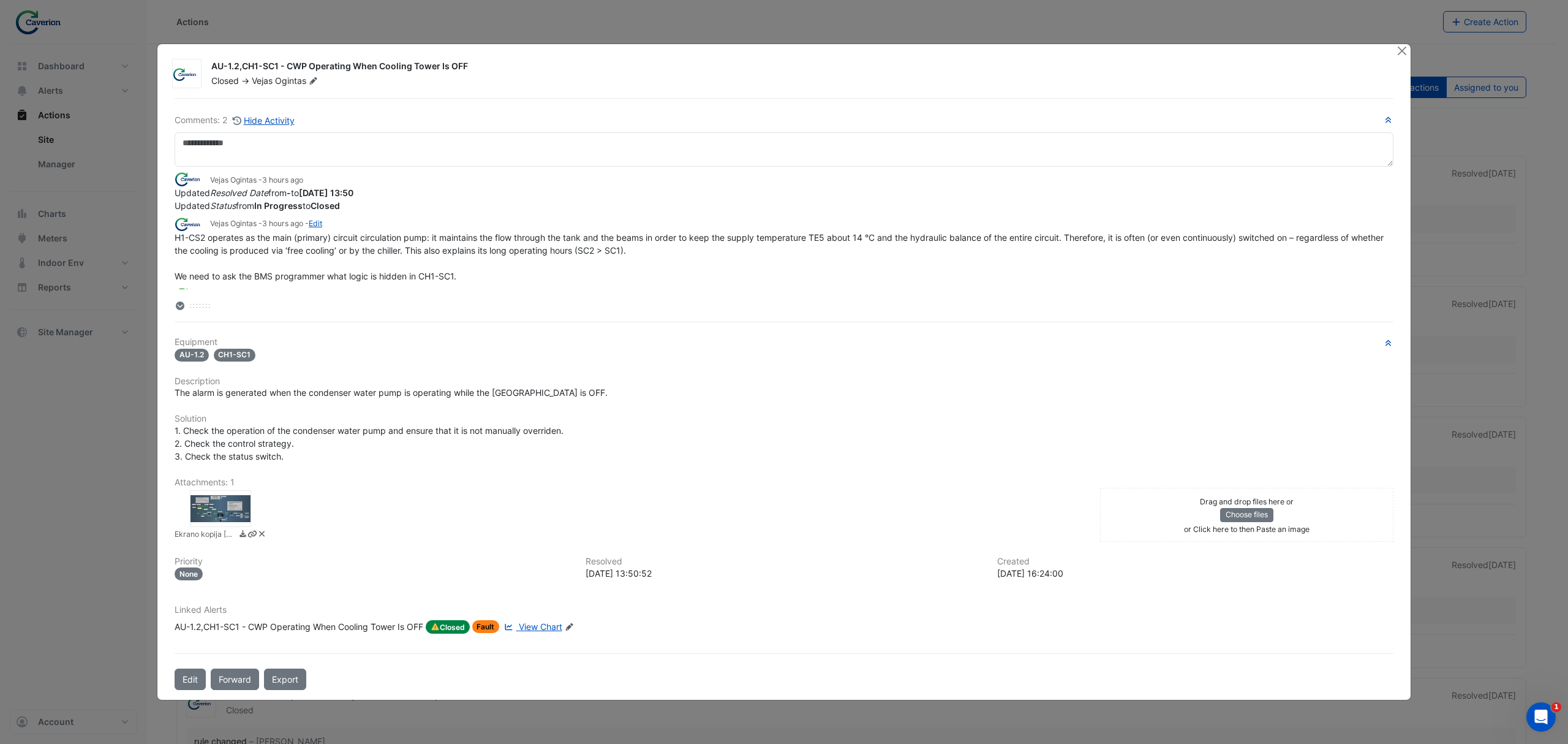
click at [498, 295] on div "Vejas Ogintas - 3 hours ago Updated Resolved Date from - to 2025-10-02 13:50 Up…" at bounding box center [784, 239] width 1219 height 145
click at [194, 682] on button "Edit" at bounding box center [190, 679] width 31 height 22
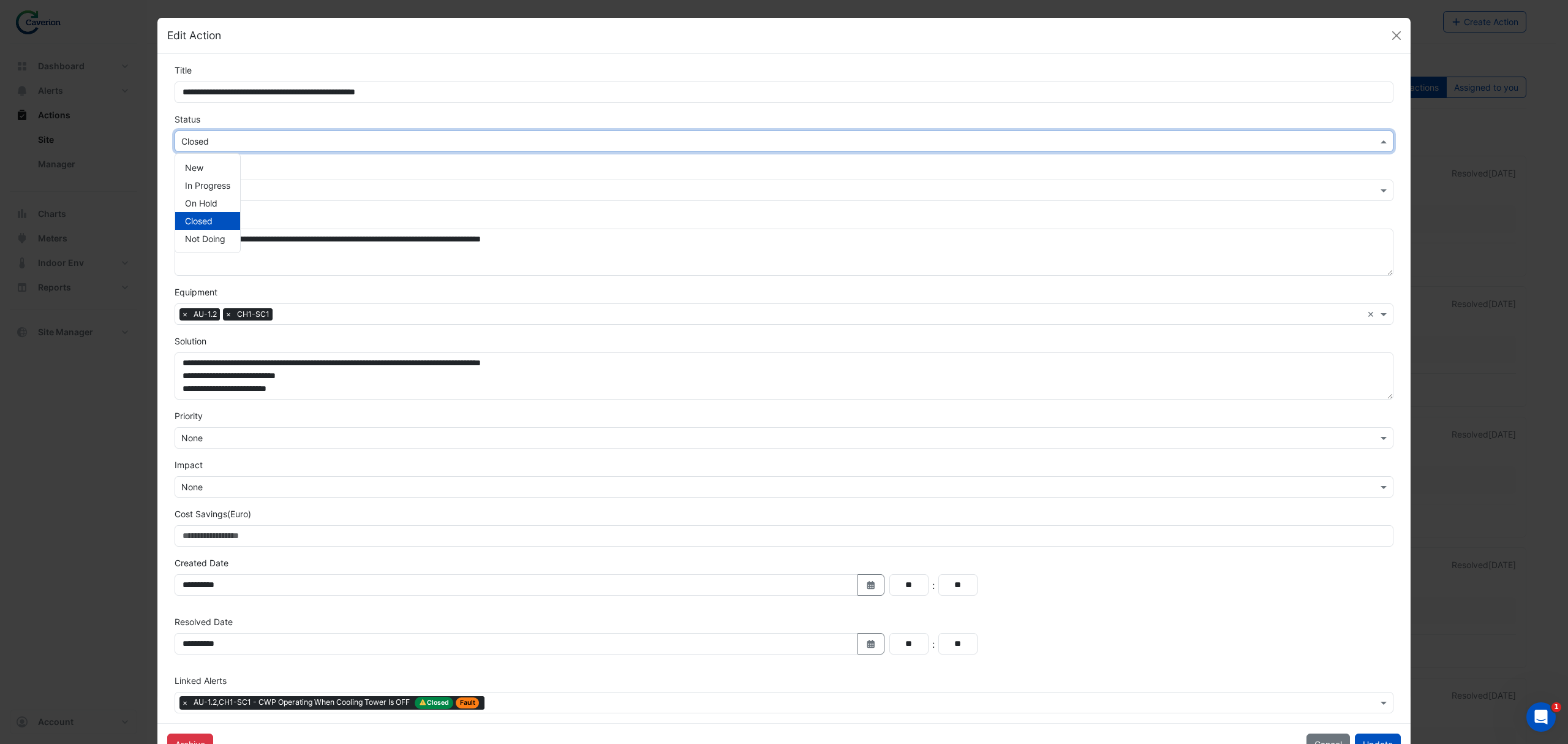
click at [207, 152] on div "× Closed" at bounding box center [784, 142] width 1219 height 22
click at [213, 201] on div "On Hold" at bounding box center [207, 203] width 65 height 18
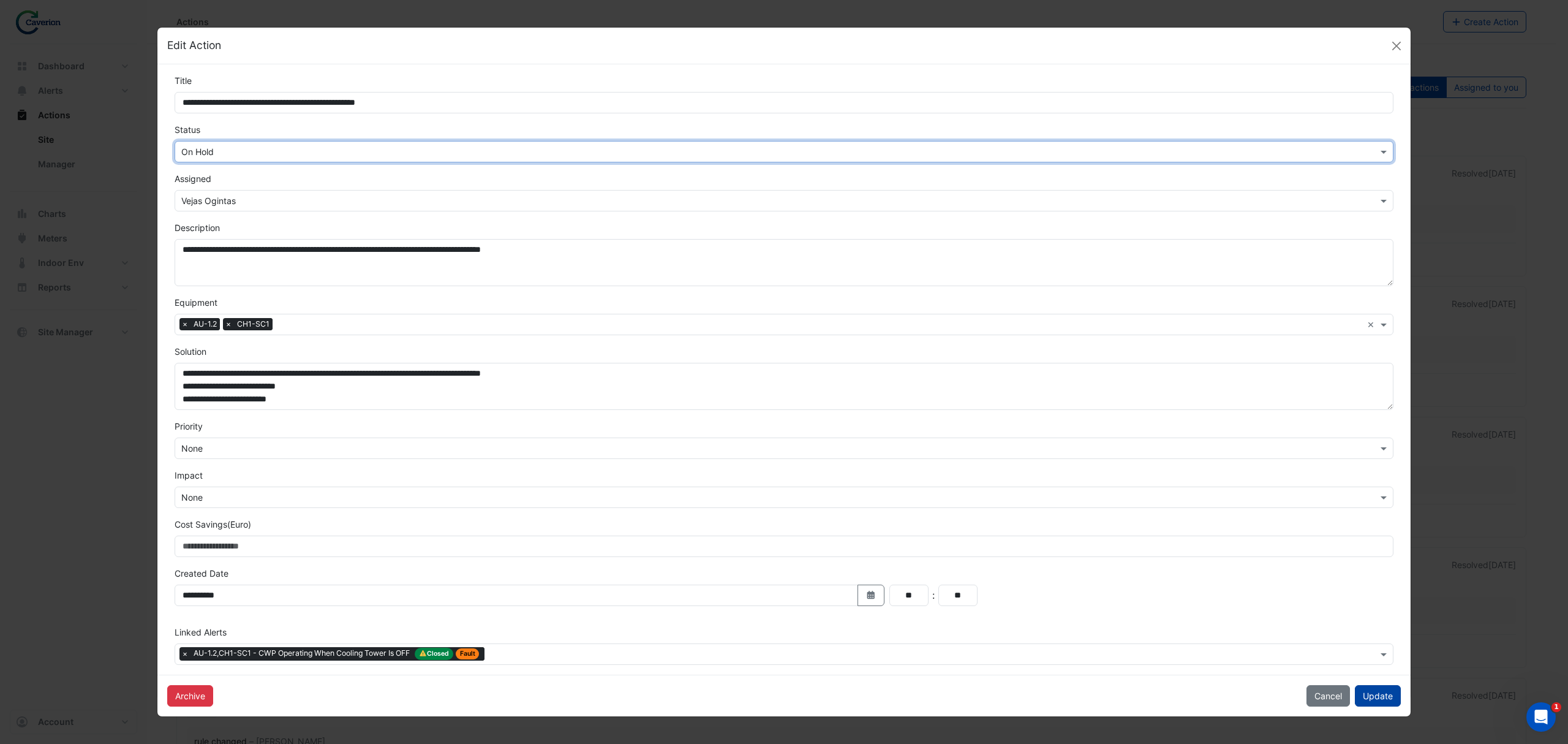
click at [1380, 692] on button "Update" at bounding box center [1378, 696] width 46 height 22
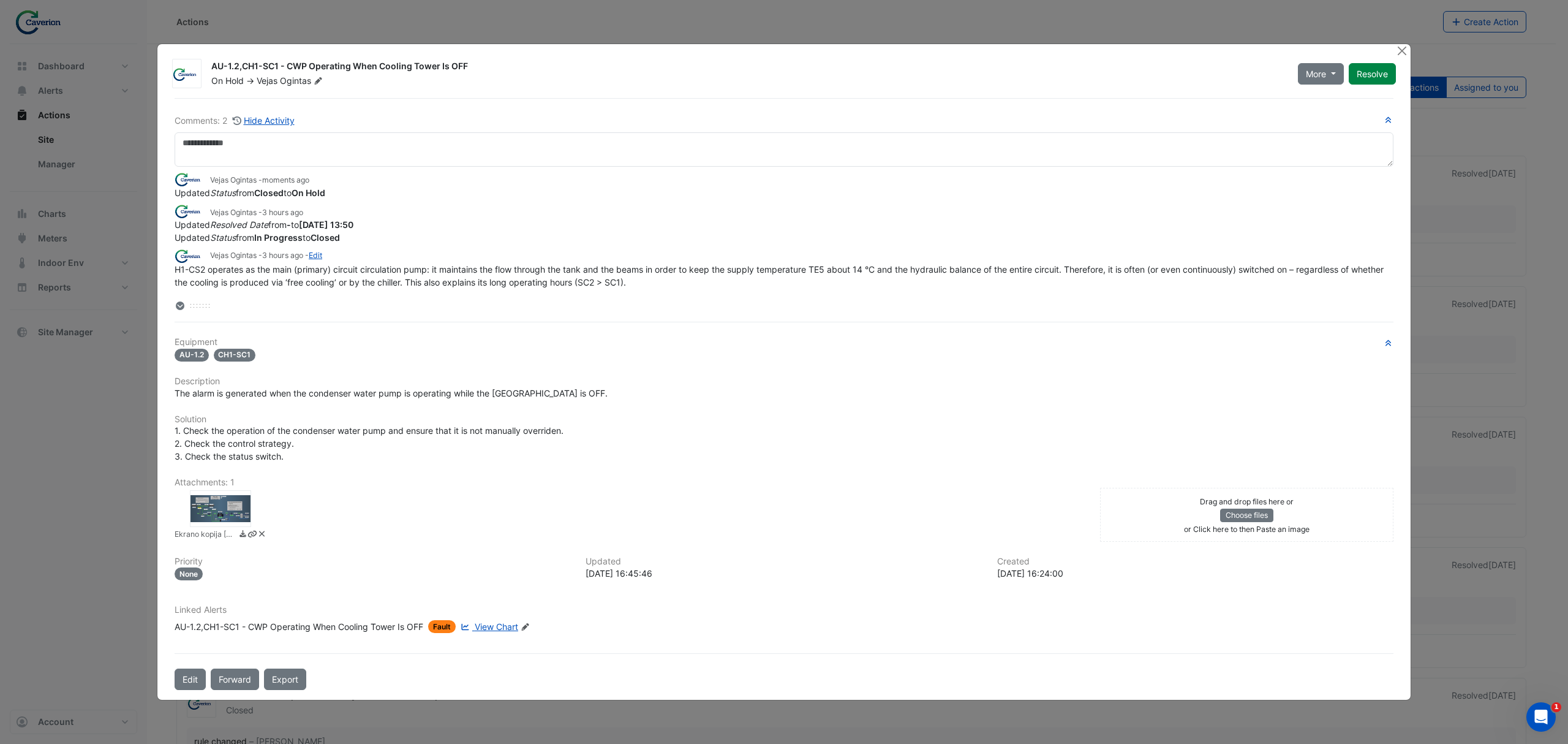
scroll to position [116, 0]
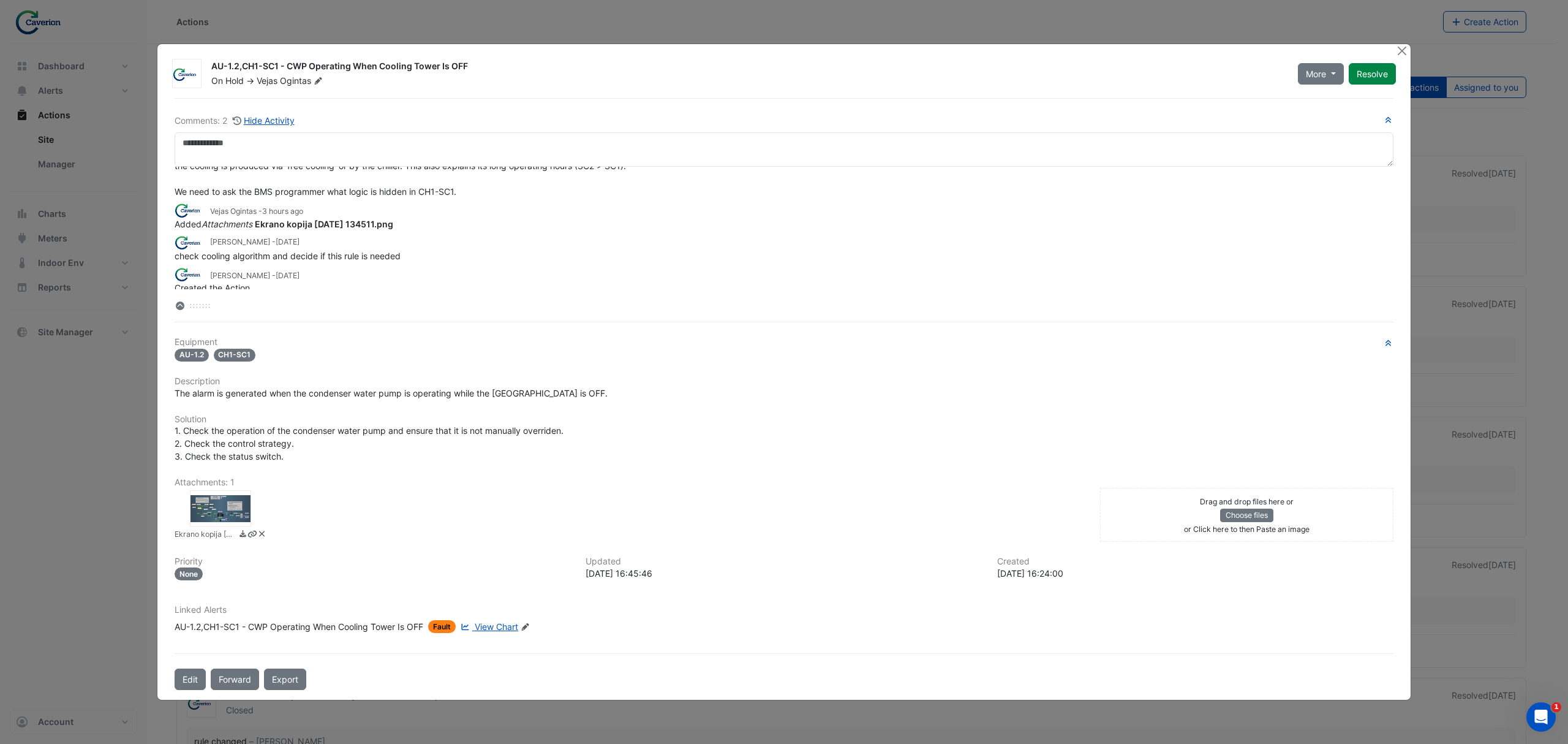
click at [364, 212] on div "Vejas Ogintas - 3 hours ago" at bounding box center [784, 210] width 1219 height 14
click at [367, 219] on strong "Ekrano kopija 2025-10-02 134511.png" at bounding box center [324, 223] width 138 height 10
click at [365, 223] on strong "Ekrano kopija 2025-10-02 134511.png" at bounding box center [324, 223] width 138 height 10
click at [327, 236] on div "Tomas Jonkaitis - 2 months and 2 days ago" at bounding box center [784, 242] width 1219 height 14
click at [322, 250] on span "check cooling algorithm and decide if this rule is needed" at bounding box center [288, 255] width 226 height 10
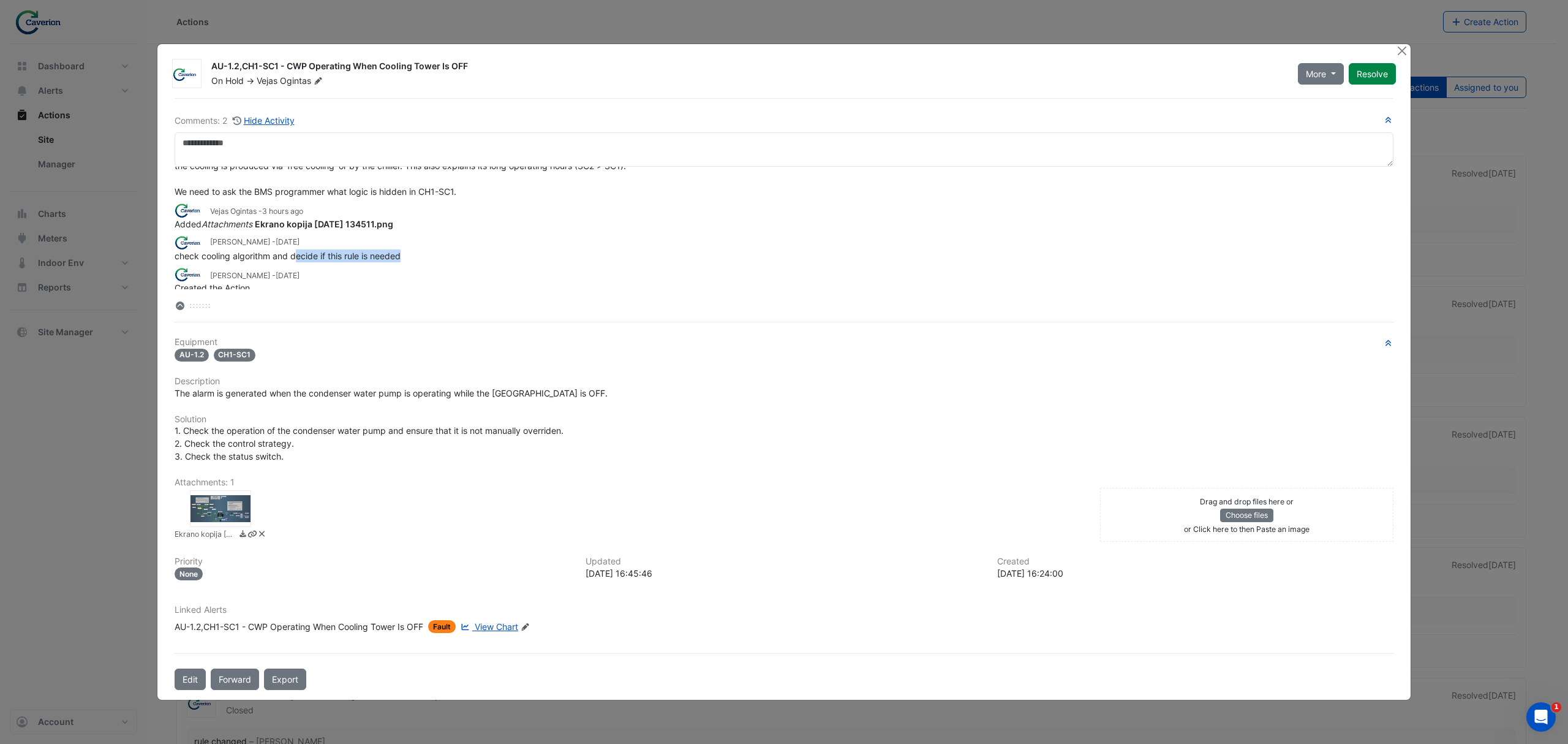
drag, startPoint x: 301, startPoint y: 253, endPoint x: 458, endPoint y: 249, distance: 157.1
click at [454, 249] on div "check cooling algorithm and decide if this rule is needed" at bounding box center [784, 255] width 1219 height 13
click at [458, 249] on div "check cooling algorithm and decide if this rule is needed" at bounding box center [784, 255] width 1219 height 13
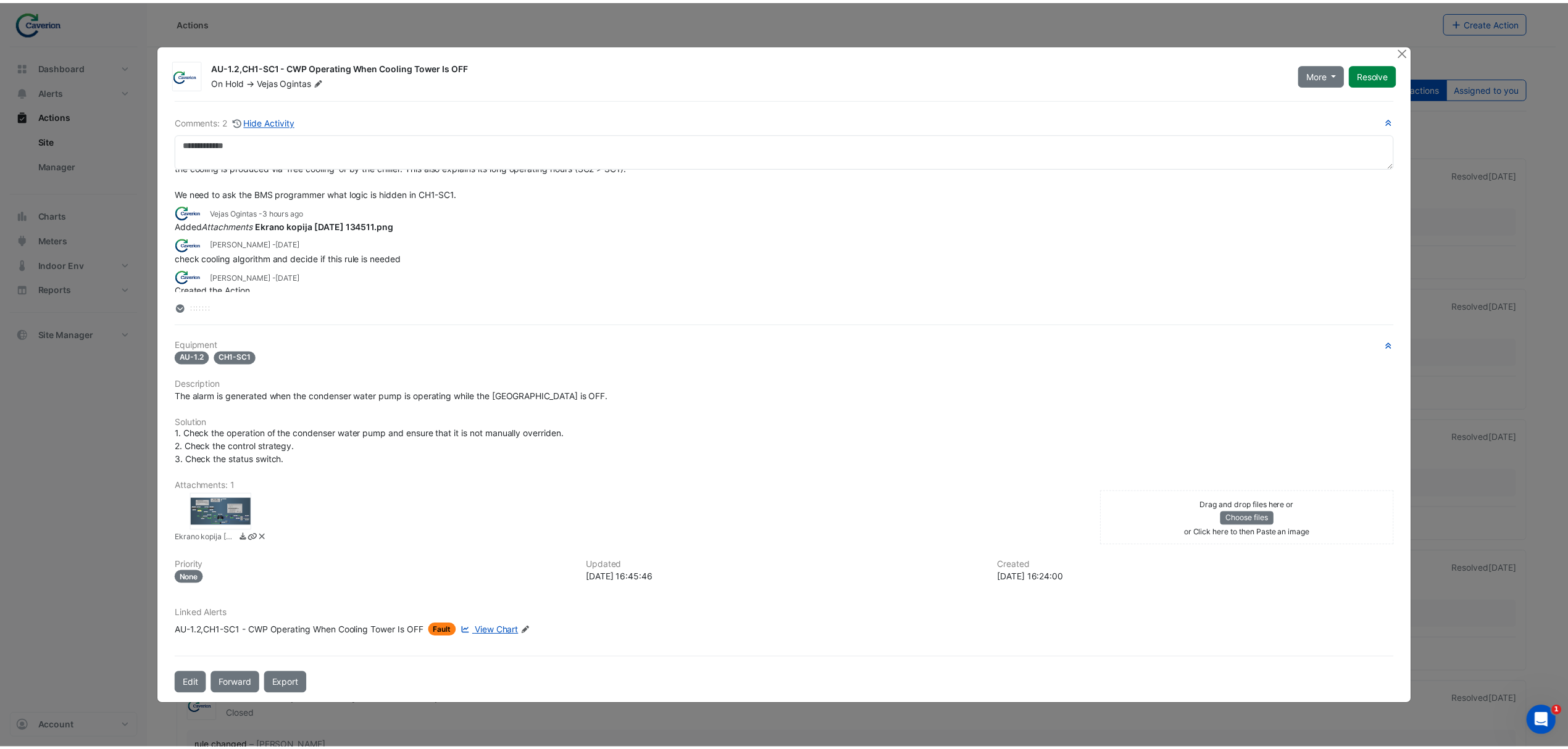
scroll to position [0, 0]
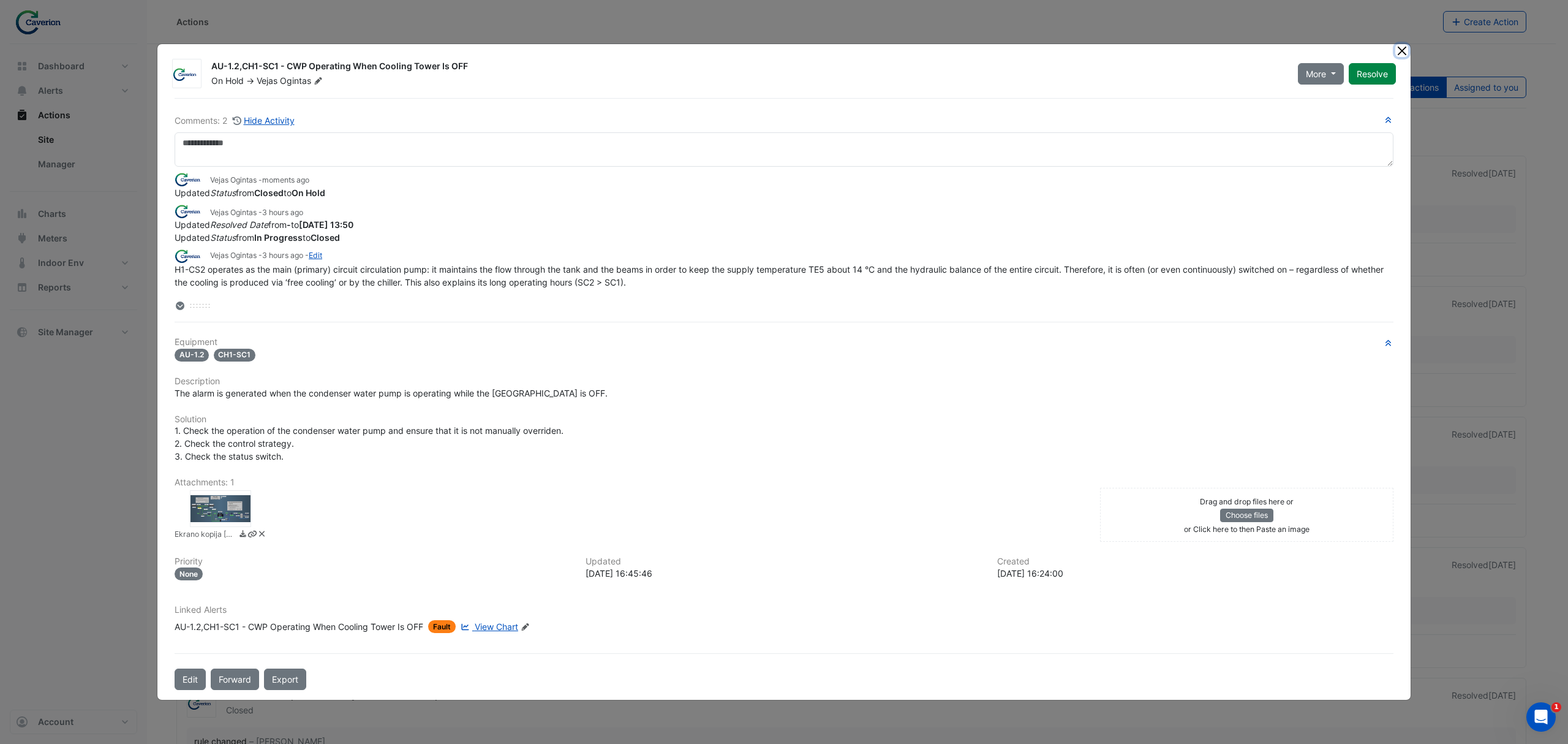
click at [1397, 50] on button "Close" at bounding box center [1401, 50] width 13 height 13
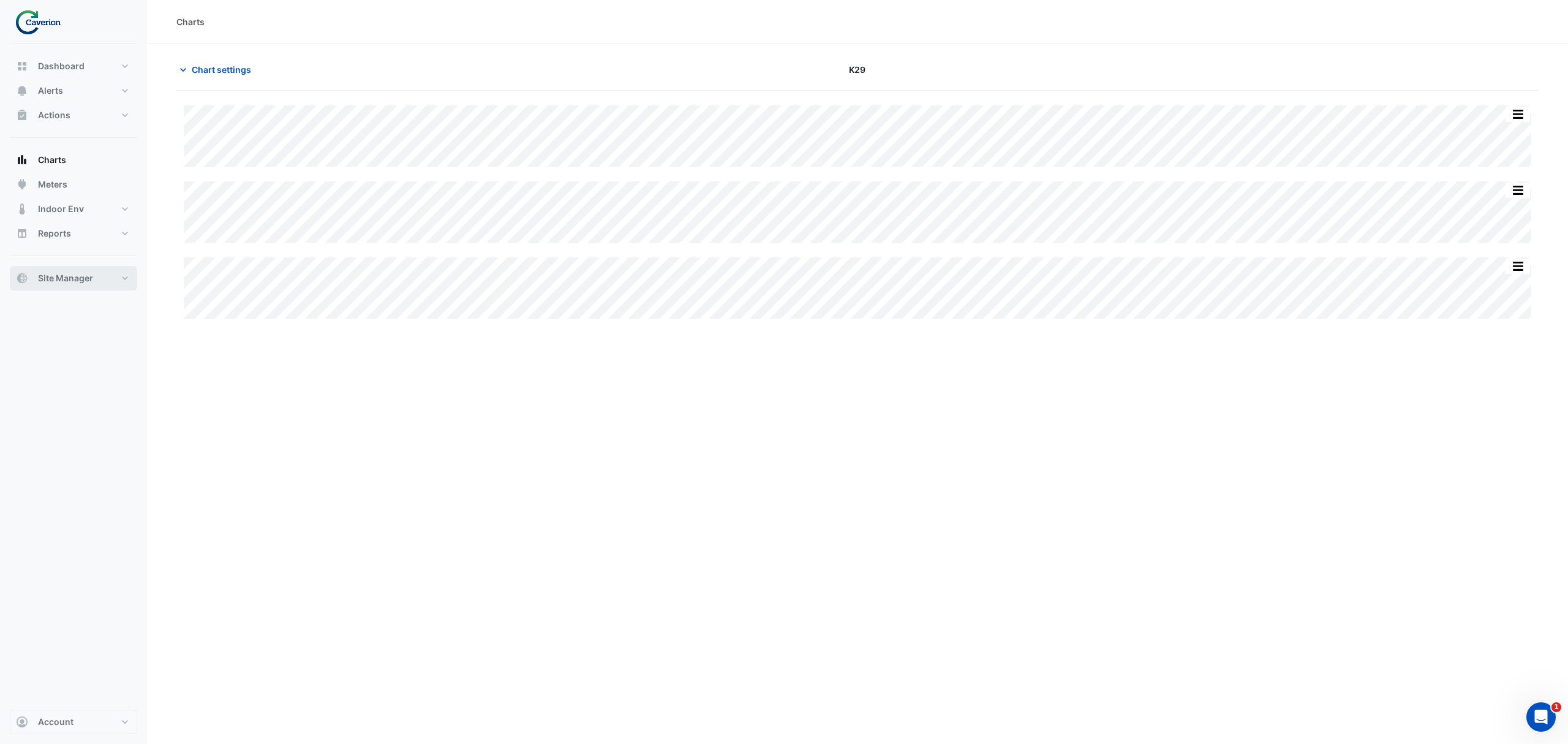
click at [69, 274] on span "Site Manager" at bounding box center [65, 278] width 55 height 12
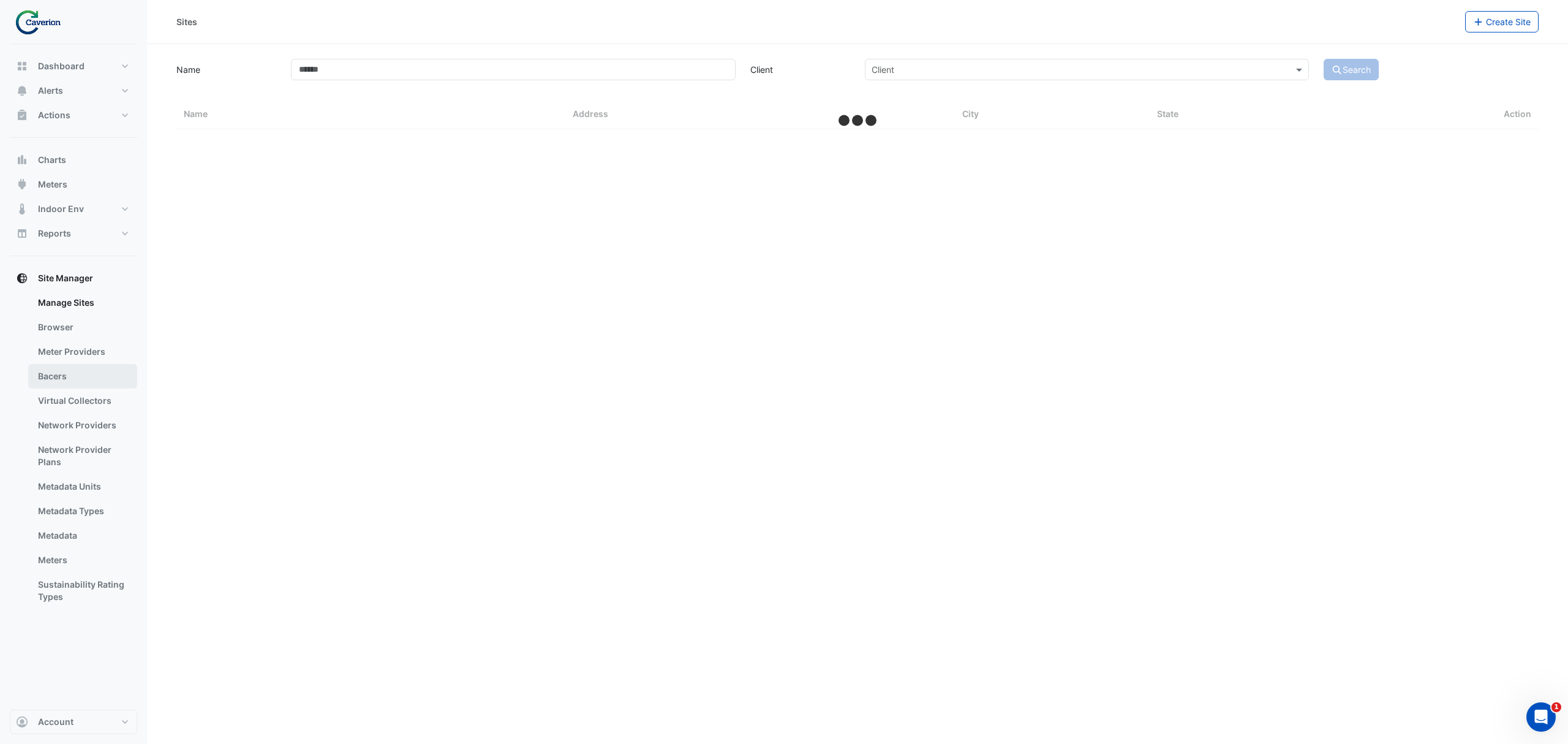
select select "***"
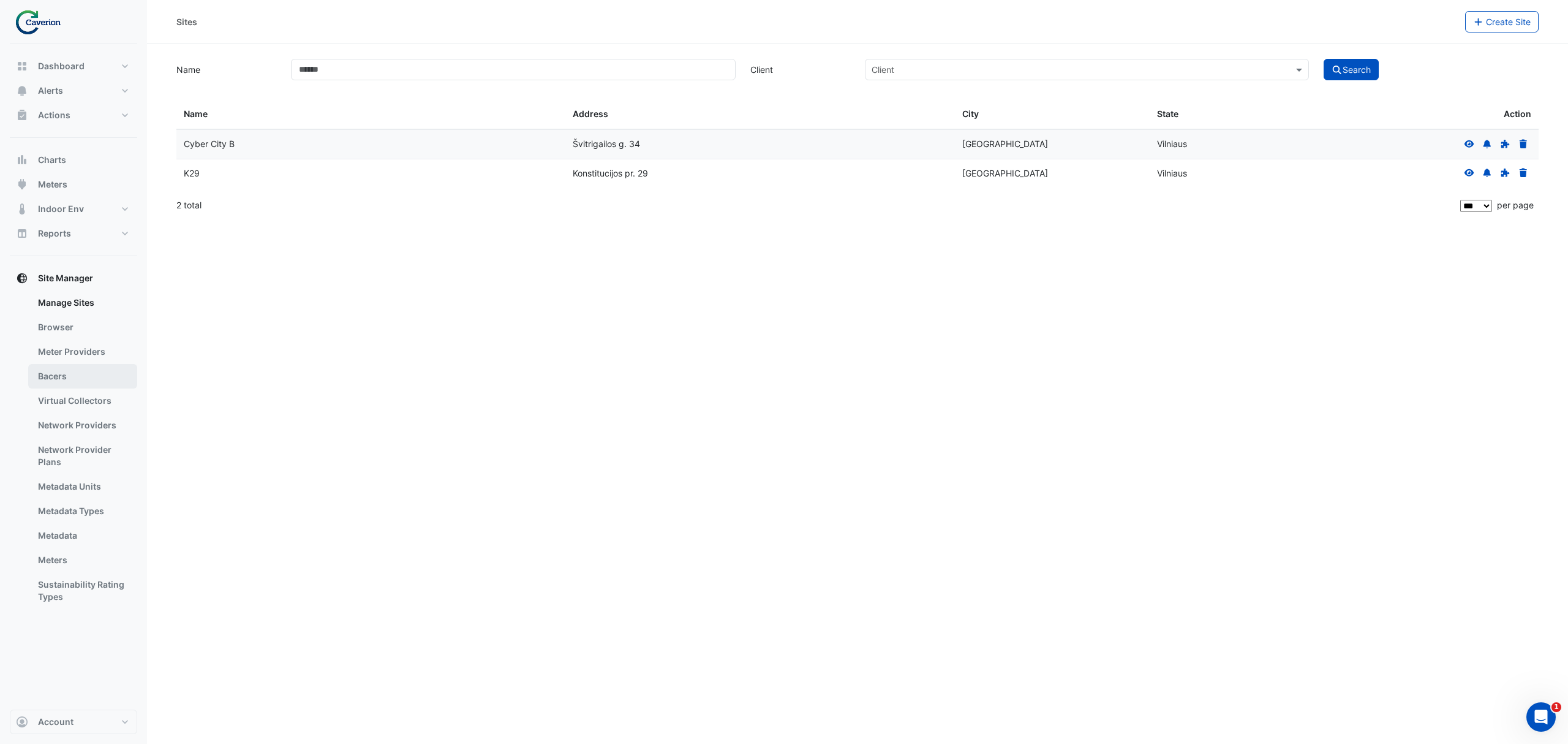
click at [69, 372] on link "Bacers" at bounding box center [82, 376] width 109 height 25
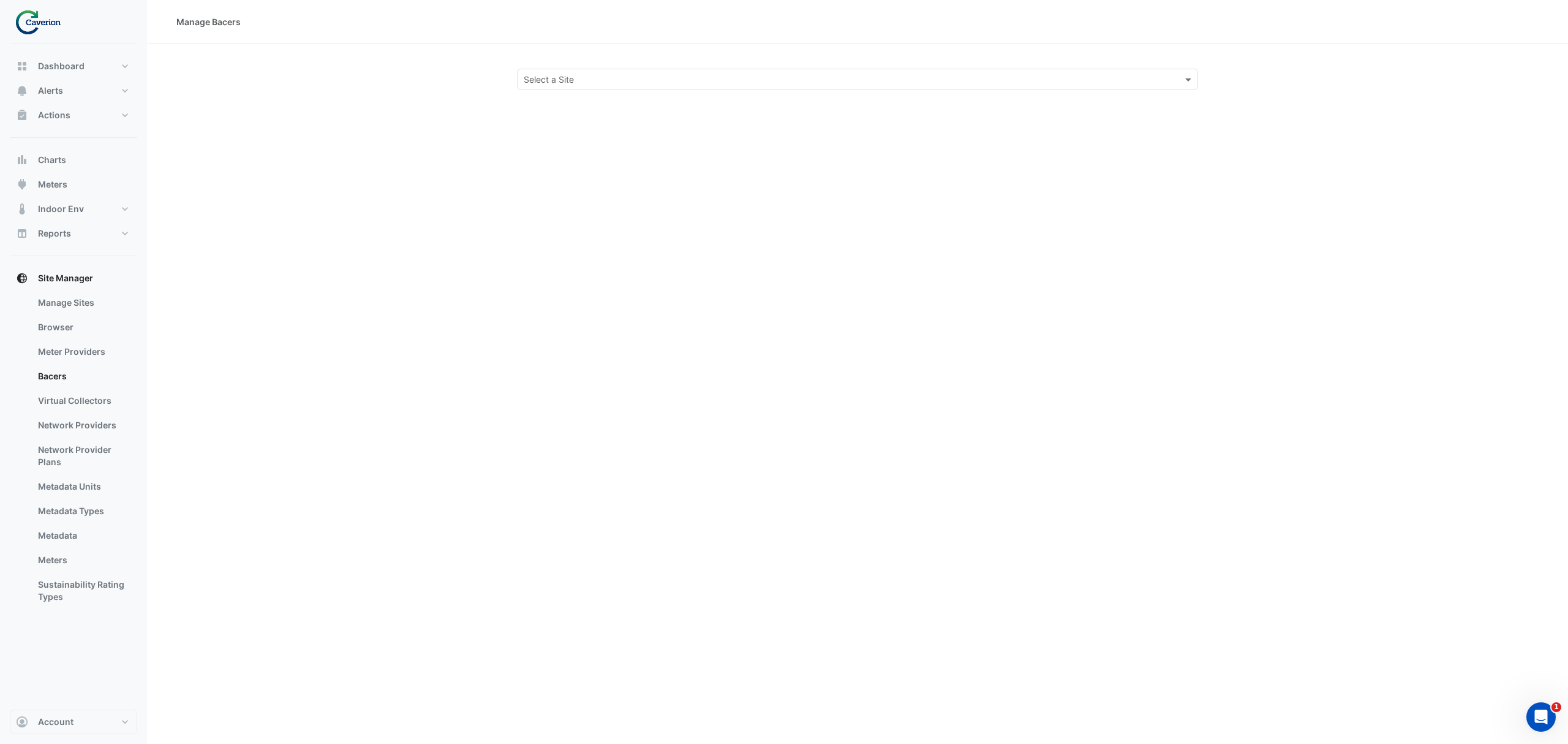
click at [604, 74] on input "text" at bounding box center [845, 80] width 643 height 13
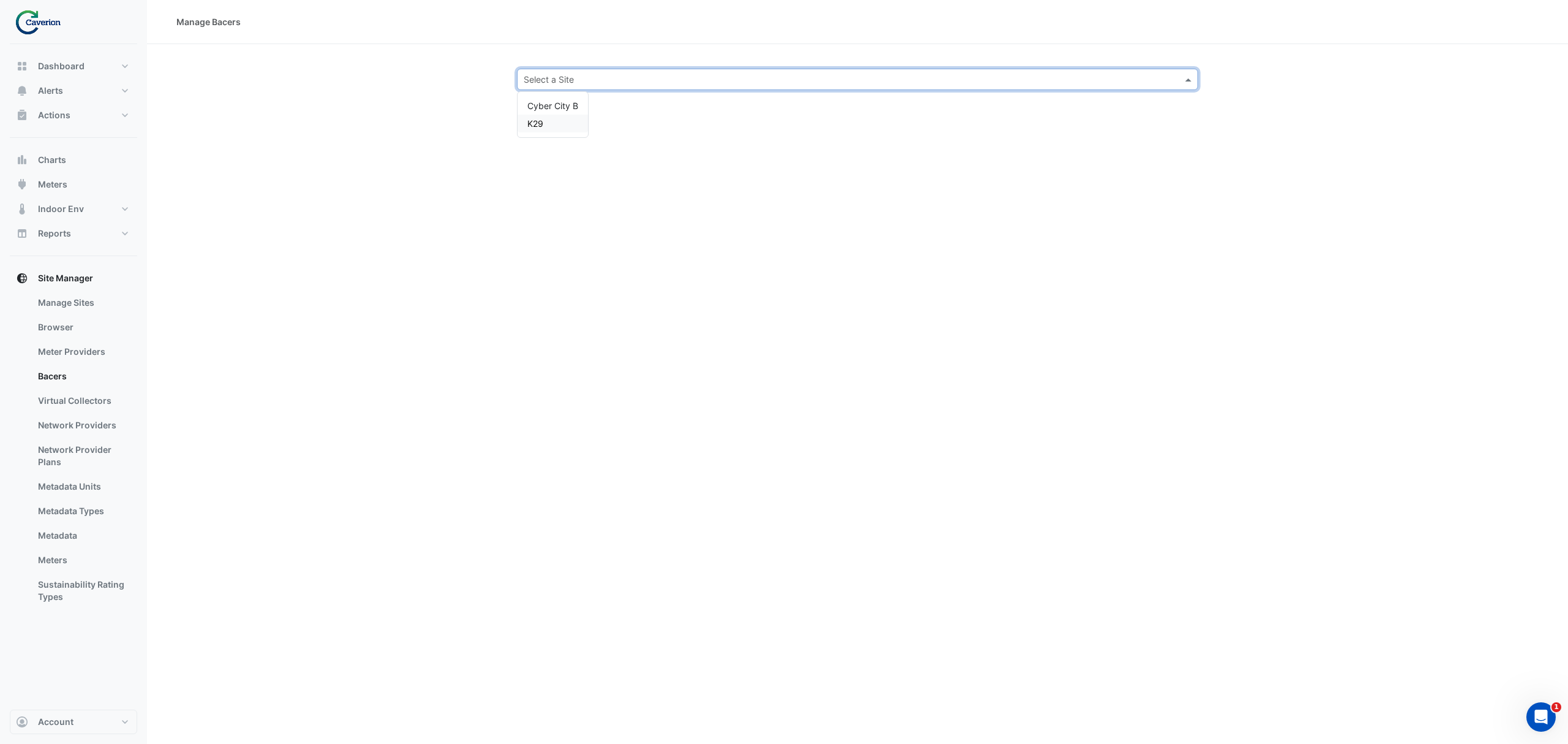
click at [539, 118] on span "K29" at bounding box center [535, 123] width 16 height 10
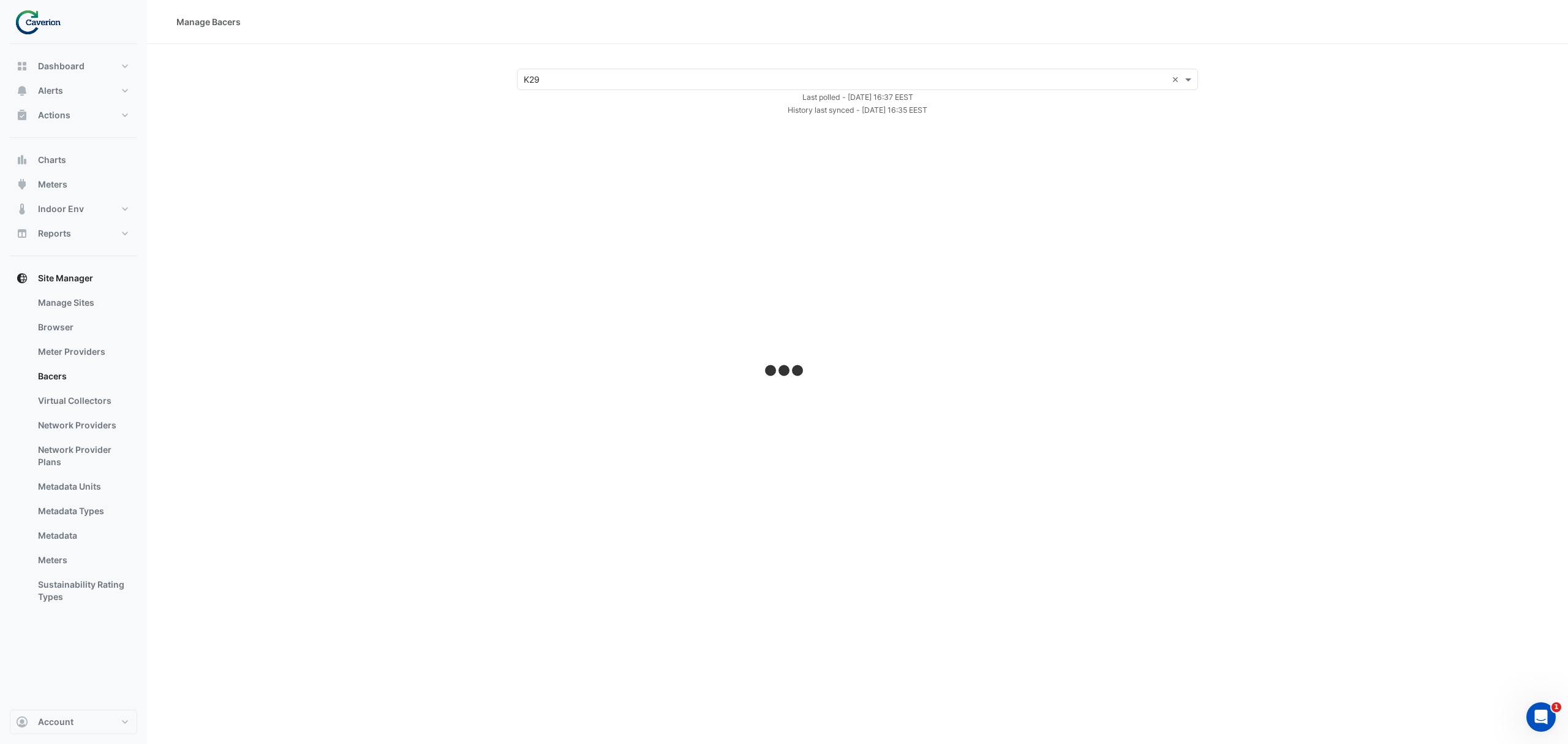
select select "***"
